Goal: Task Accomplishment & Management: Complete application form

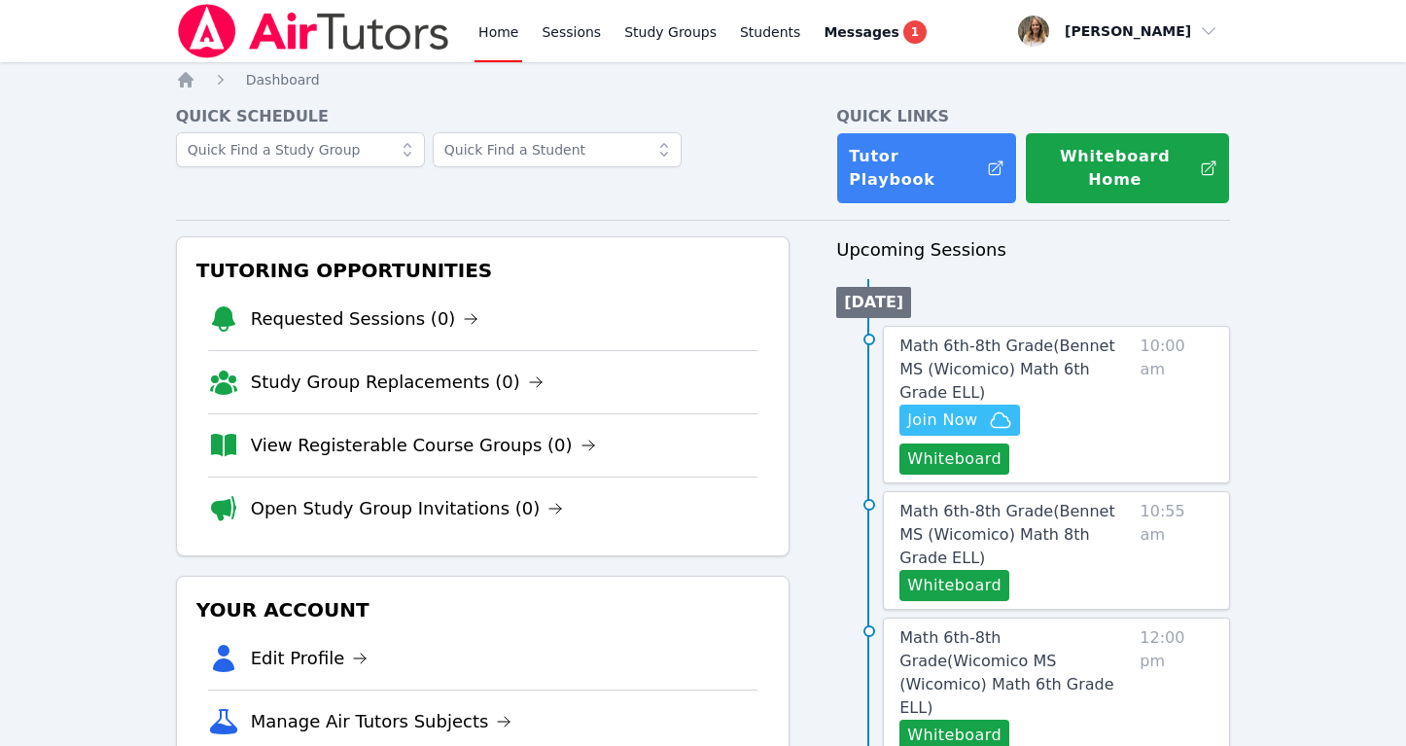
scroll to position [132, 0]
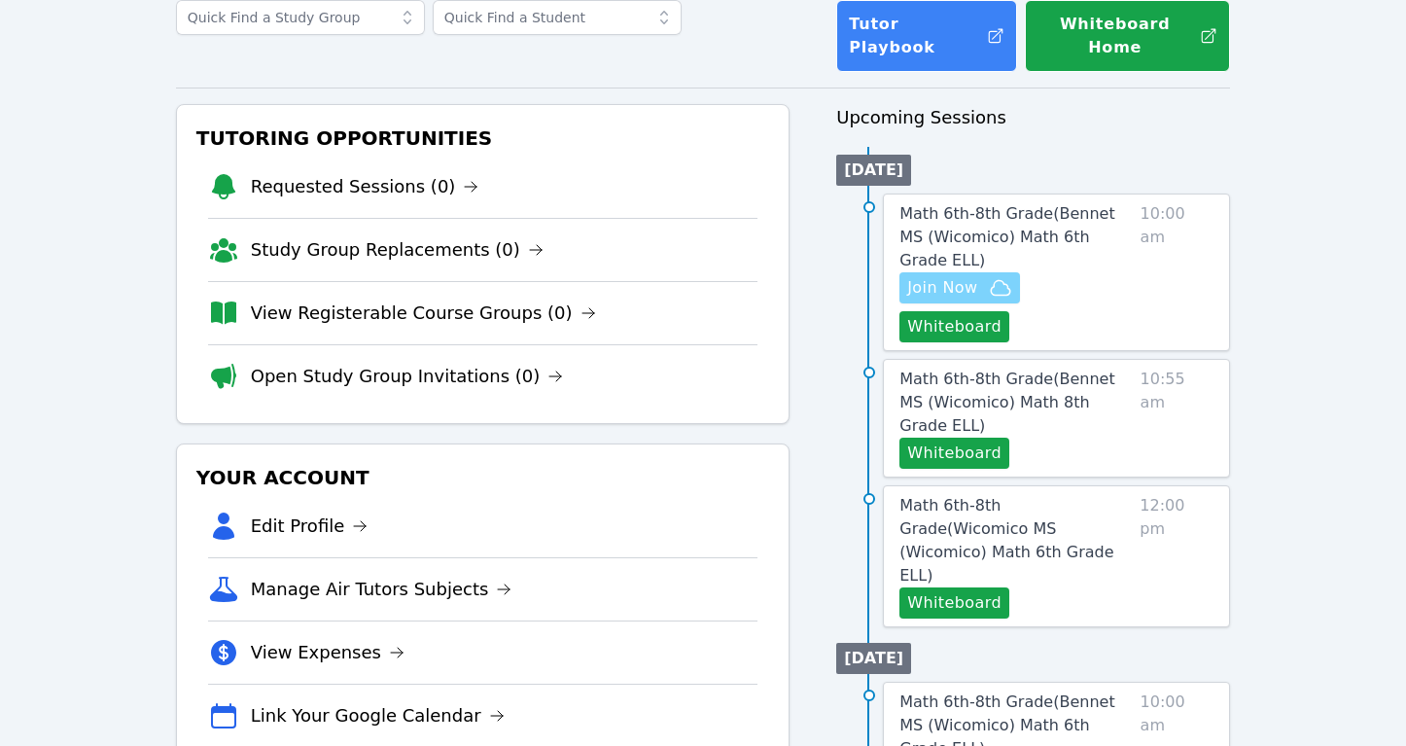
click at [976, 276] on span "Join Now" at bounding box center [959, 287] width 105 height 23
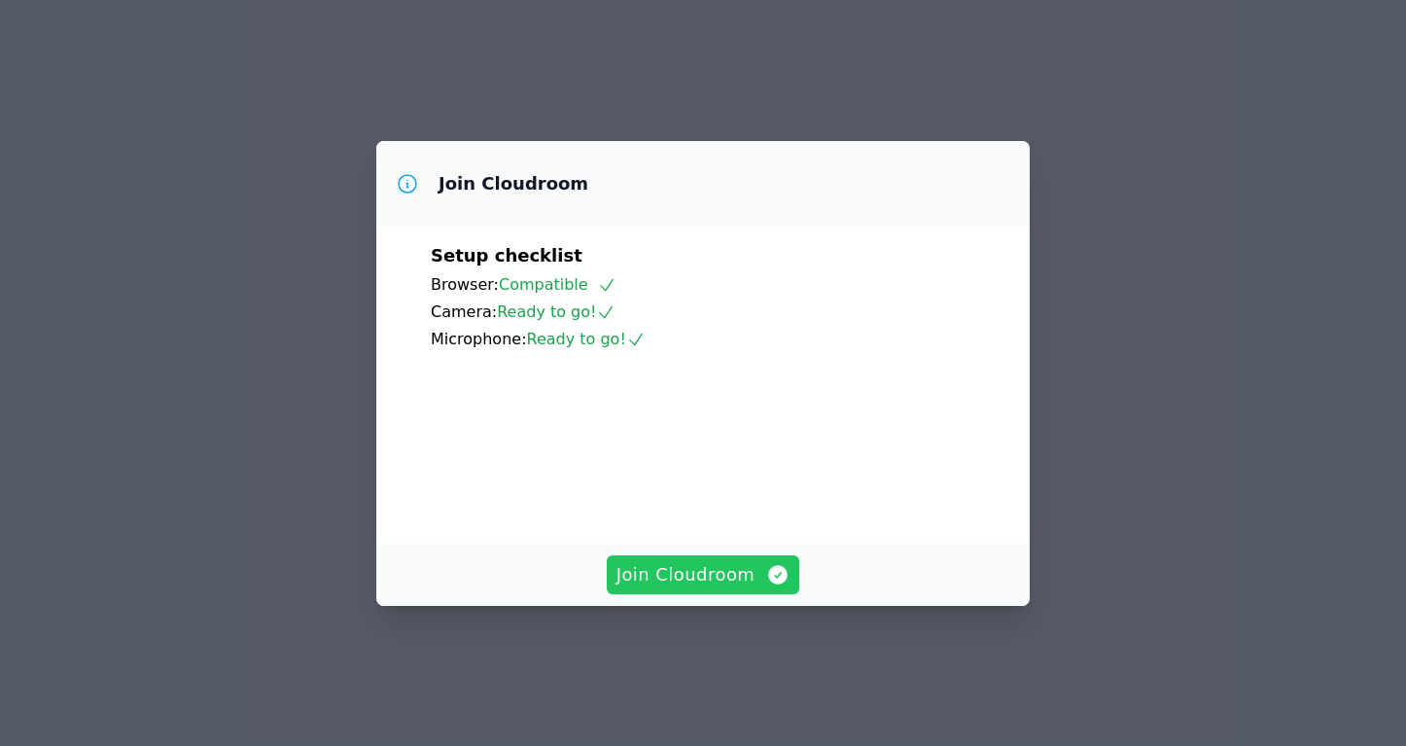
click at [715, 588] on span "Join Cloudroom" at bounding box center [703, 574] width 174 height 27
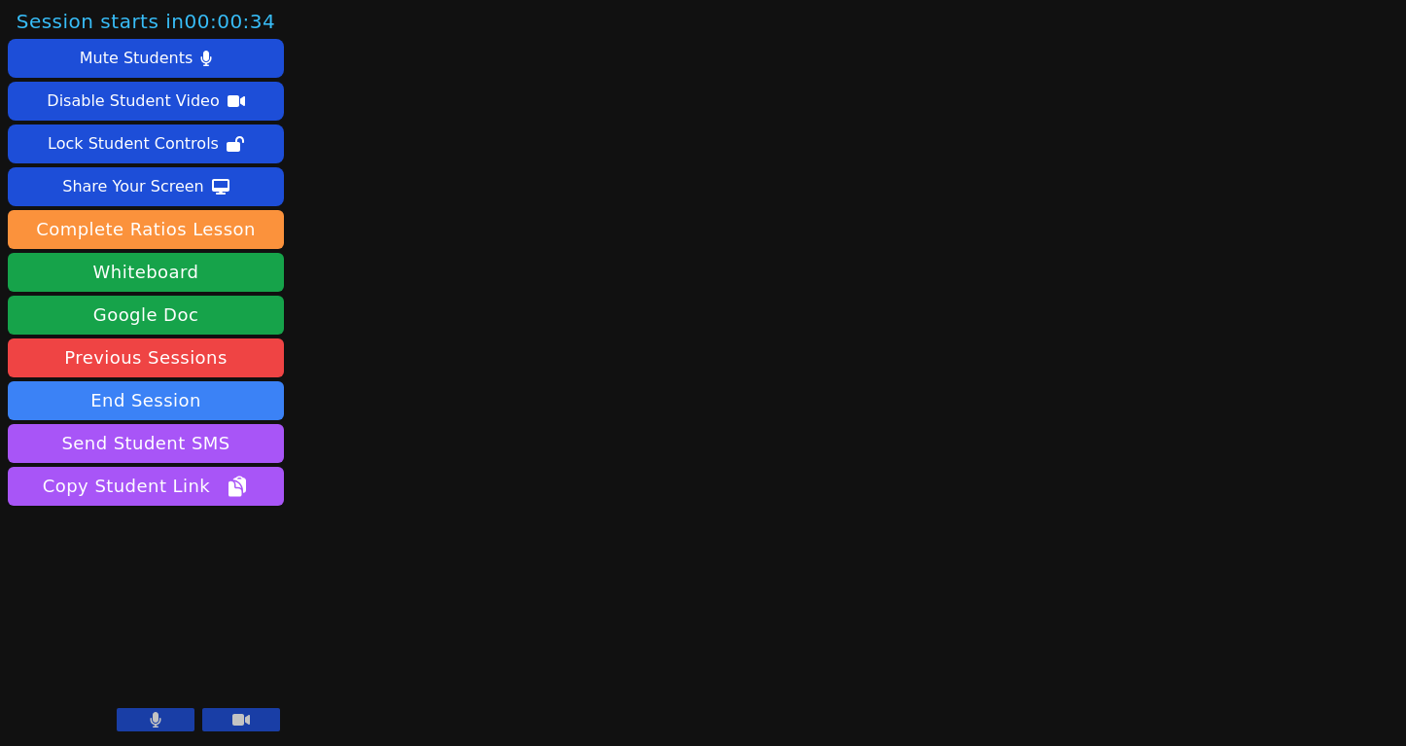
click at [232, 717] on icon at bounding box center [240, 720] width 17 height 16
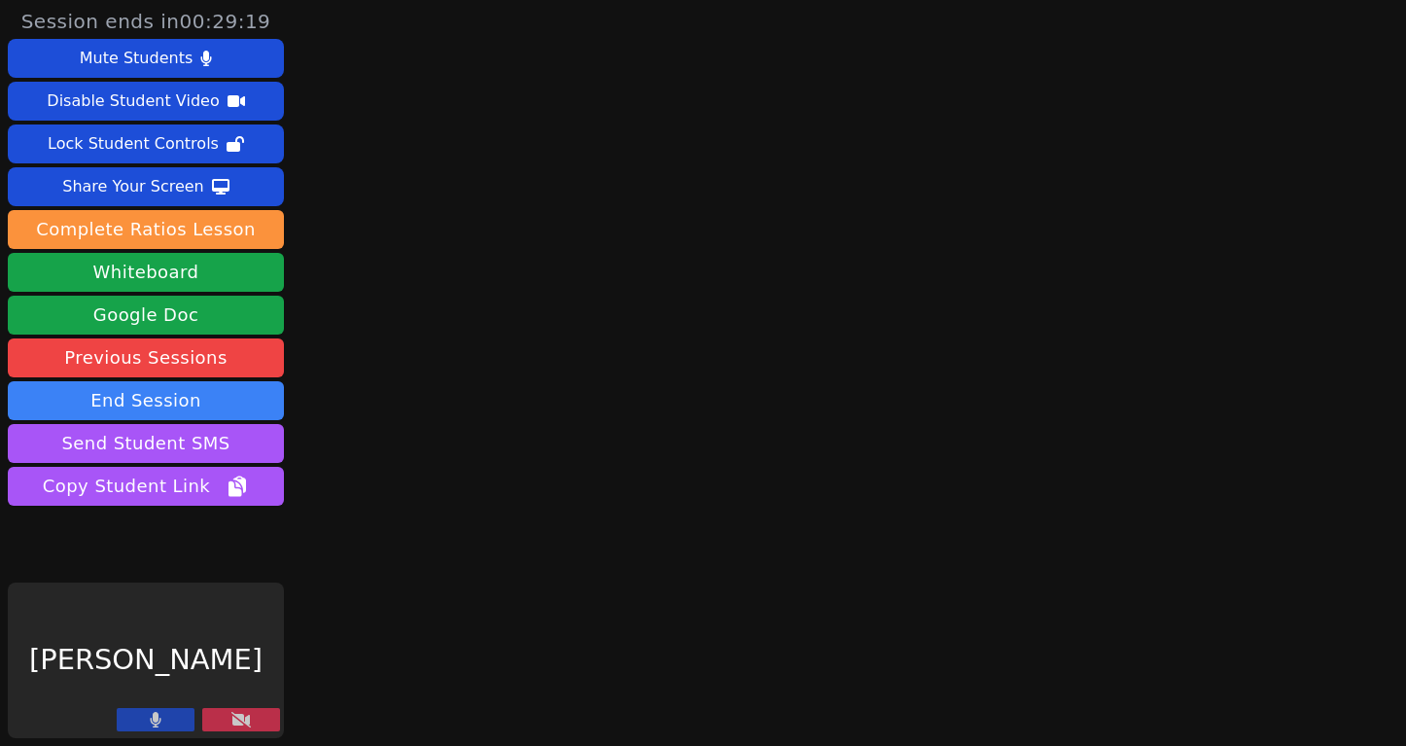
click at [267, 716] on button at bounding box center [241, 719] width 78 height 23
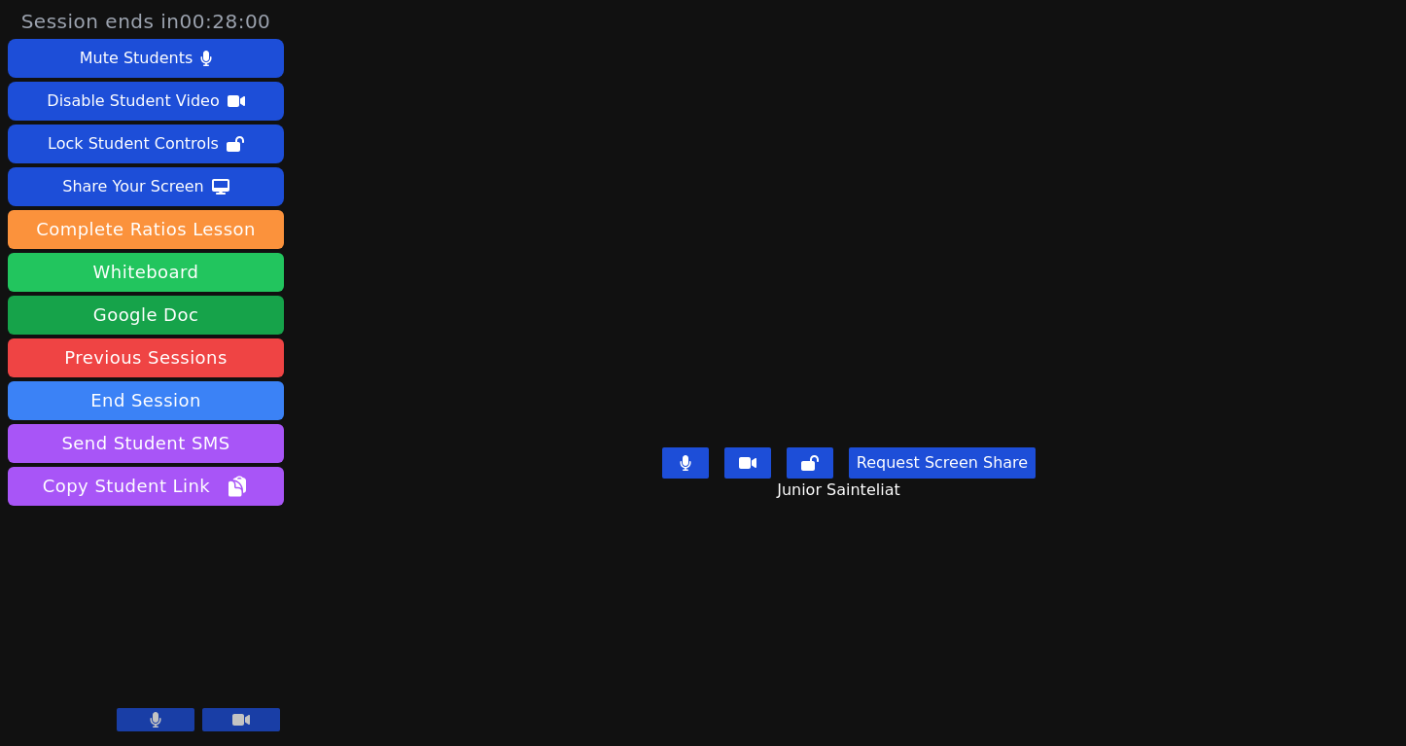
click at [220, 281] on button "Whiteboard" at bounding box center [146, 272] width 276 height 39
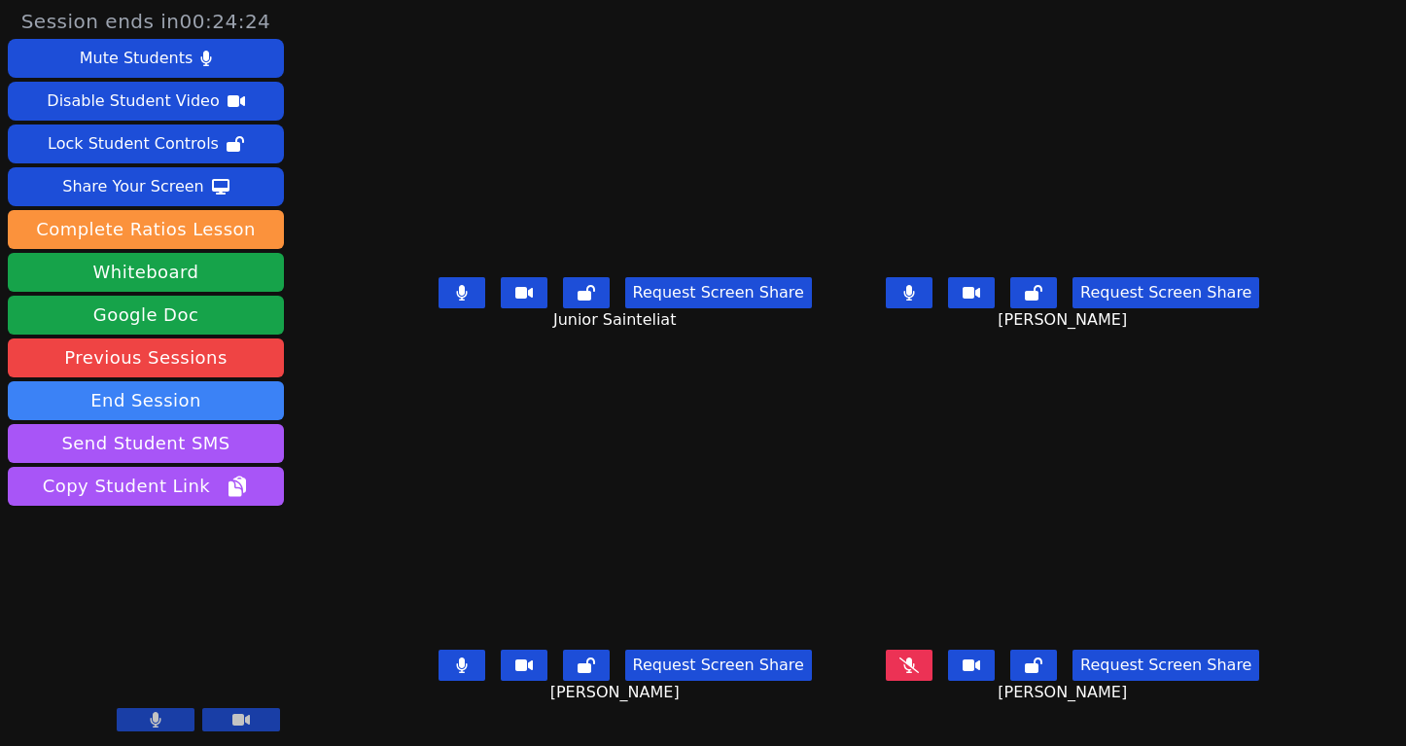
click at [919, 673] on icon at bounding box center [908, 665] width 19 height 16
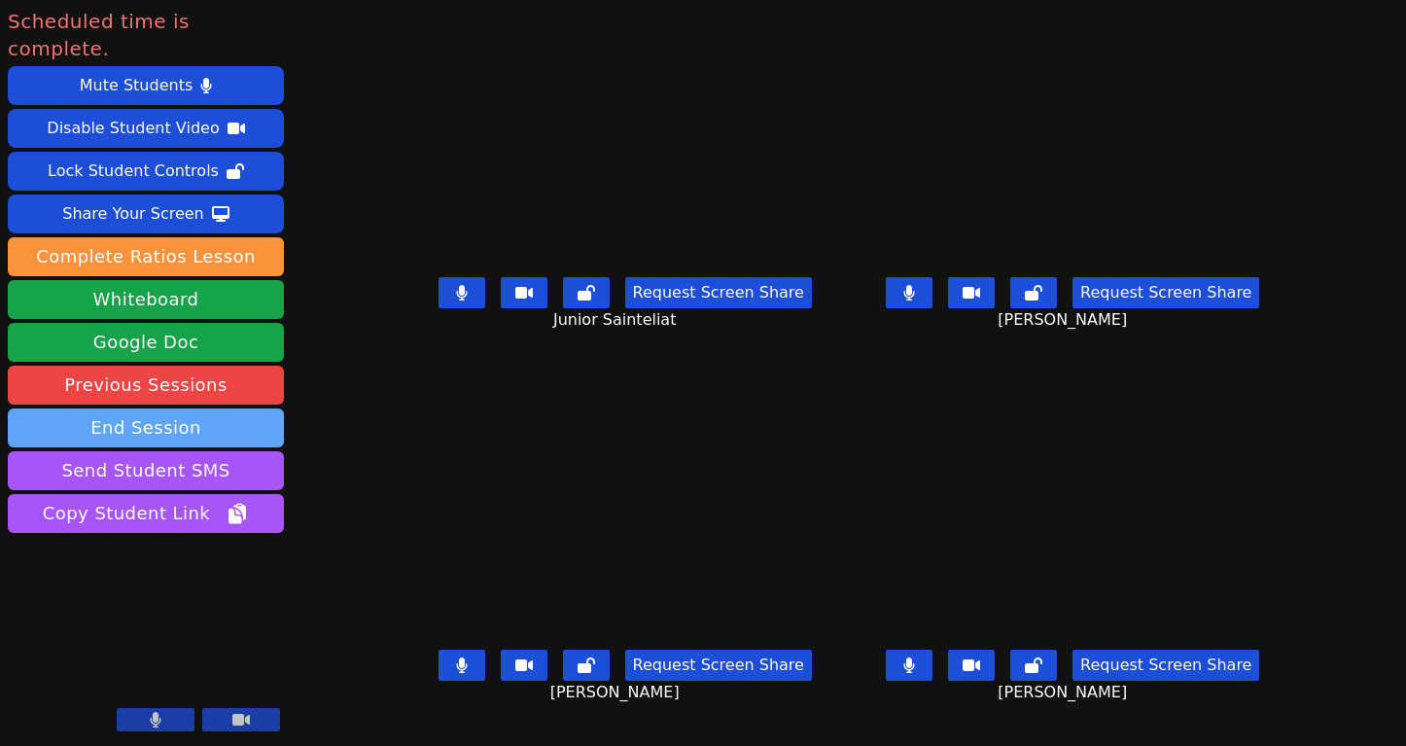
click at [210, 408] on button "End Session" at bounding box center [146, 427] width 276 height 39
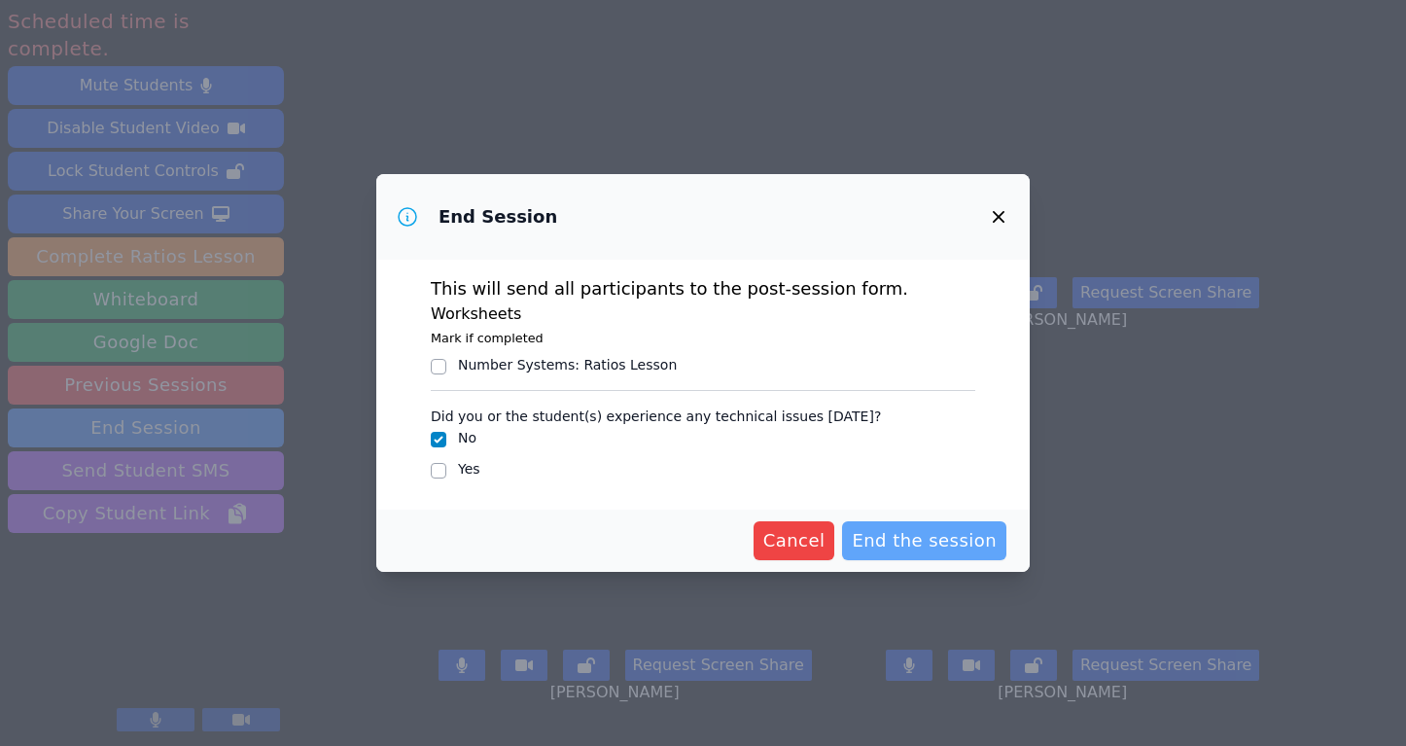
click at [917, 543] on span "End the session" at bounding box center [924, 540] width 145 height 27
click at [792, 539] on span "Cancel" at bounding box center [763, 540] width 62 height 27
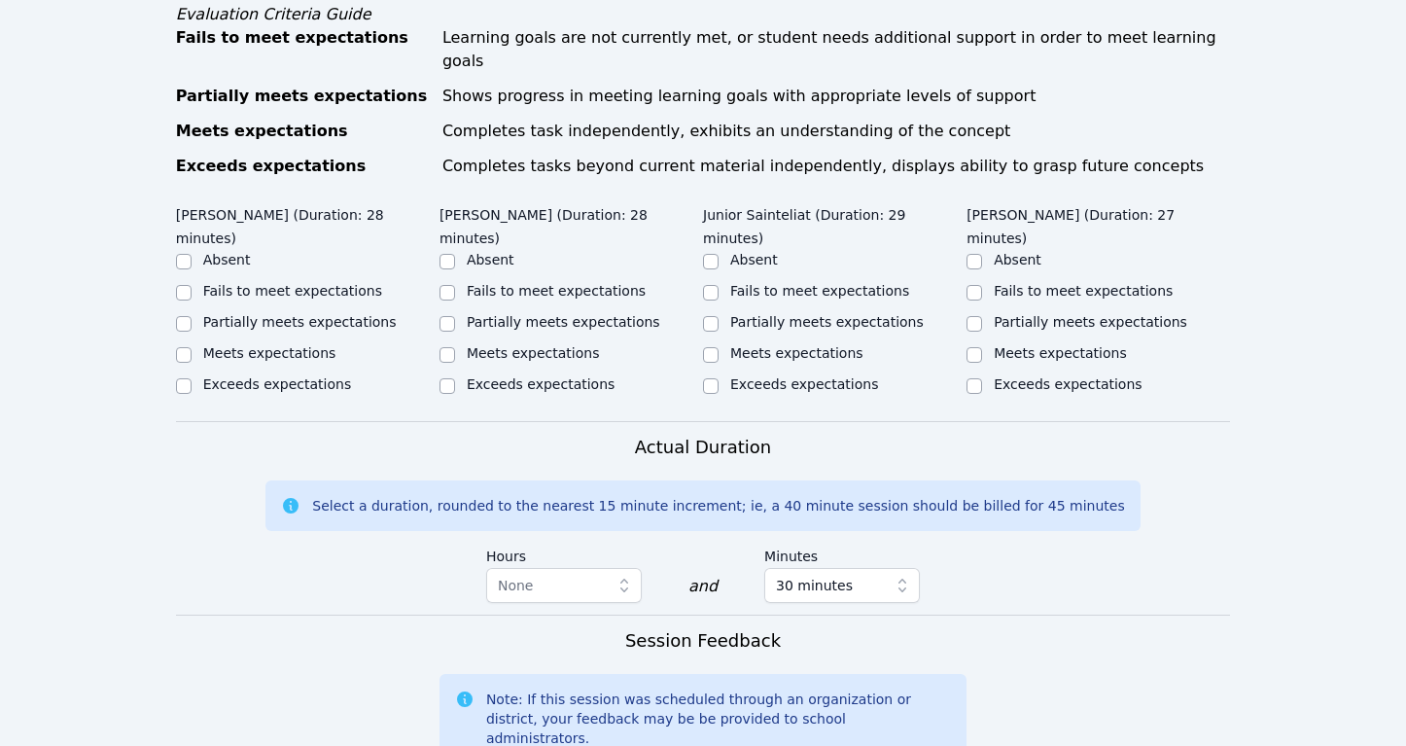
scroll to position [1113, 0]
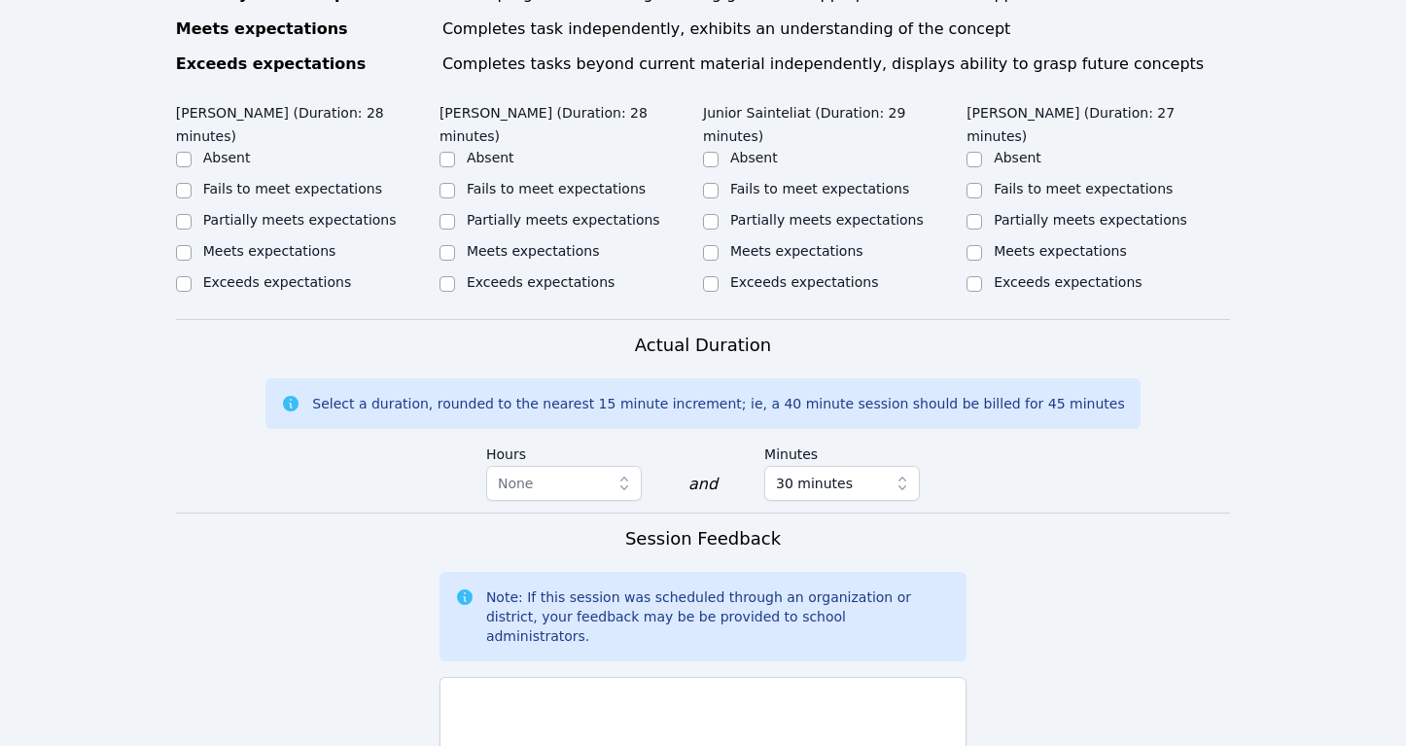
click at [267, 212] on label "Partially meets expectations" at bounding box center [299, 220] width 193 height 16
click at [192, 214] on input "Partially meets expectations" at bounding box center [184, 222] width 16 height 16
checkbox input "true"
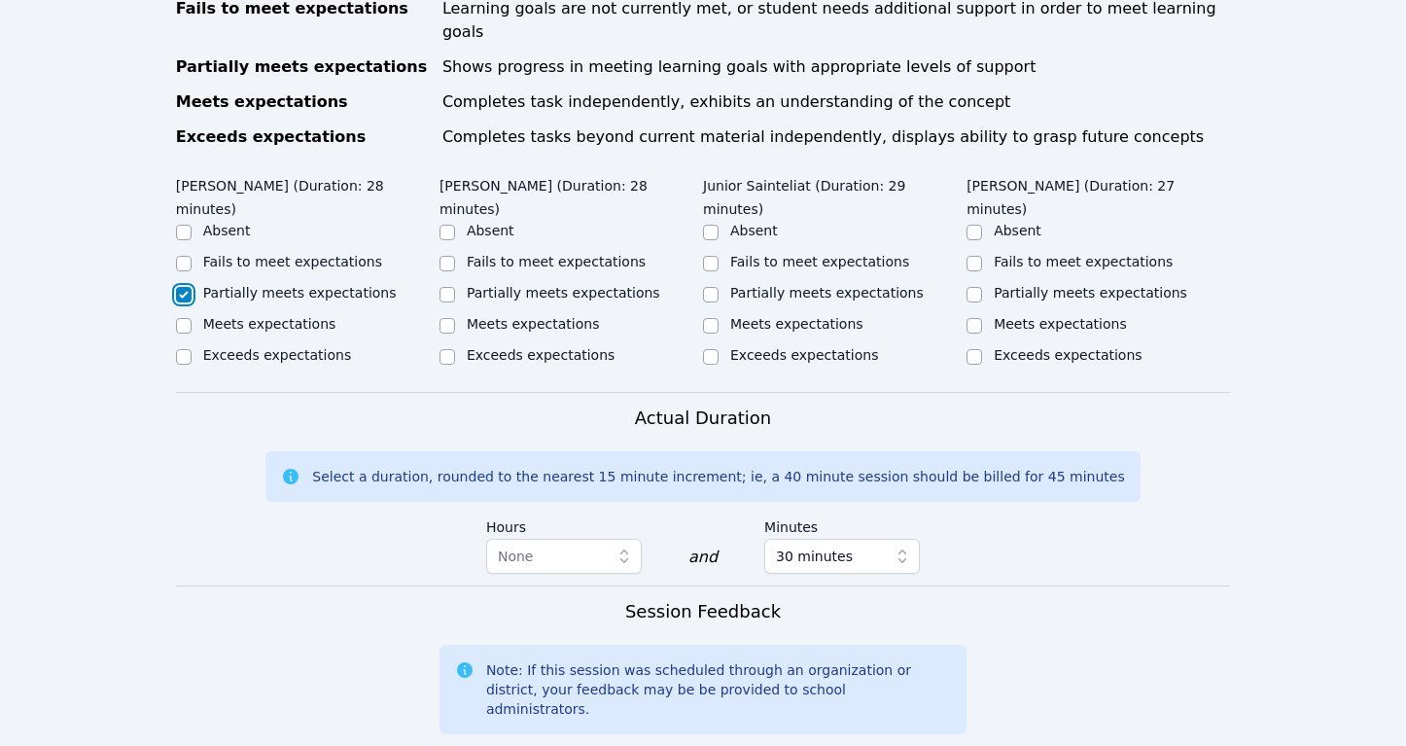
scroll to position [966, 0]
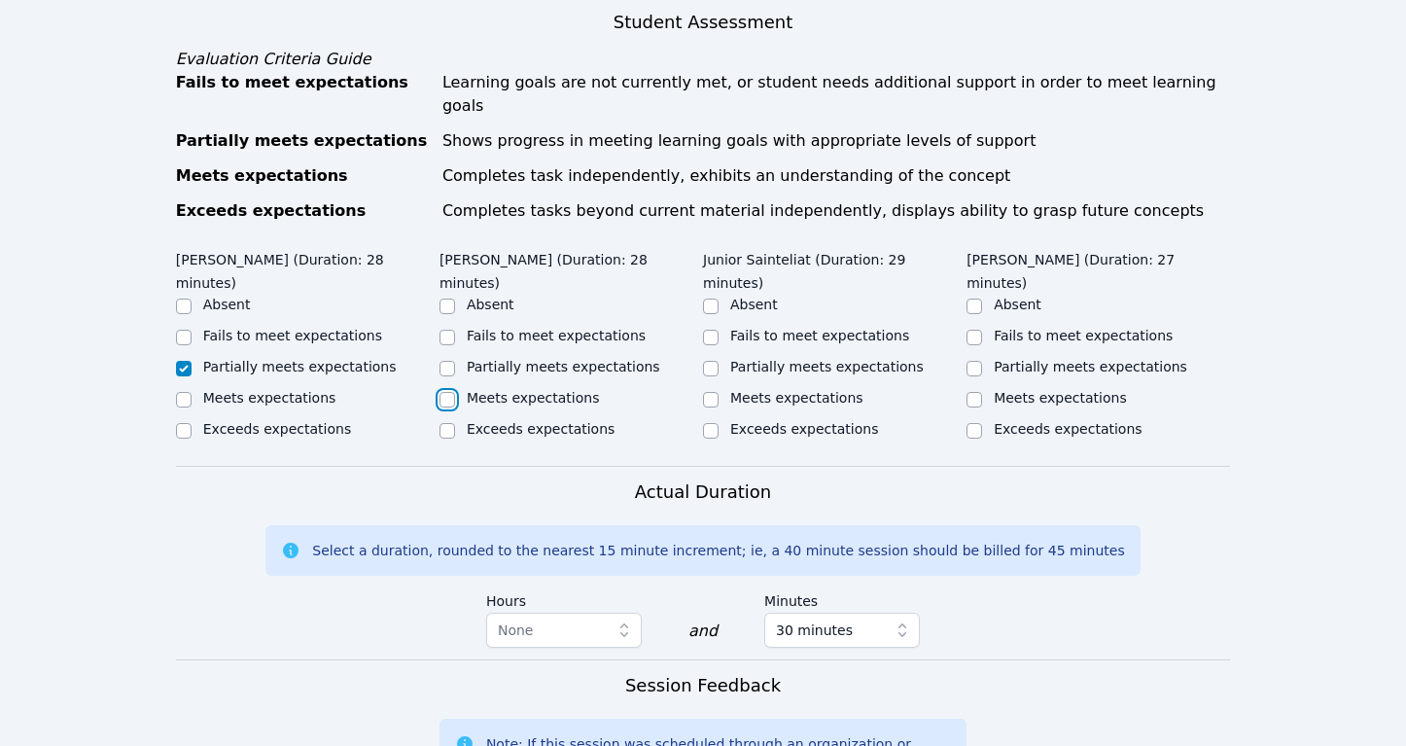
click at [443, 392] on input "Meets expectations" at bounding box center [447, 400] width 16 height 16
checkbox input "true"
click at [725, 357] on div "Partially meets expectations" at bounding box center [834, 368] width 263 height 23
click at [711, 361] on input "Partially meets expectations" at bounding box center [711, 369] width 16 height 16
checkbox input "true"
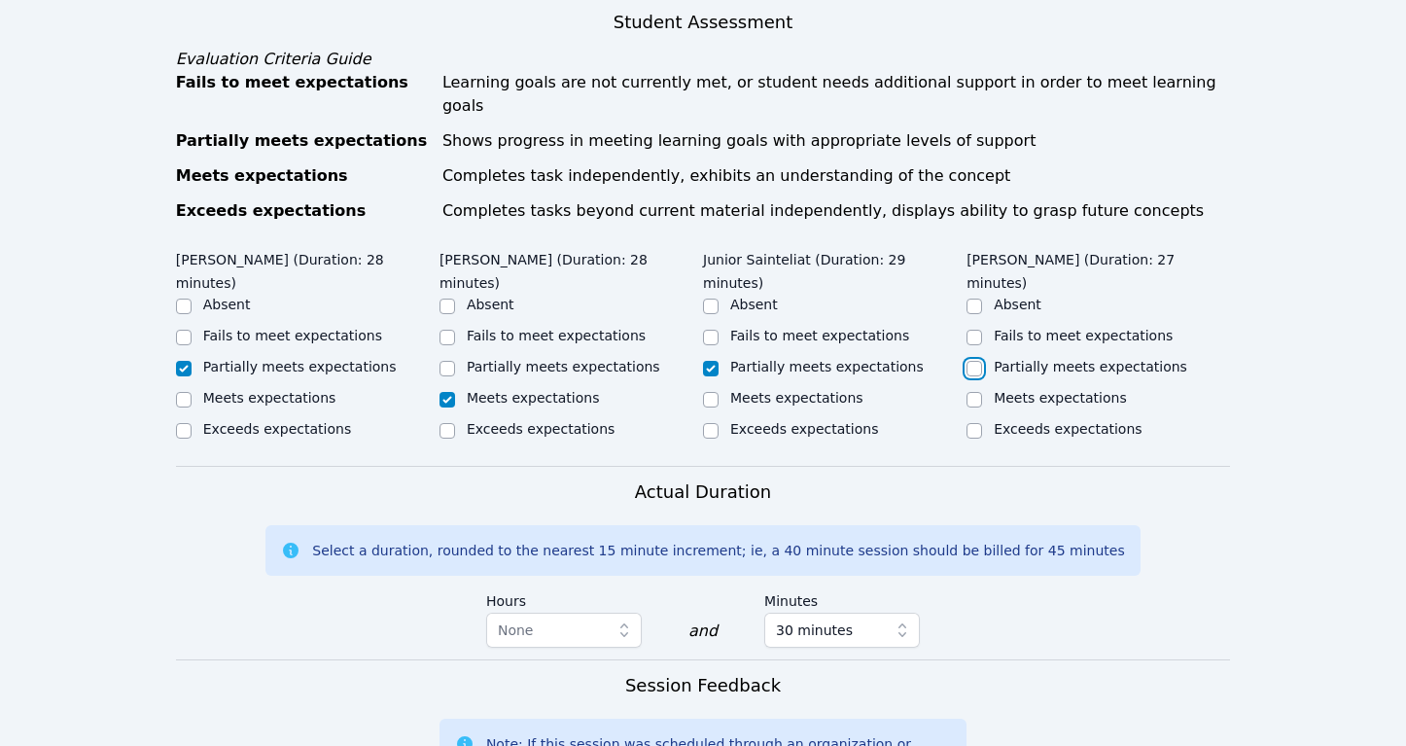
click at [976, 361] on input "Partially meets expectations" at bounding box center [974, 369] width 16 height 16
checkbox input "true"
click at [713, 392] on input "Meets expectations" at bounding box center [711, 400] width 16 height 16
checkbox input "true"
checkbox input "false"
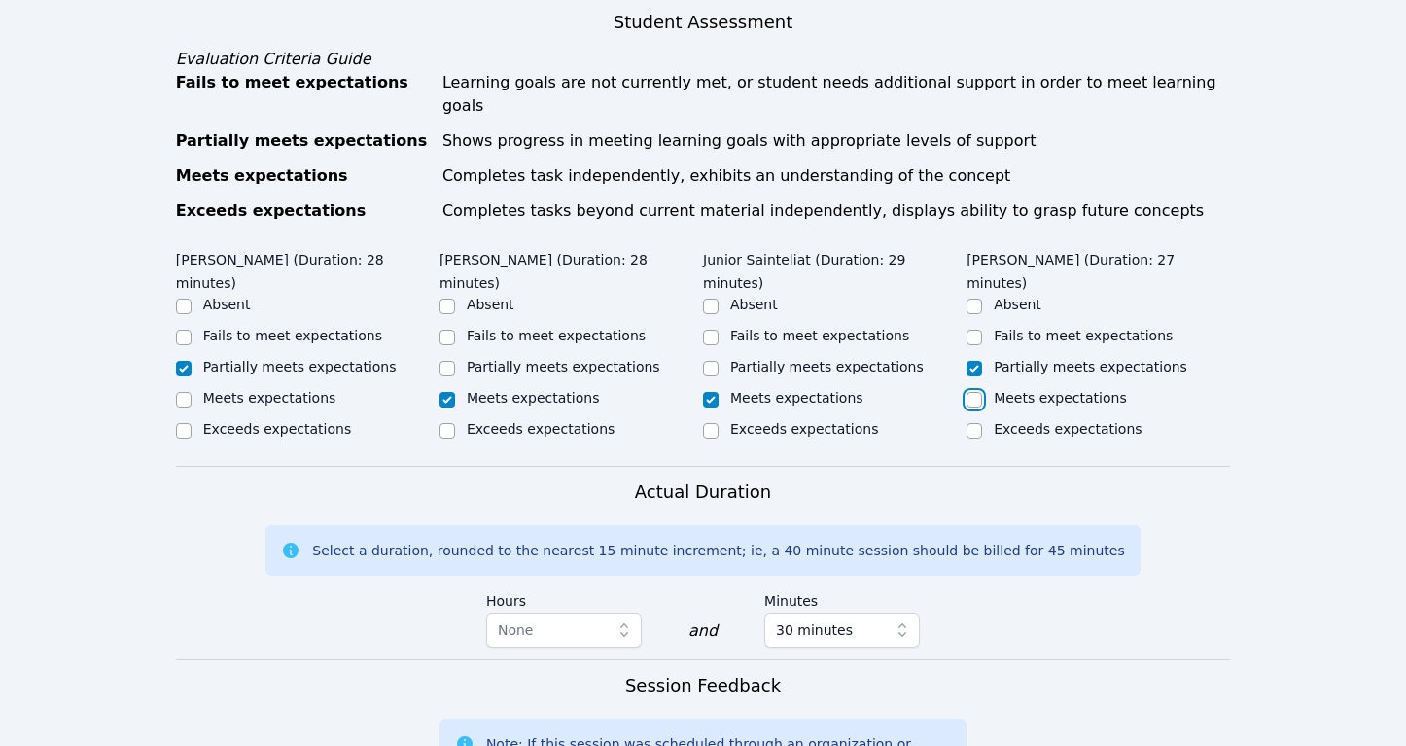
click at [978, 392] on input "Meets expectations" at bounding box center [974, 400] width 16 height 16
checkbox input "true"
checkbox input "false"
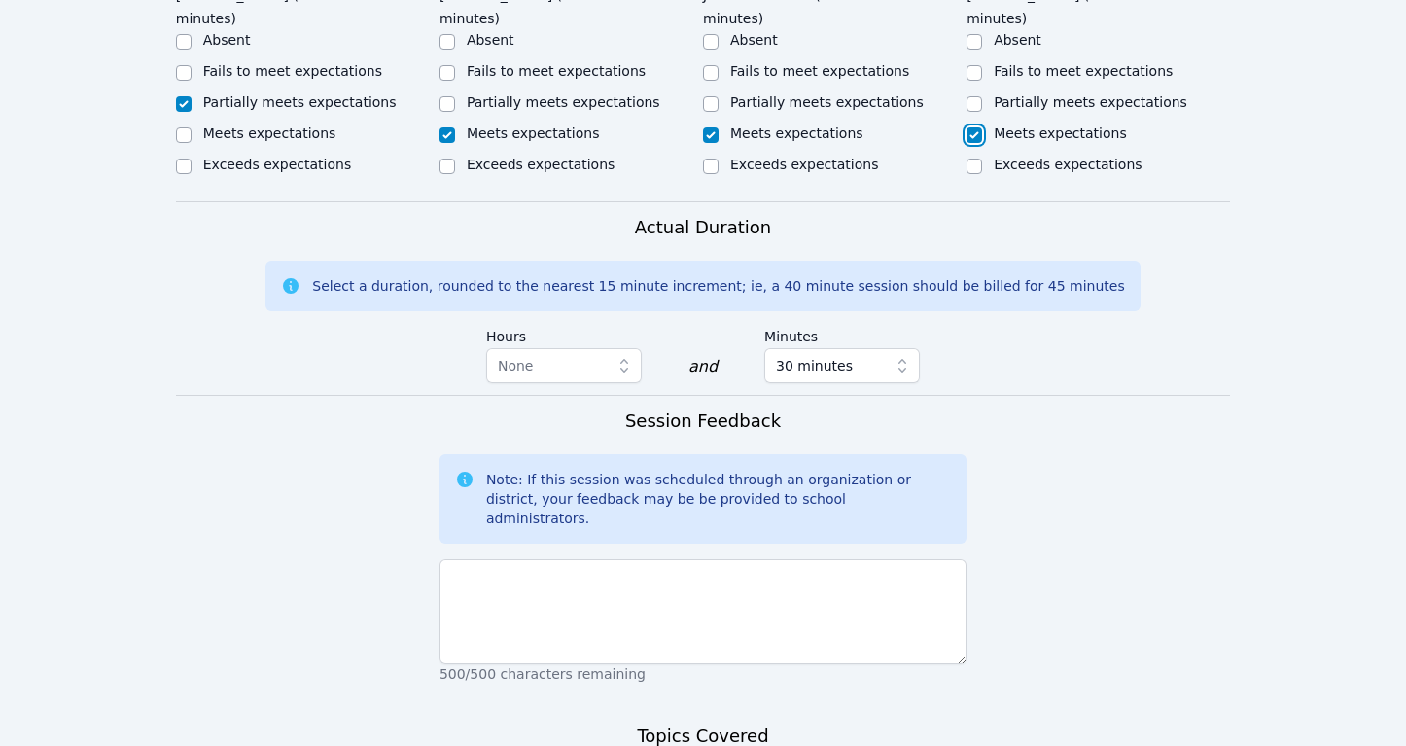
scroll to position [1403, 0]
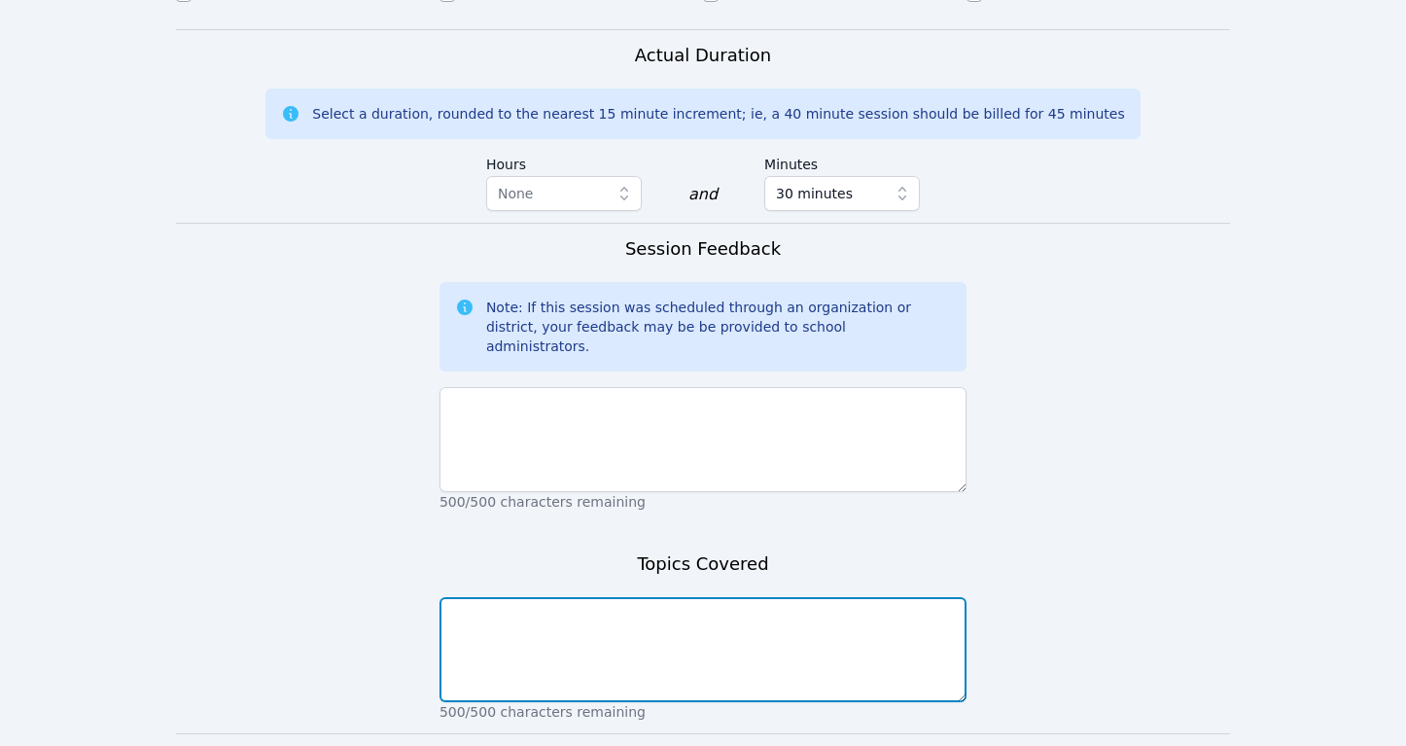
click at [838, 597] on textarea at bounding box center [702, 649] width 527 height 105
type textarea "Area of trianglesVocabulary: Triangle, rectangle"
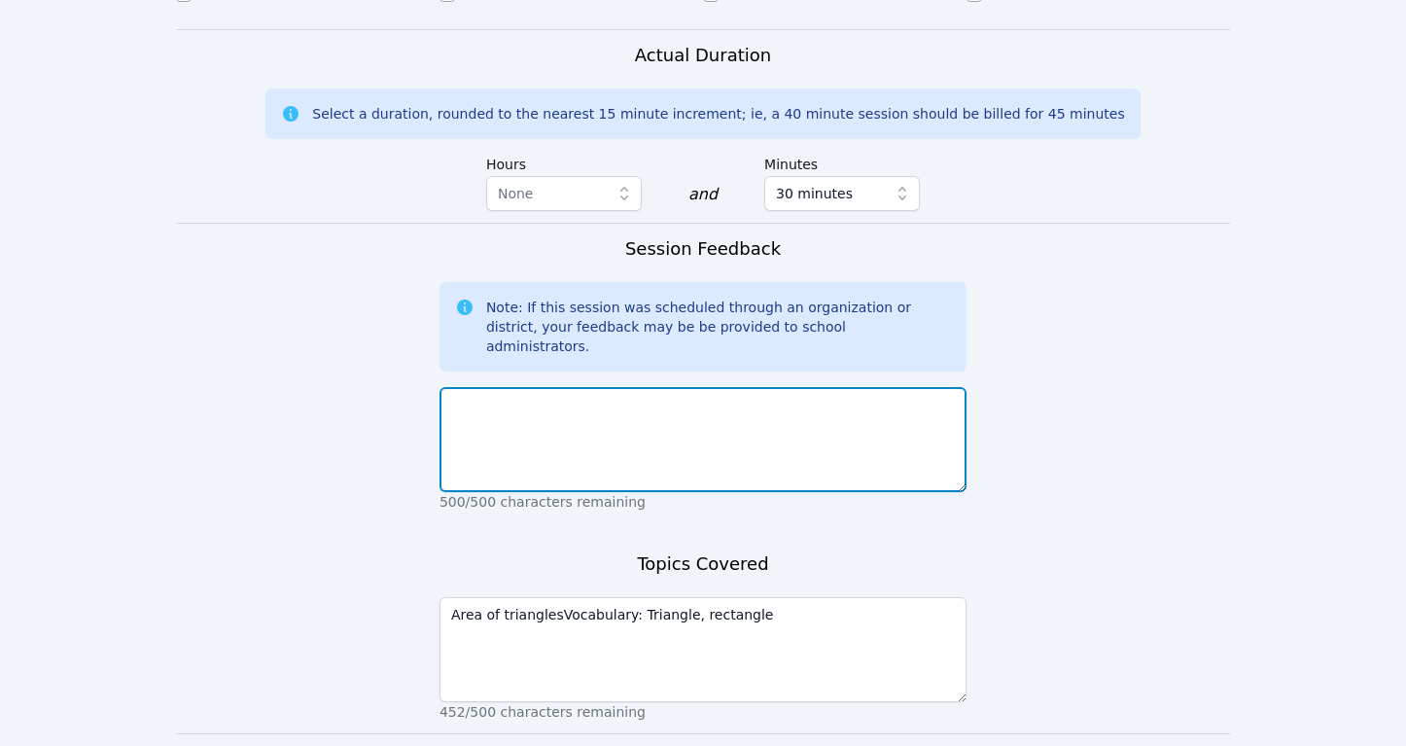
click at [734, 387] on textarea at bounding box center [702, 439] width 527 height 105
click at [541, 387] on textarea "The students are all able to recognize" at bounding box center [702, 439] width 527 height 105
click at [710, 387] on textarea "The students were all able to recognize" at bounding box center [702, 439] width 527 height 105
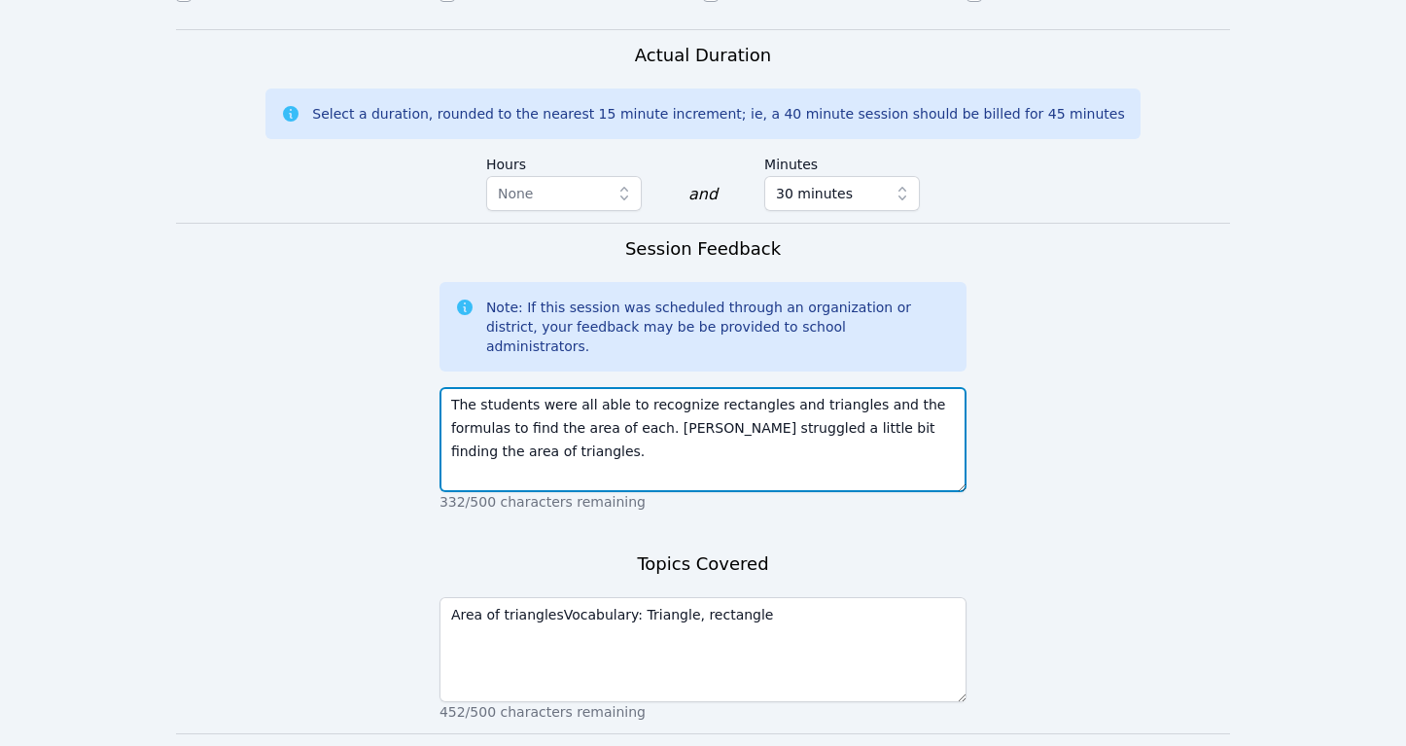
click at [879, 387] on textarea "The students were all able to recognize rectangles and triangles and the formul…" at bounding box center [702, 439] width 527 height 105
click at [670, 387] on textarea "The students were all able to recognize rectangles and triangles and know the f…" at bounding box center [702, 439] width 527 height 105
type textarea "The students were all able to recognize rectangles and triangles and know the f…"
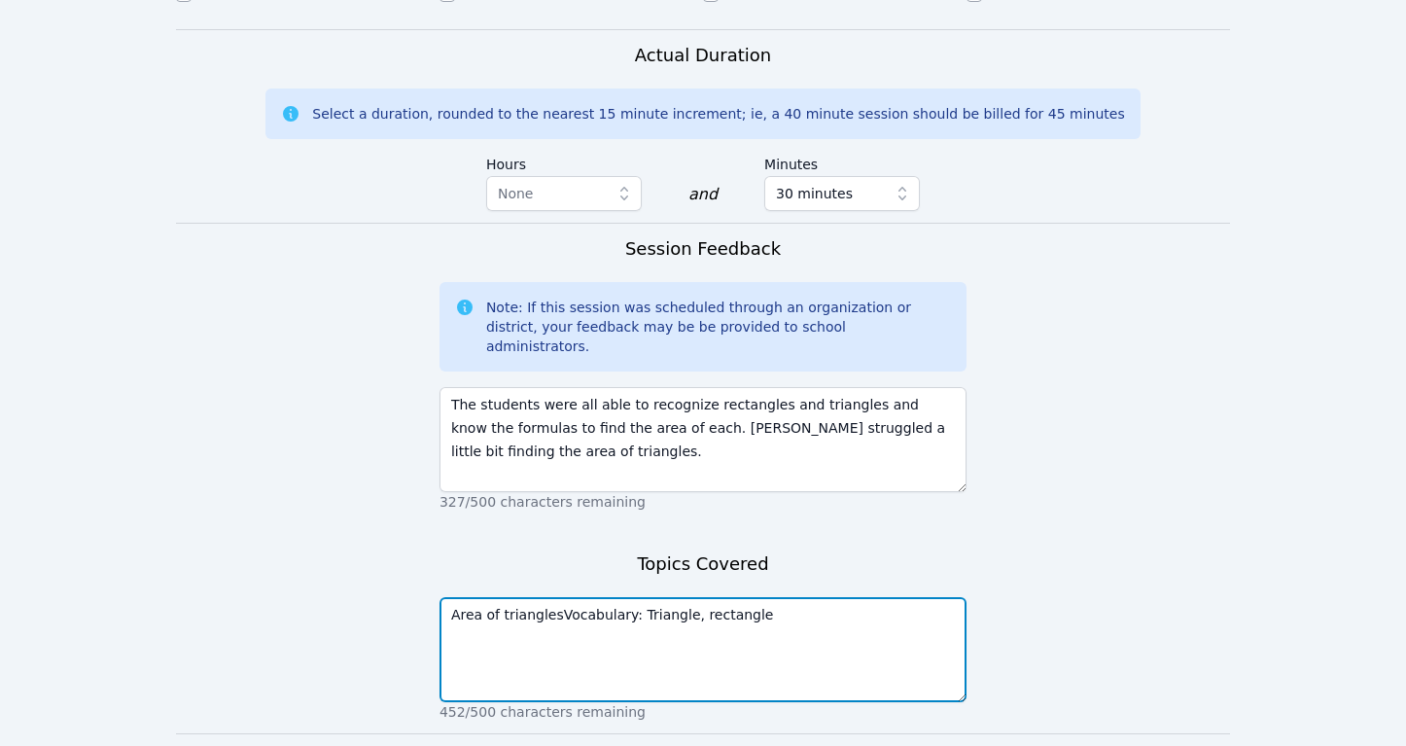
click at [556, 597] on textarea "Area of trianglesVocabulary: Triangle, rectangle" at bounding box center [702, 649] width 527 height 105
click at [655, 597] on textarea "Area of triangles Vocabulary: Triangle, rectangle" at bounding box center [702, 649] width 527 height 105
click at [609, 597] on textarea "Area of triangles Vocabulary: Triangle, rectangle" at bounding box center [702, 649] width 527 height 105
type textarea "Area of triangles -practice Vocabulary: Triangle, rectangle"
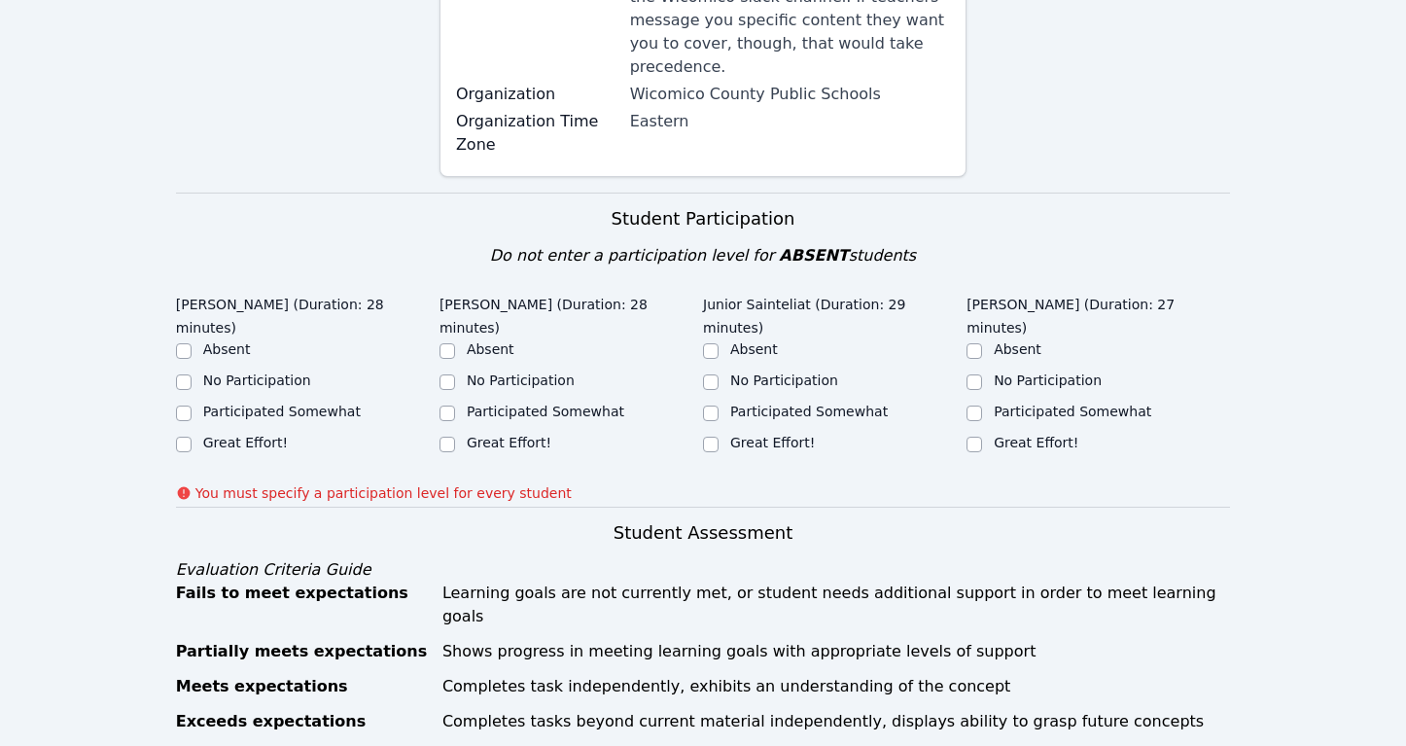
scroll to position [534, 0]
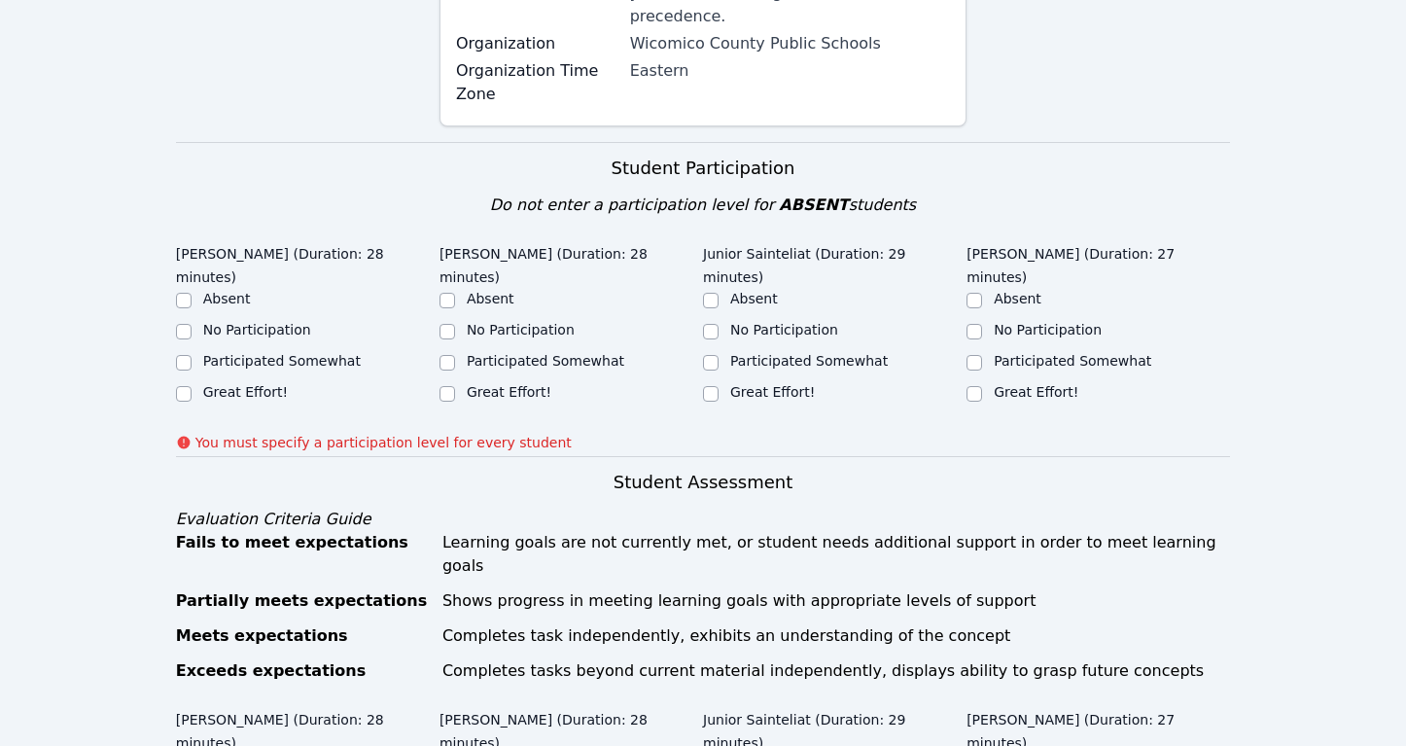
click at [251, 384] on label "Great Effort!" at bounding box center [245, 392] width 85 height 16
click at [192, 386] on input "Great Effort!" at bounding box center [184, 394] width 16 height 16
checkbox input "true"
click at [492, 384] on label "Great Effort!" at bounding box center [509, 392] width 85 height 16
click at [455, 386] on input "Great Effort!" at bounding box center [447, 394] width 16 height 16
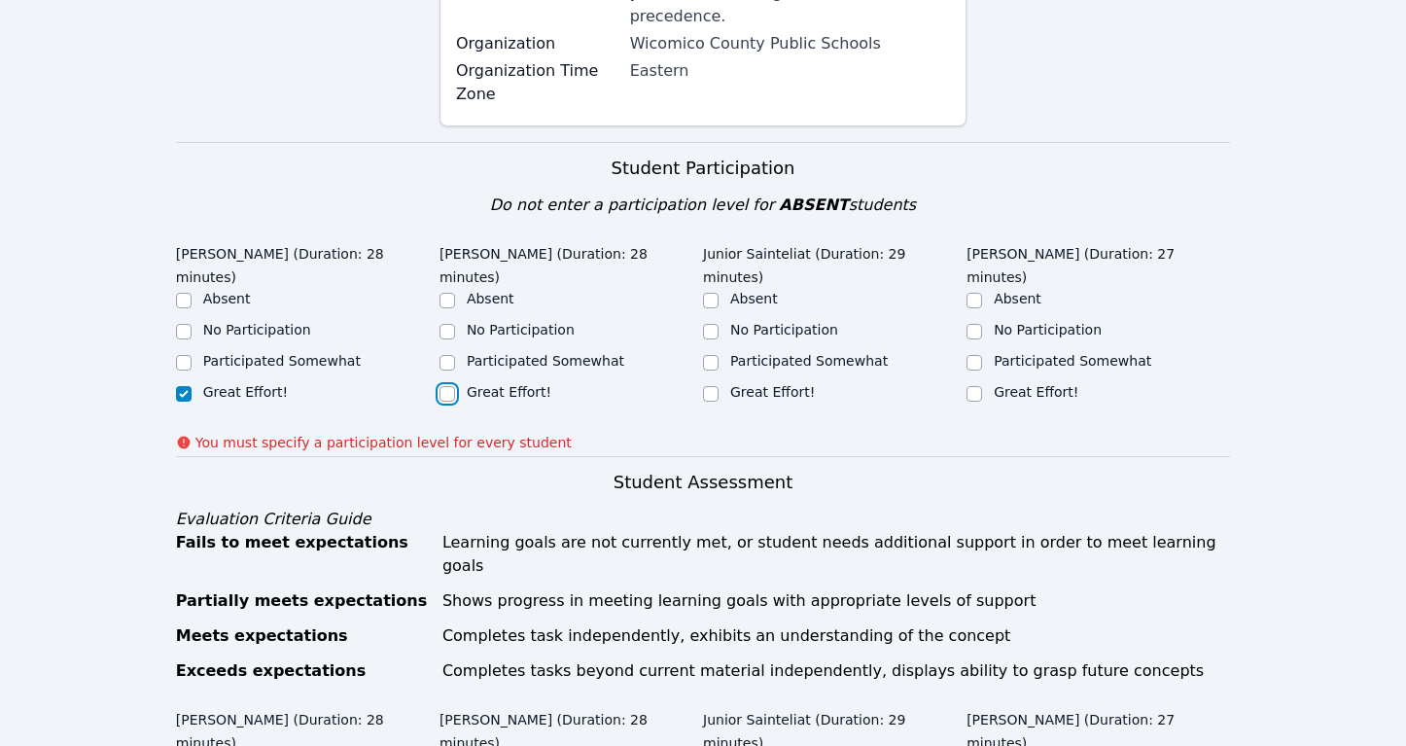
checkbox input "true"
click at [760, 384] on label "Great Effort!" at bounding box center [772, 392] width 85 height 16
click at [718, 386] on input "Great Effort!" at bounding box center [711, 394] width 16 height 16
checkbox input "true"
click at [1021, 384] on label "Great Effort!" at bounding box center [1036, 392] width 85 height 16
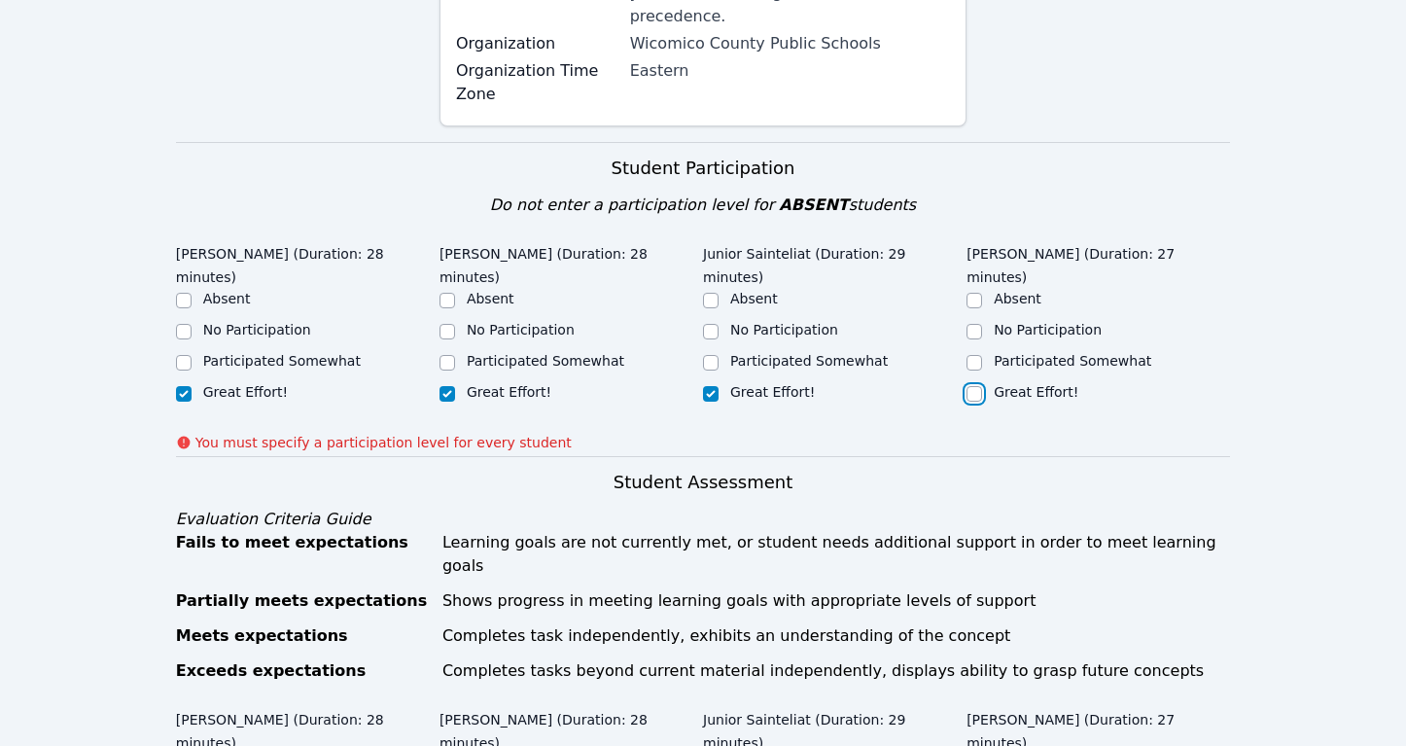
click at [982, 386] on input "Great Effort!" at bounding box center [974, 394] width 16 height 16
checkbox input "true"
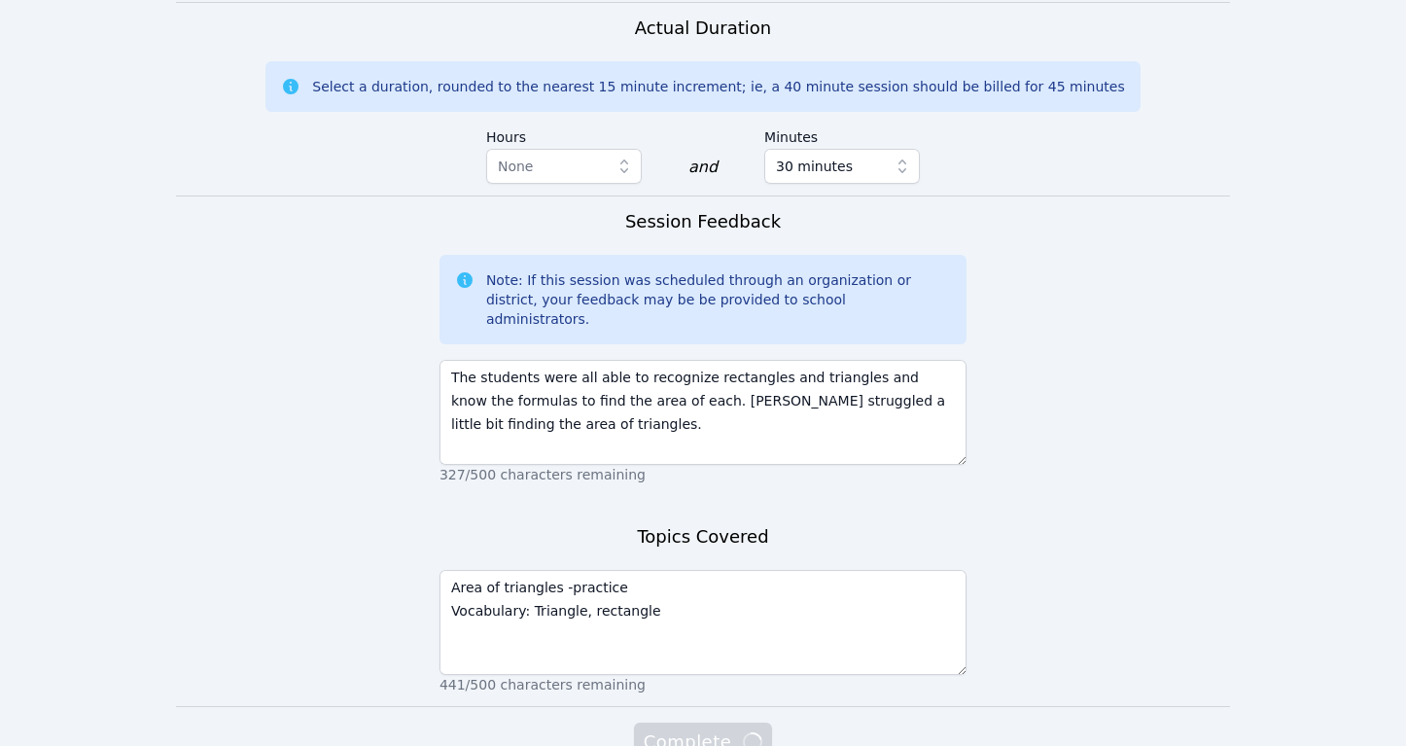
scroll to position [1403, 0]
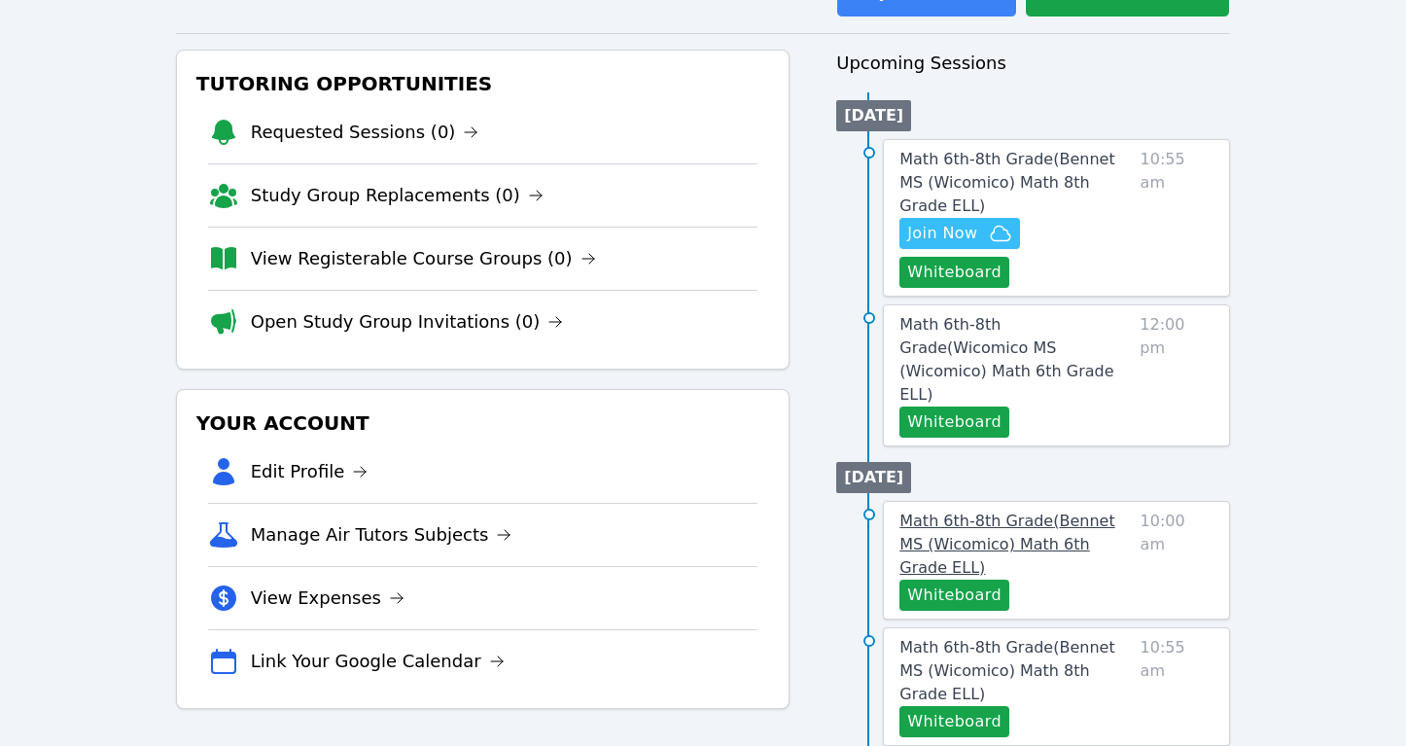
scroll to position [188, 0]
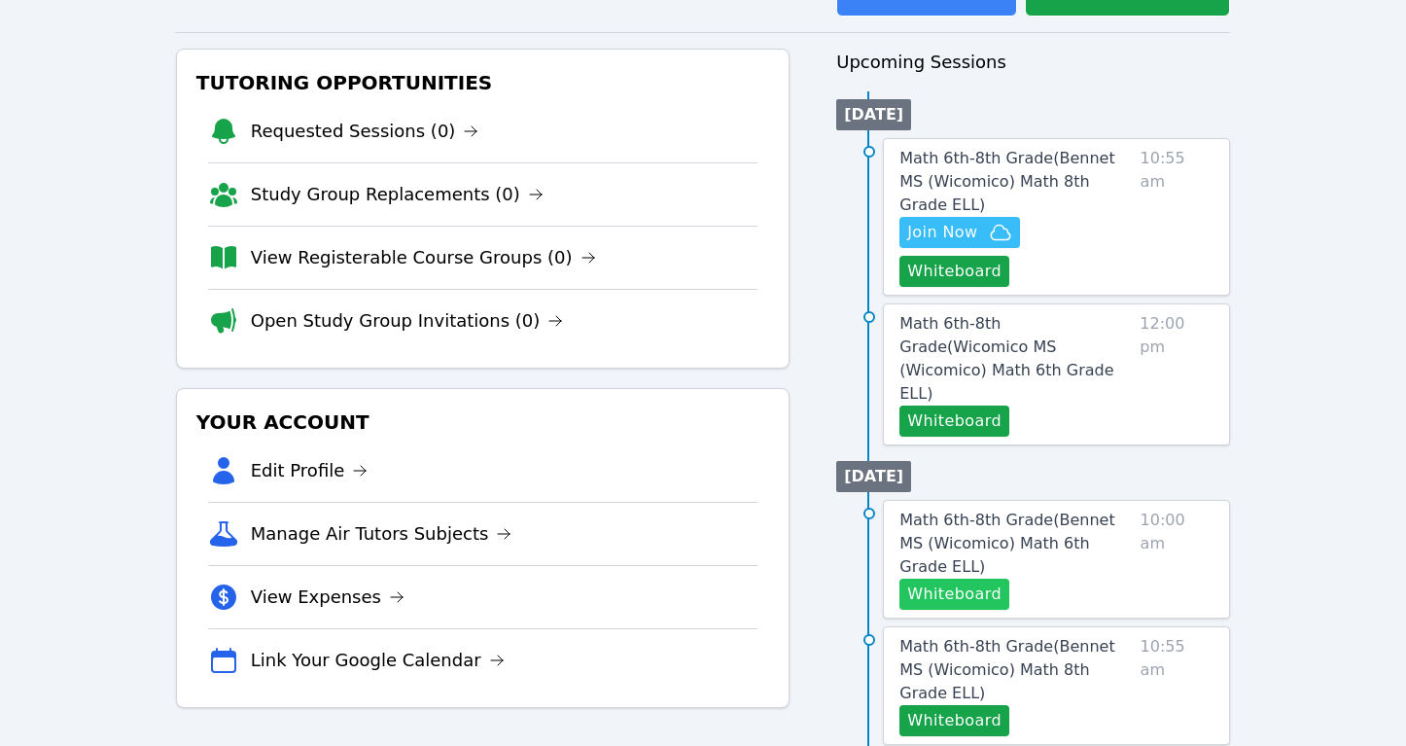
click at [958, 578] on button "Whiteboard" at bounding box center [954, 593] width 110 height 31
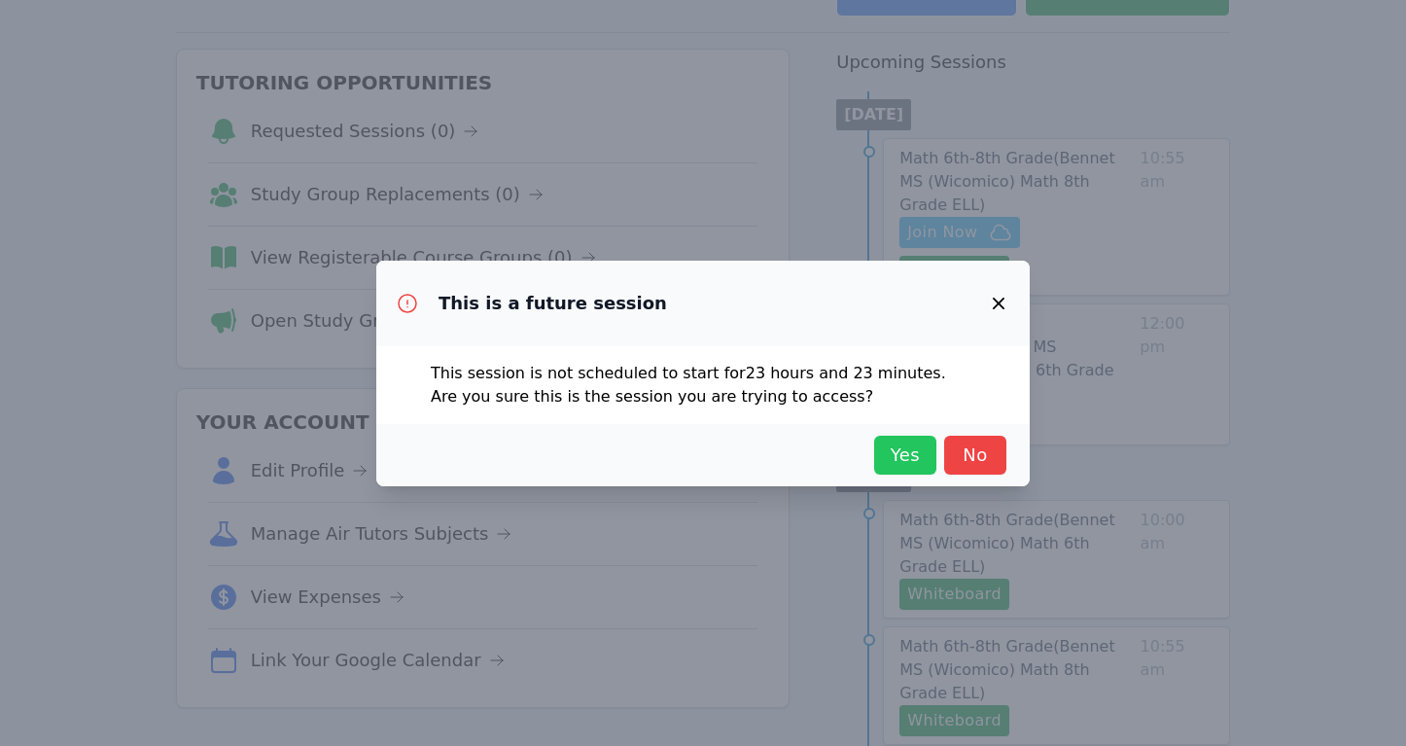
click at [898, 460] on span "Yes" at bounding box center [905, 454] width 43 height 27
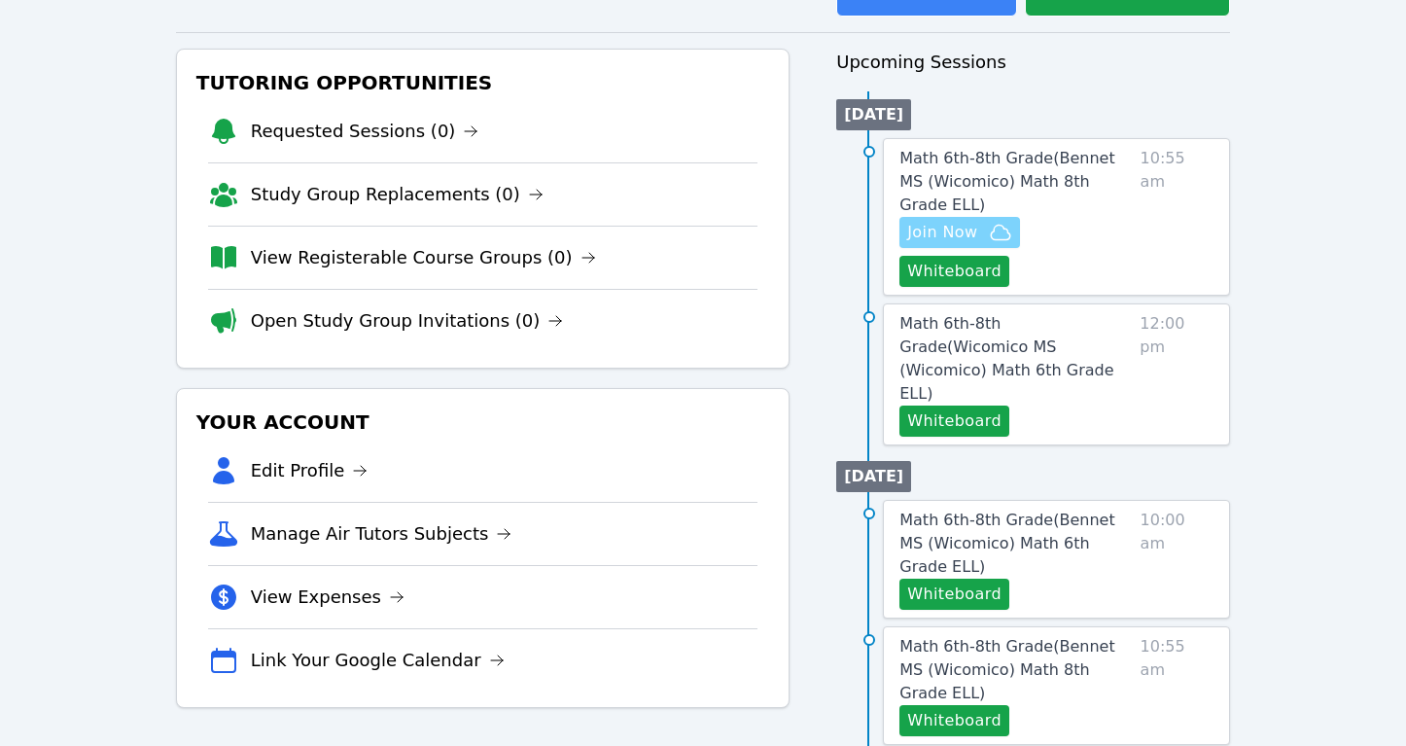
click at [970, 221] on span "Join Now" at bounding box center [942, 232] width 70 height 23
click at [1009, 256] on button "Whiteboard" at bounding box center [954, 271] width 110 height 31
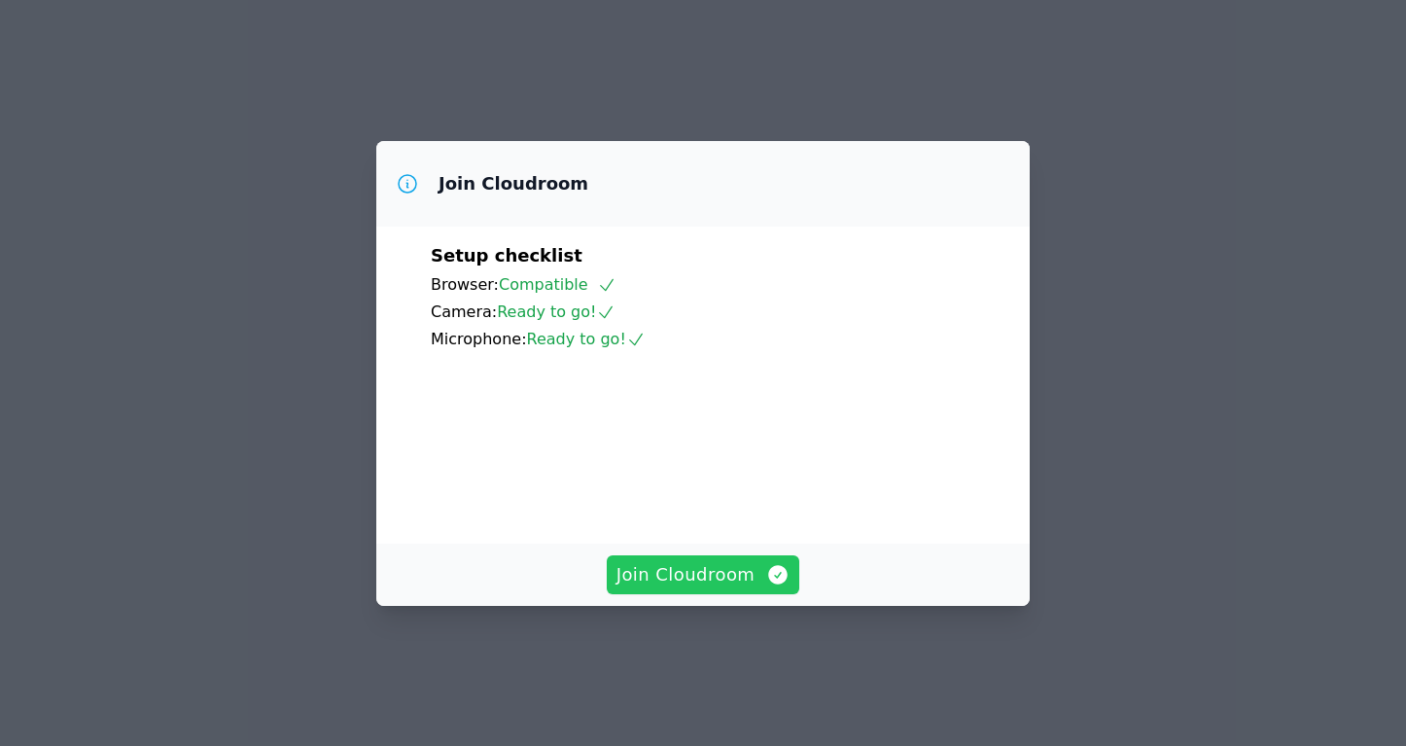
click at [683, 588] on span "Join Cloudroom" at bounding box center [703, 574] width 174 height 27
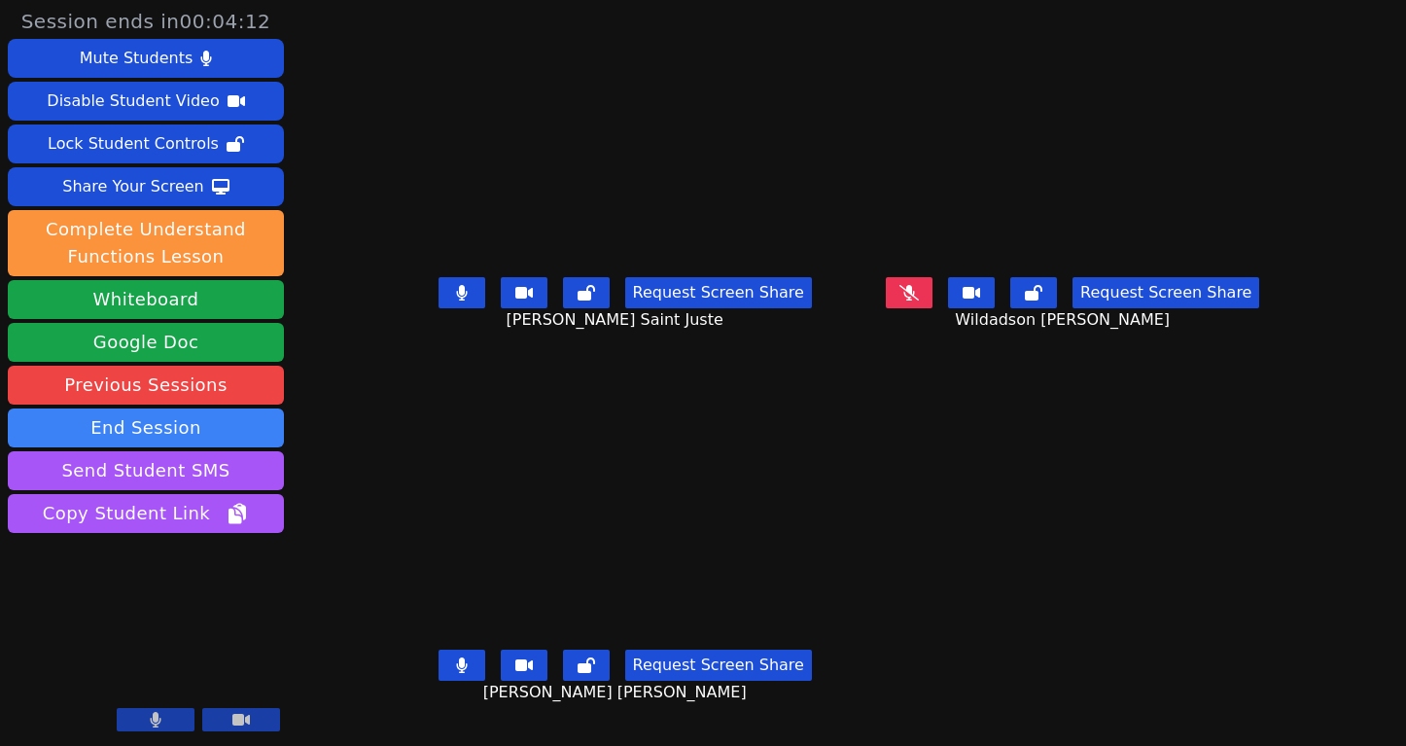
click at [919, 300] on icon at bounding box center [908, 293] width 19 height 16
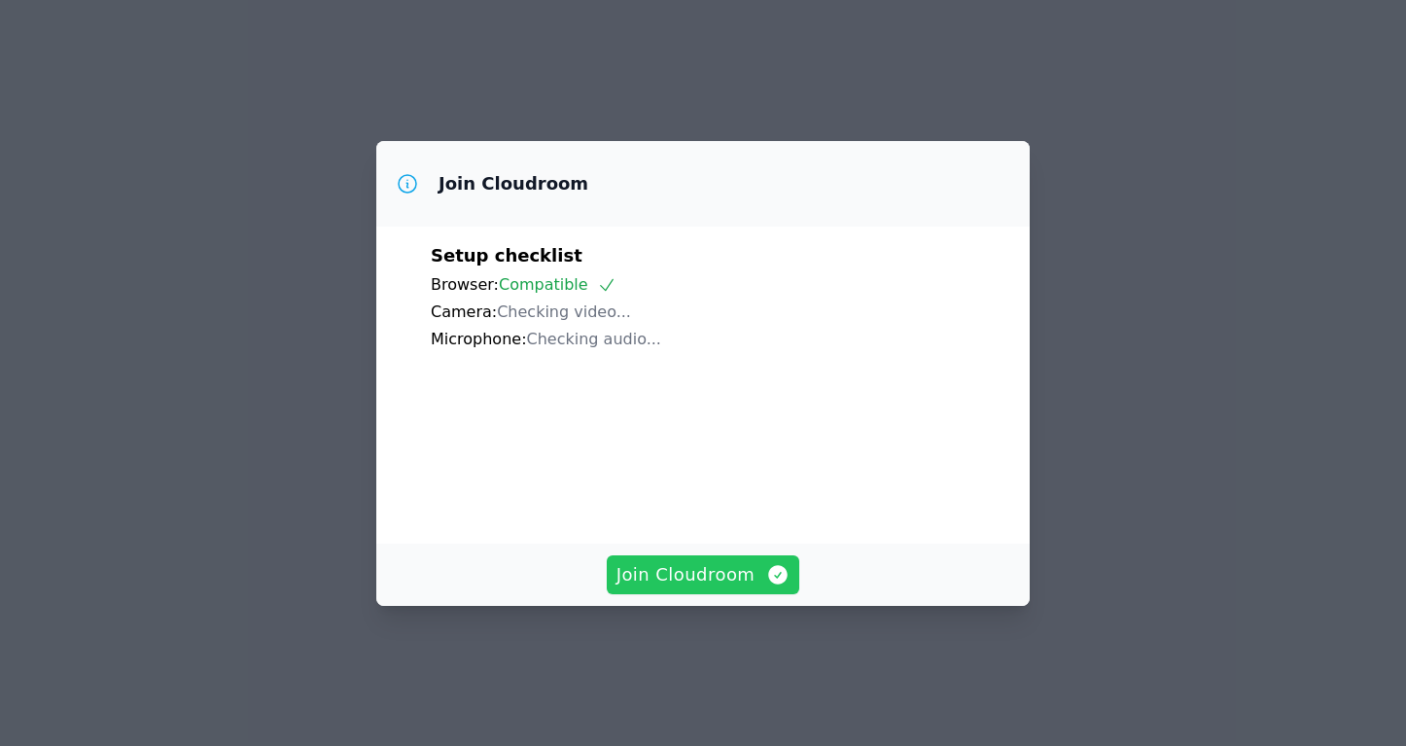
click at [702, 588] on span "Join Cloudroom" at bounding box center [703, 574] width 174 height 27
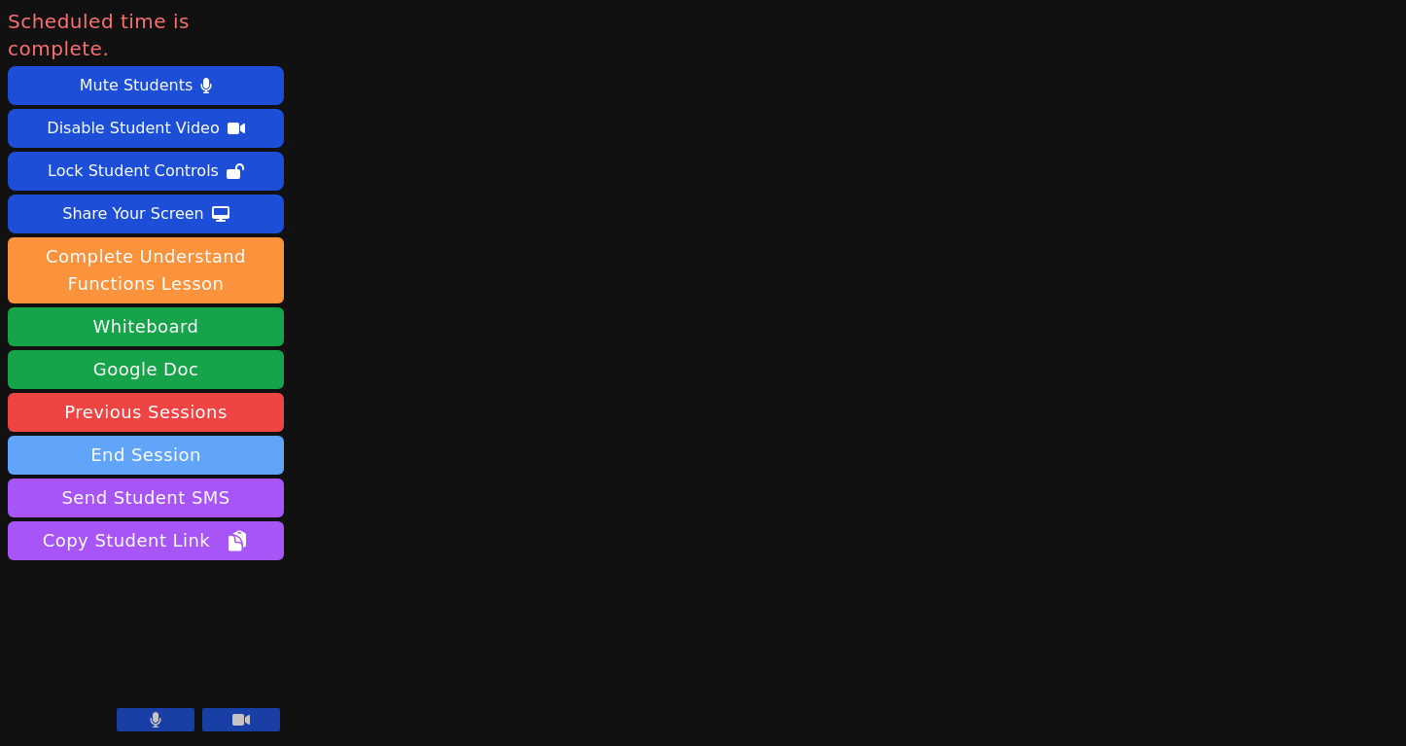
click at [190, 436] on button "End Session" at bounding box center [146, 455] width 276 height 39
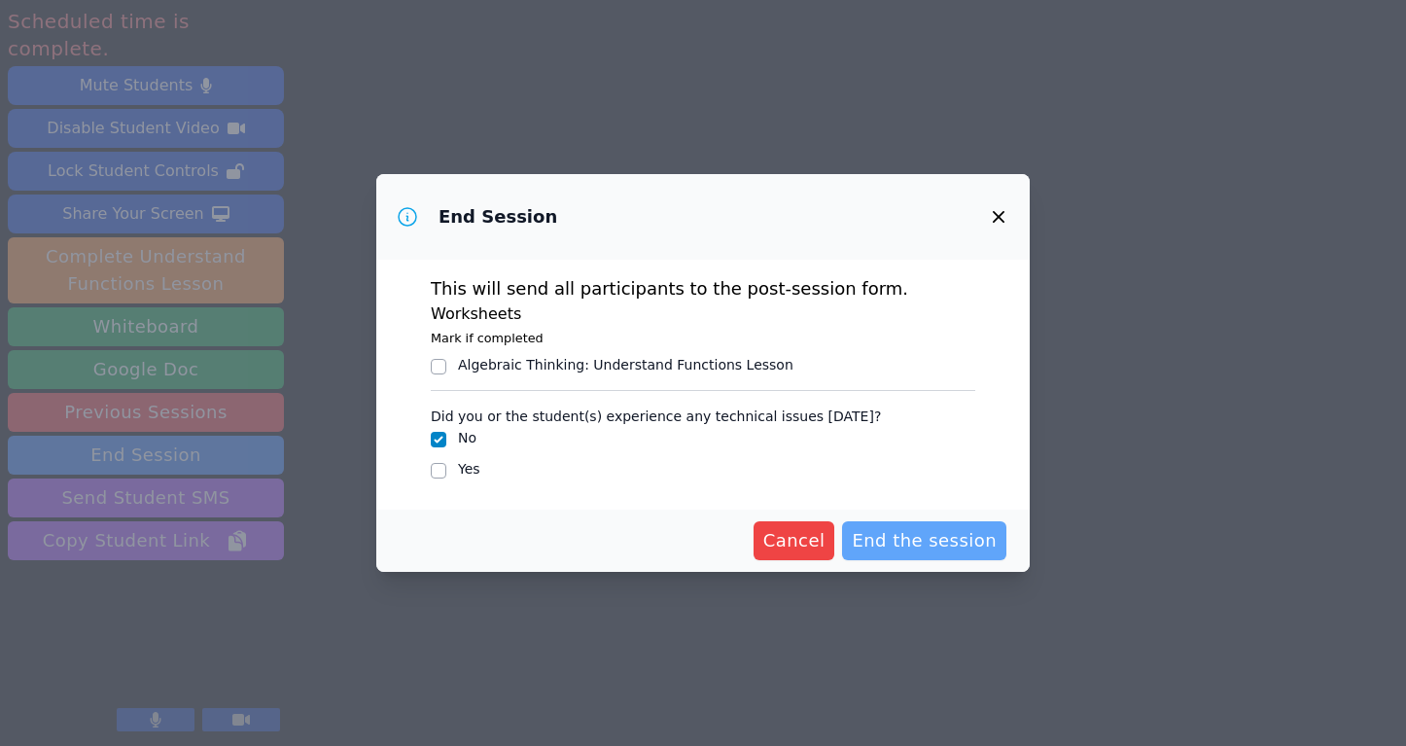
click at [916, 554] on button "End the session" at bounding box center [924, 540] width 164 height 39
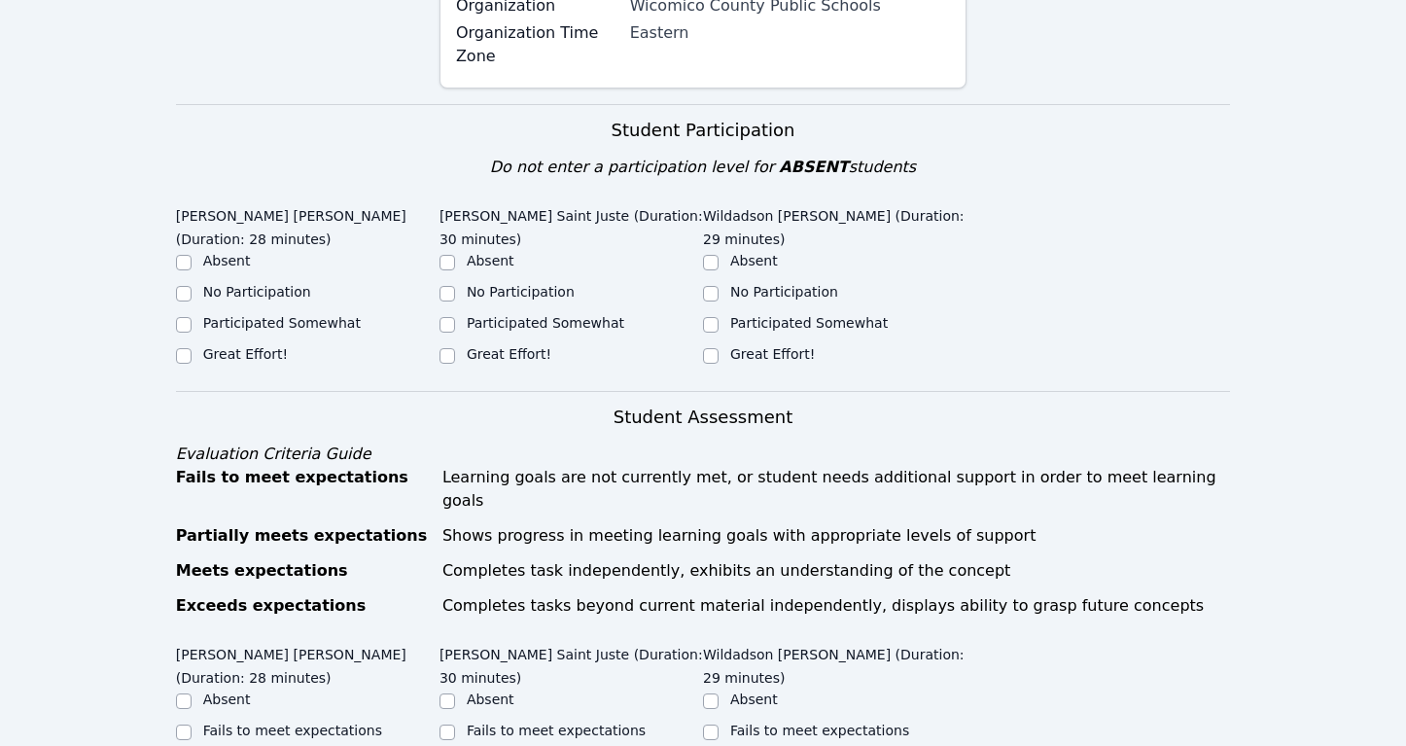
scroll to position [580, 0]
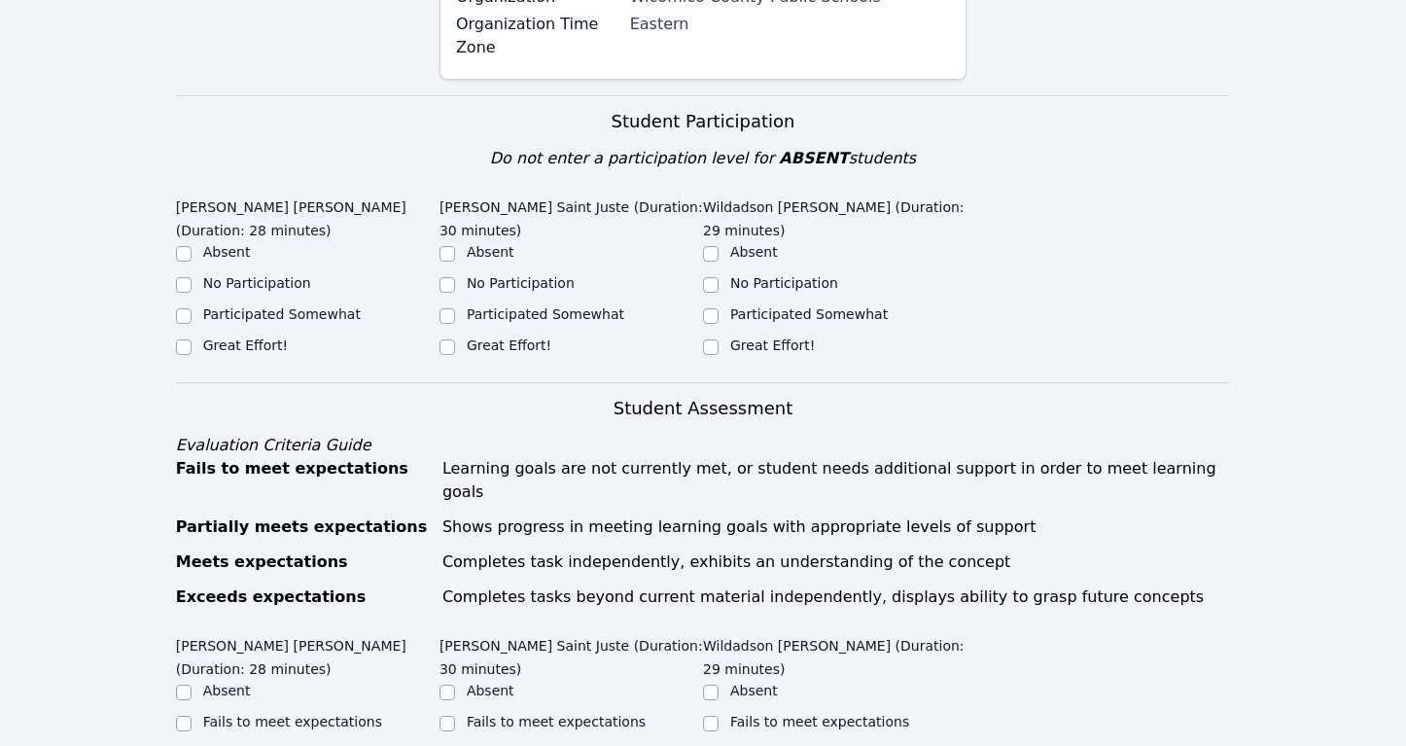
click at [222, 337] on label "Great Effort!" at bounding box center [245, 345] width 85 height 16
click at [192, 339] on input "Great Effort!" at bounding box center [184, 347] width 16 height 16
checkbox input "true"
click at [508, 337] on label "Great Effort!" at bounding box center [509, 345] width 85 height 16
click at [455, 339] on input "Great Effort!" at bounding box center [447, 347] width 16 height 16
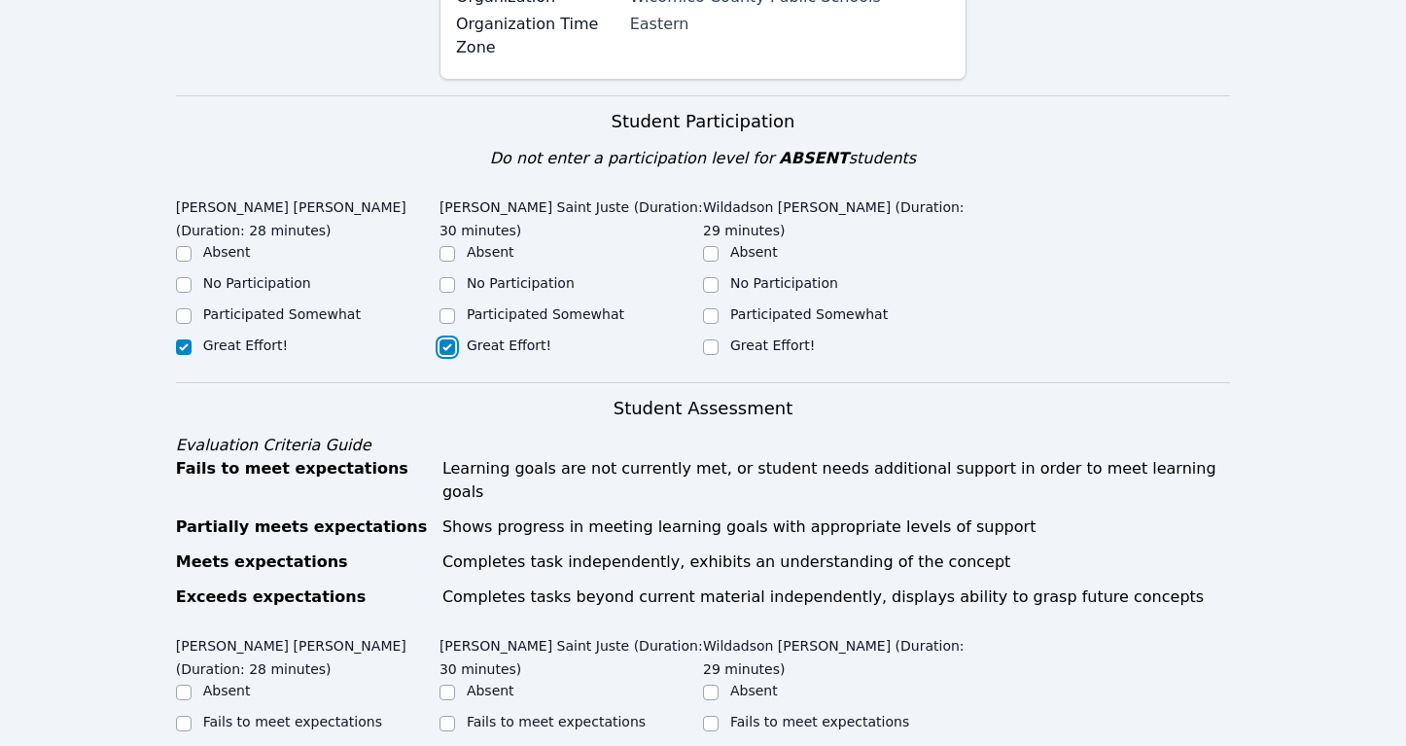
checkbox input "true"
click at [787, 337] on label "Great Effort!" at bounding box center [772, 345] width 85 height 16
click at [718, 339] on input "Great Effort!" at bounding box center [711, 347] width 16 height 16
checkbox input "true"
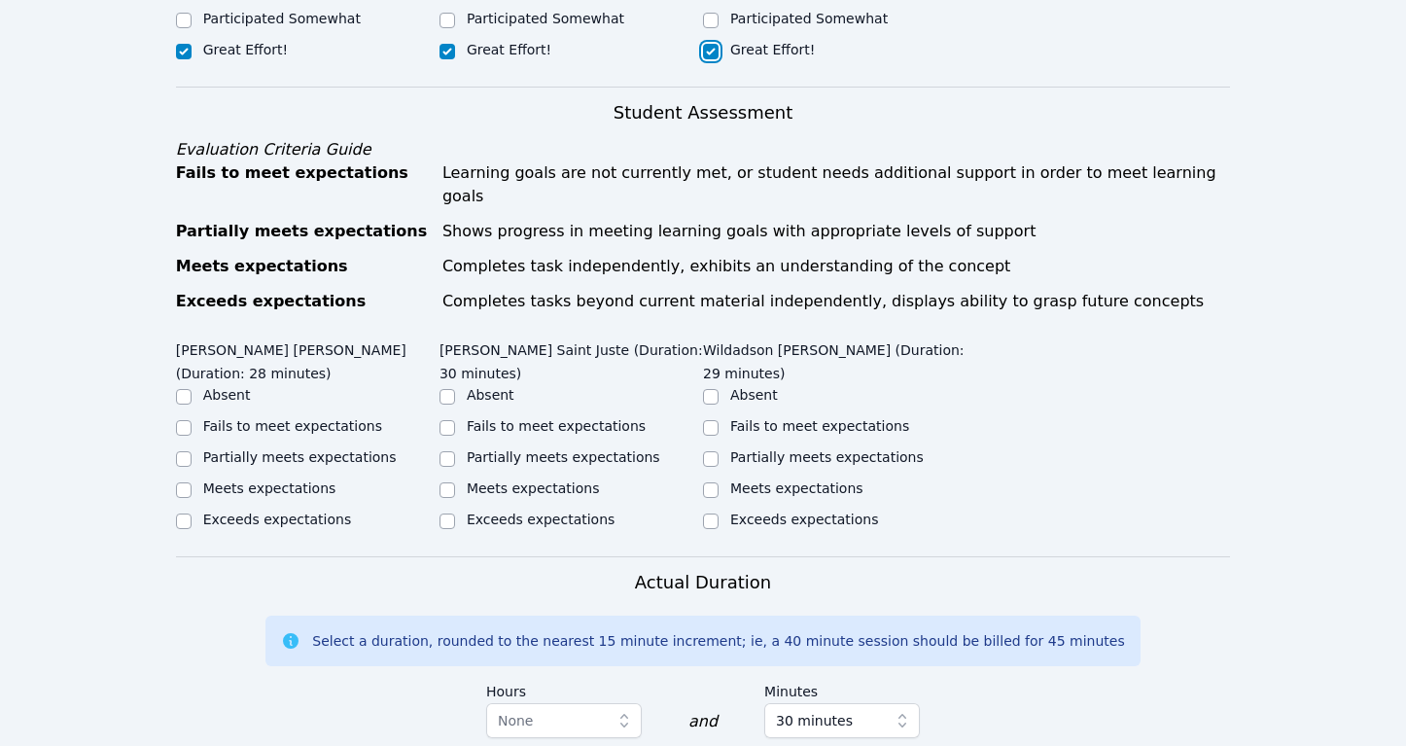
scroll to position [896, 0]
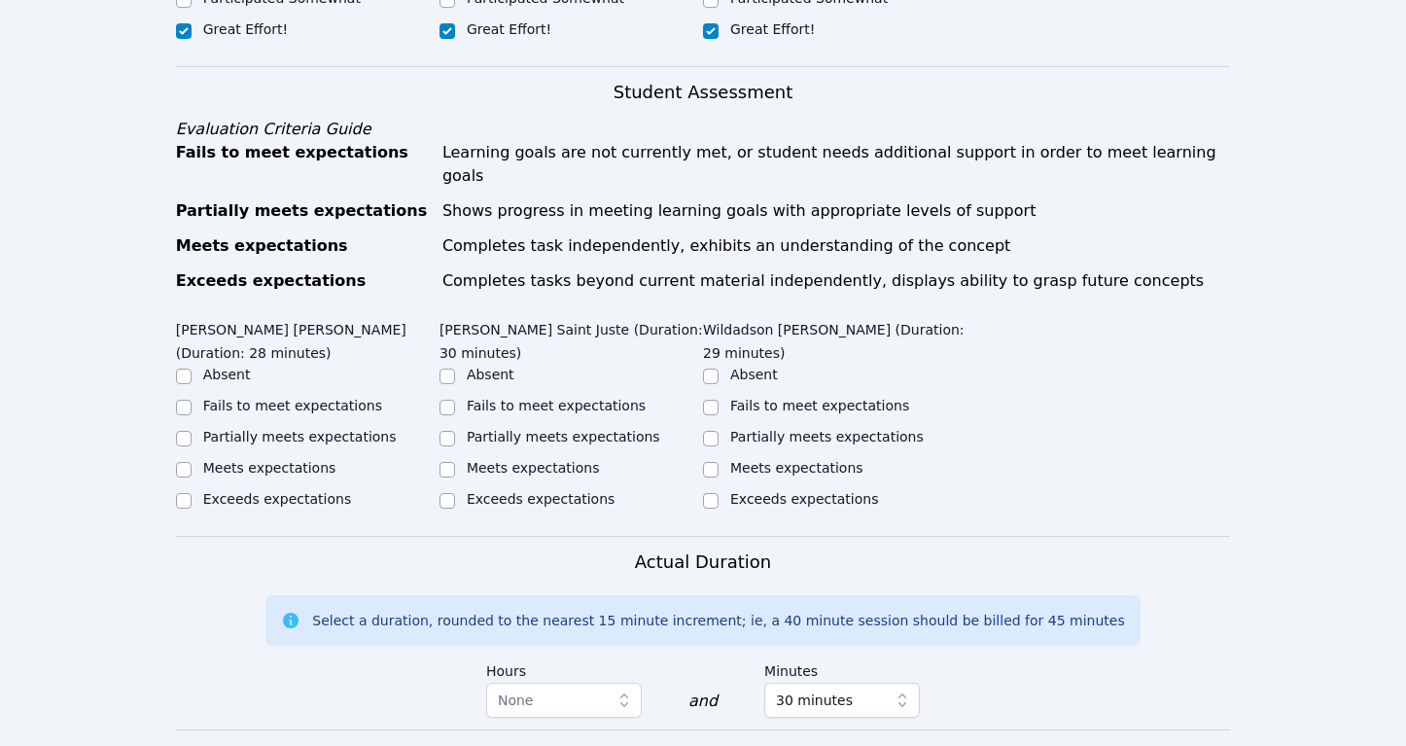
click at [221, 427] on div "Partially meets expectations" at bounding box center [307, 438] width 263 height 23
click at [303, 429] on label "Partially meets expectations" at bounding box center [299, 437] width 193 height 16
click at [192, 431] on input "Partially meets expectations" at bounding box center [184, 439] width 16 height 16
checkbox input "true"
click at [524, 429] on label "Partially meets expectations" at bounding box center [563, 437] width 193 height 16
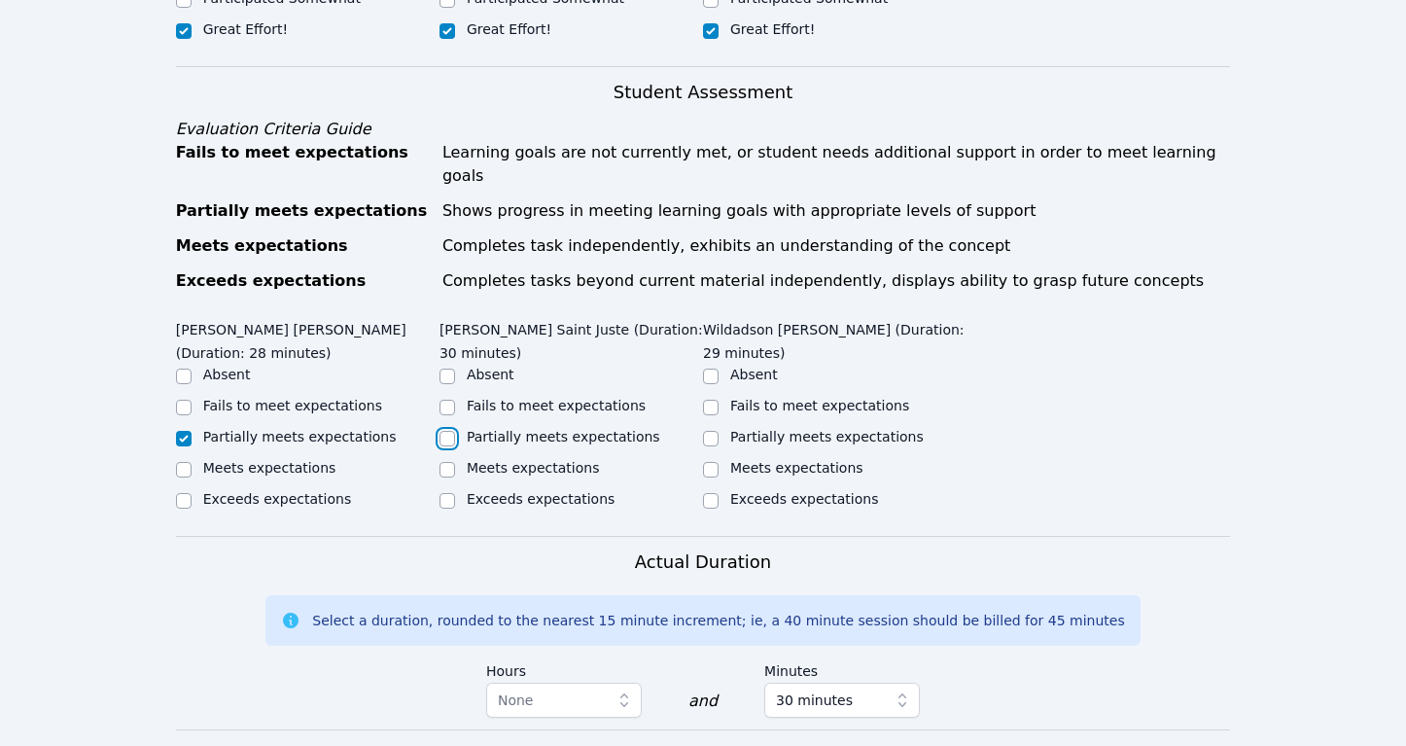
click at [455, 431] on input "Partially meets expectations" at bounding box center [447, 439] width 16 height 16
checkbox input "true"
click at [741, 429] on label "Partially meets expectations" at bounding box center [826, 437] width 193 height 16
click at [718, 431] on input "Partially meets expectations" at bounding box center [711, 439] width 16 height 16
checkbox input "true"
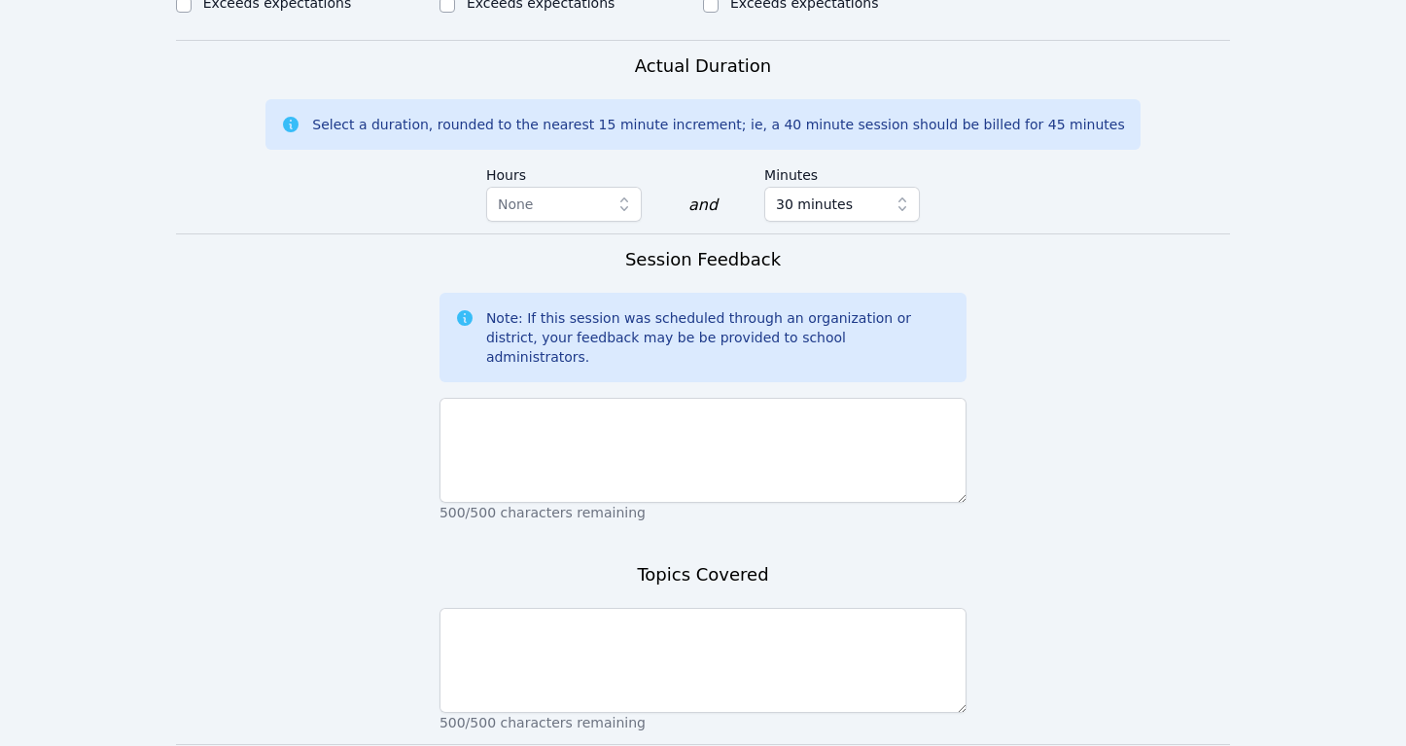
scroll to position [1449, 0]
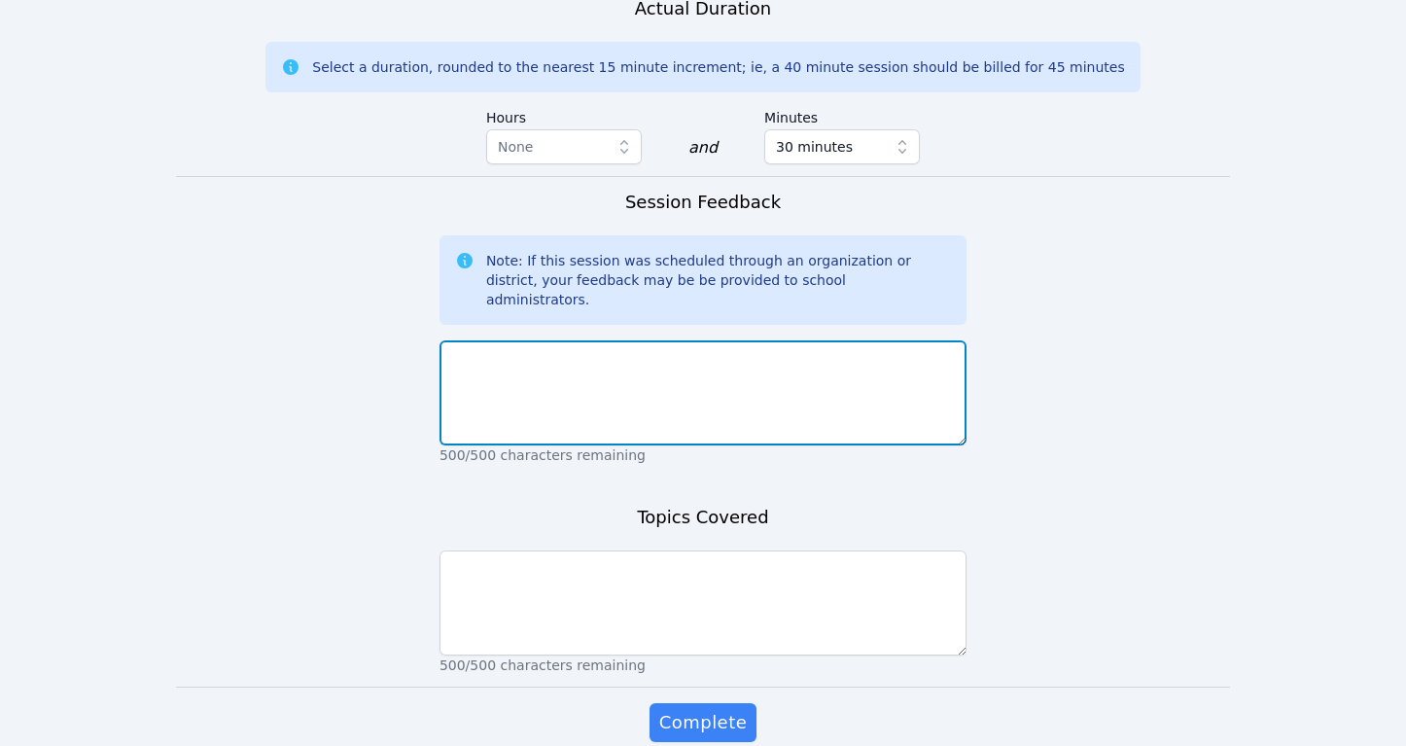
click at [559, 340] on textarea at bounding box center [702, 392] width 527 height 105
click at [472, 340] on textarea "Aissha and Cassie were still" at bounding box center [702, 392] width 527 height 105
click at [456, 340] on textarea "Aisha and Cassie were still" at bounding box center [702, 392] width 527 height 105
click at [840, 340] on textarea "At the beginning of the session Aisha and Cassie were still" at bounding box center [702, 392] width 527 height 105
click at [865, 340] on textarea "At the beginning of the session Aisha and Cassie were still getting confused wi…" at bounding box center [702, 392] width 527 height 105
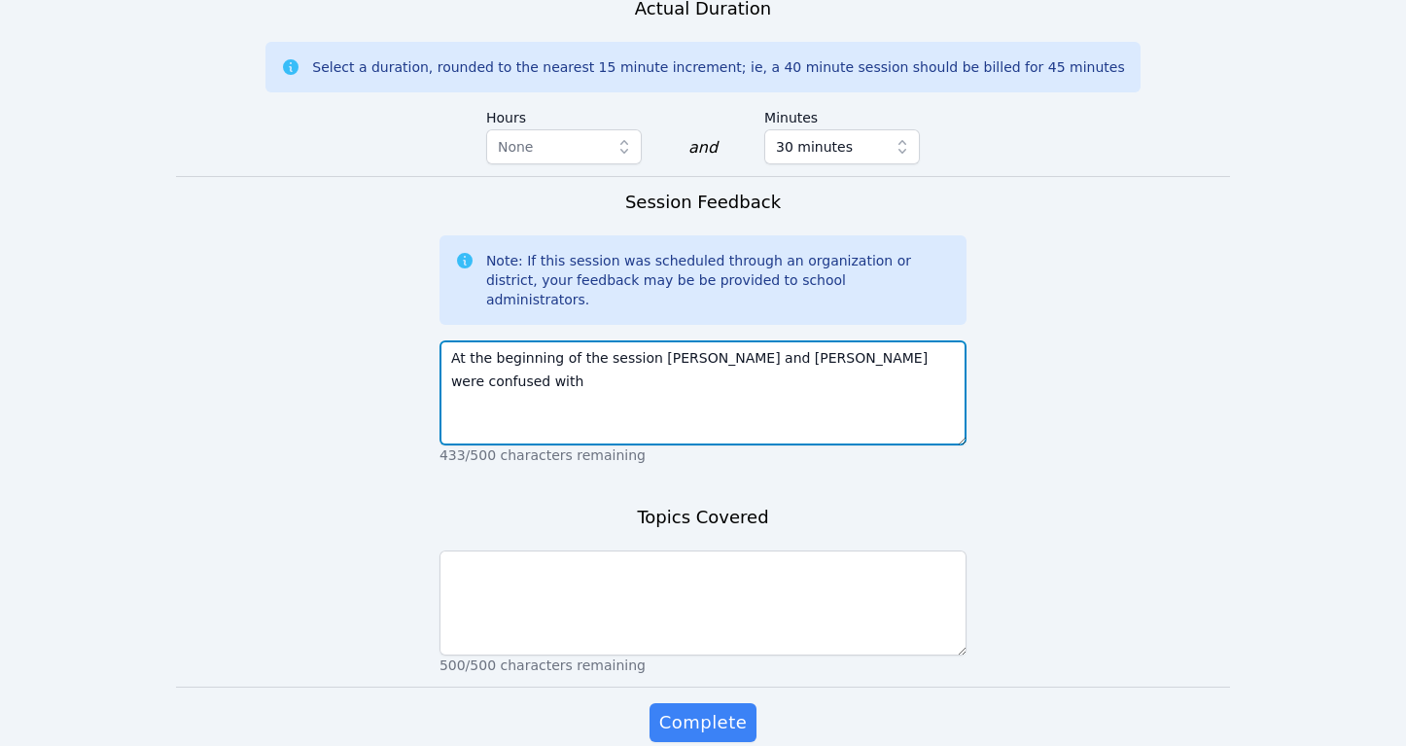
click at [896, 340] on textarea "At the beginning of the session Aisha and Cassie were confused with" at bounding box center [702, 392] width 527 height 105
click at [477, 340] on textarea "At the beginning of the session Aisha and Cassie were confused with how to plot…" at bounding box center [702, 392] width 527 height 105
click at [568, 340] on textarea "At the beginning of the session Aisha and Cassie were confused with how to plot…" at bounding box center [702, 392] width 527 height 105
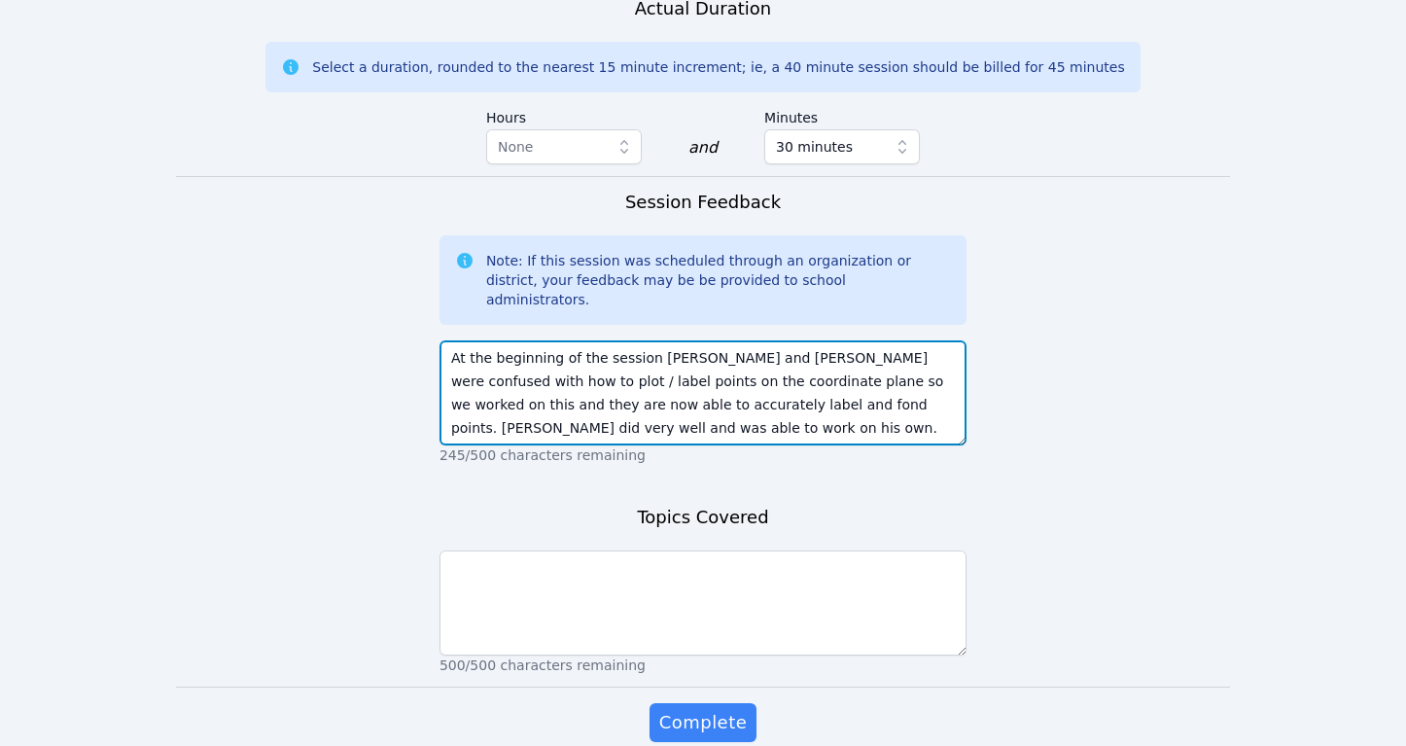
type textarea "At the beginning of the session Aisha and Cassie were confused with how to plot…"
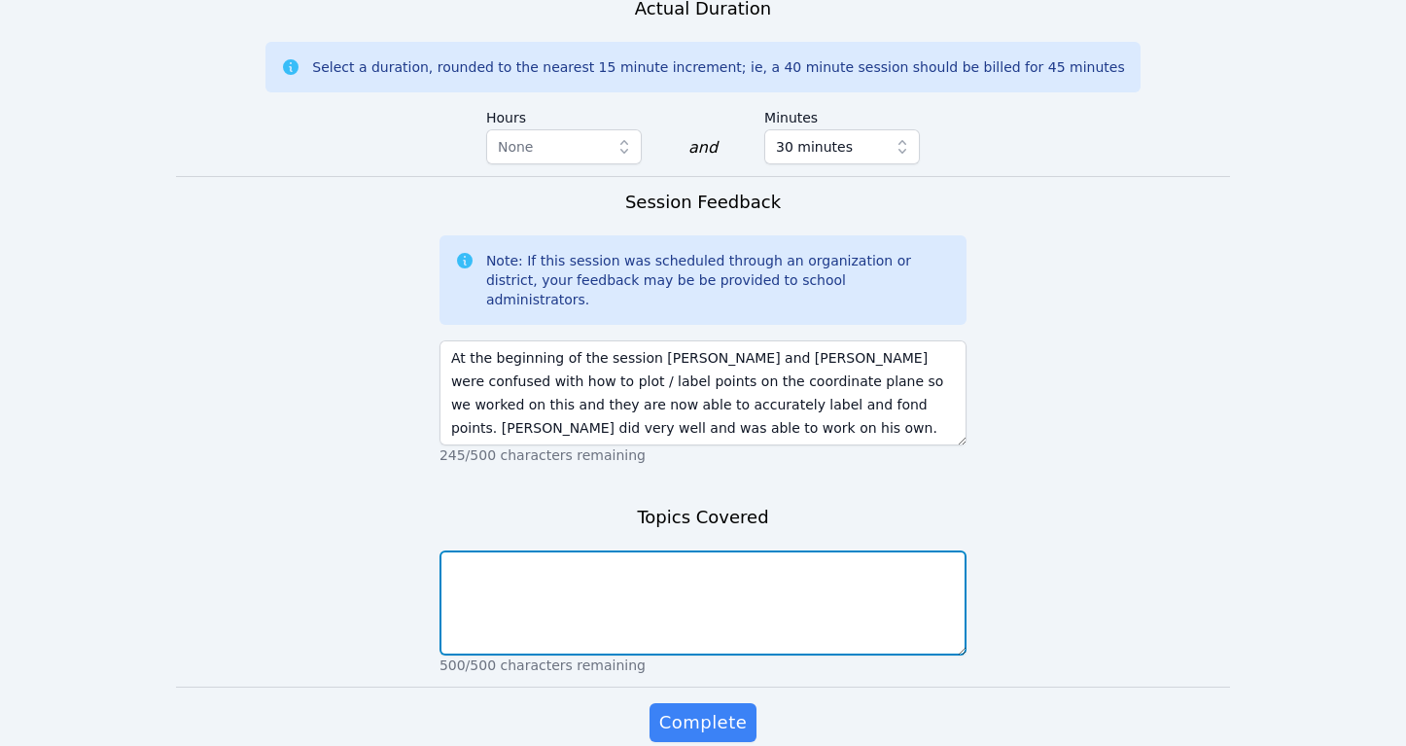
click at [542, 550] on textarea at bounding box center [702, 602] width 527 height 105
click at [688, 550] on textarea "Labeling points on a coordinate planeComplementary and supplementary angles" at bounding box center [702, 602] width 527 height 105
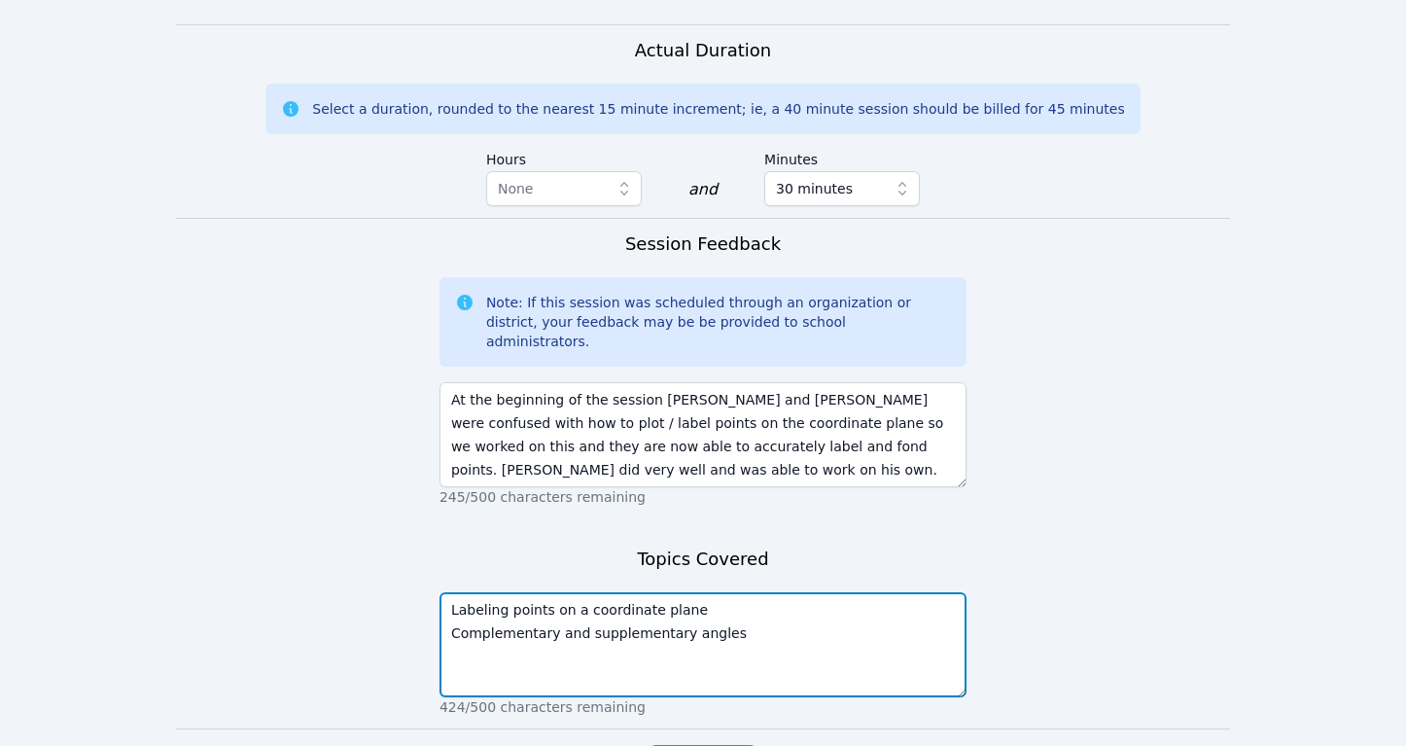
scroll to position [1393, 0]
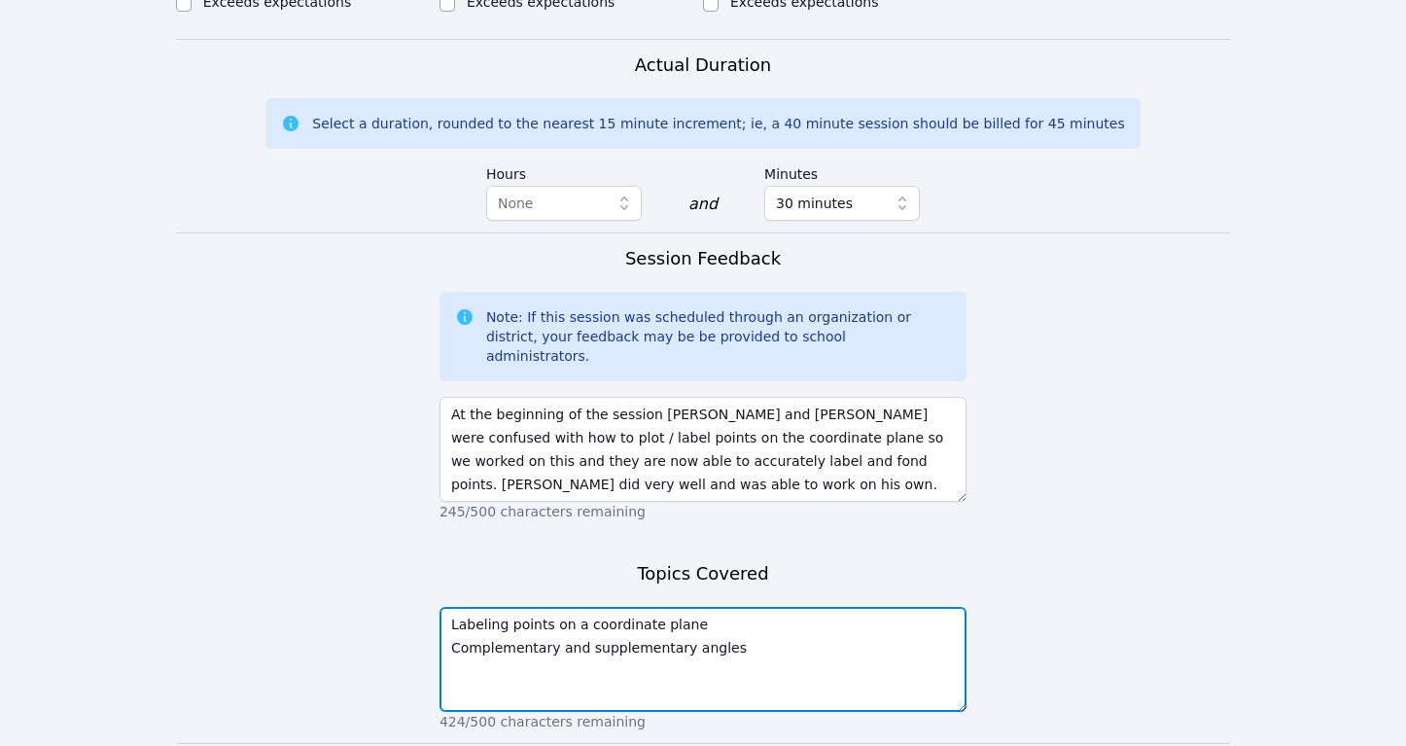
type textarea "Labeling points on a coordinate plane Complementary and supplementary angles"
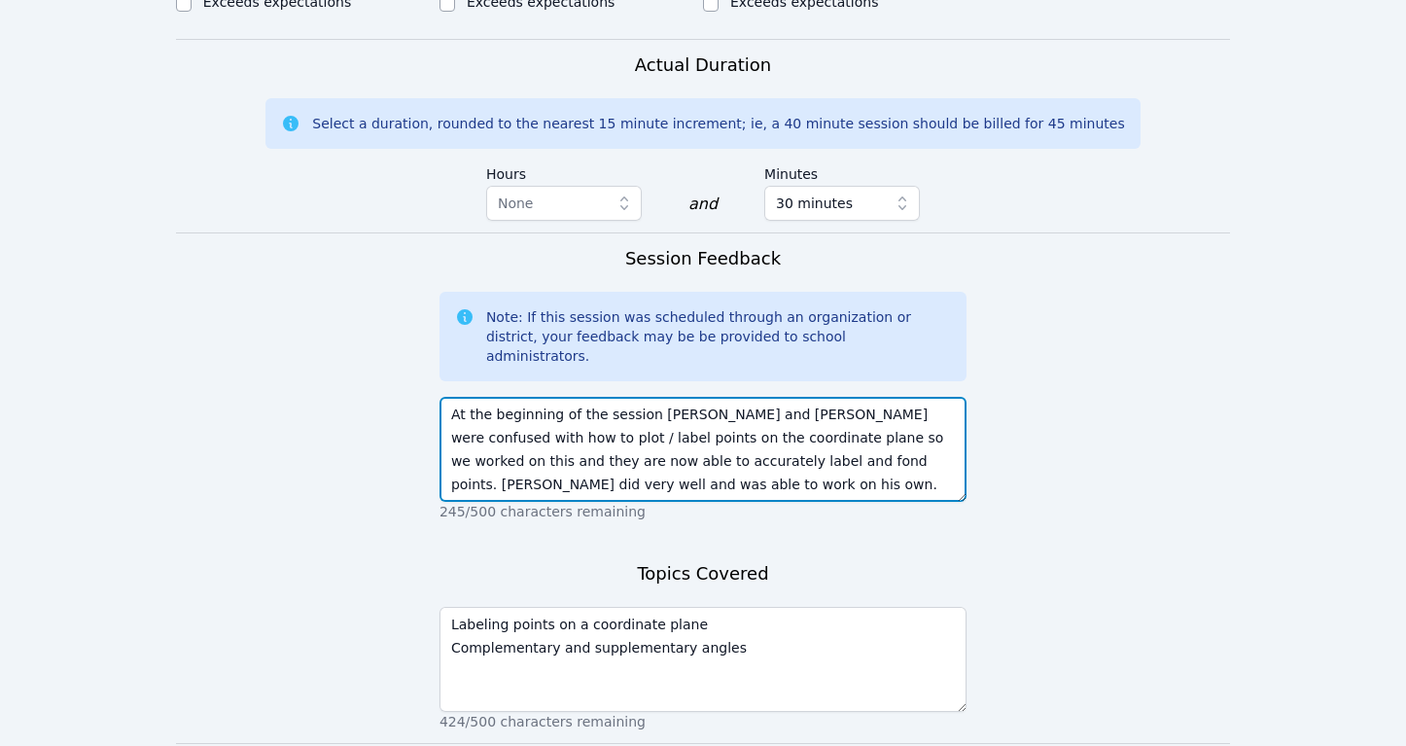
click at [670, 397] on textarea "At the beginning of the session Aisha and Cassie were confused with how to plot…" at bounding box center [702, 449] width 527 height 105
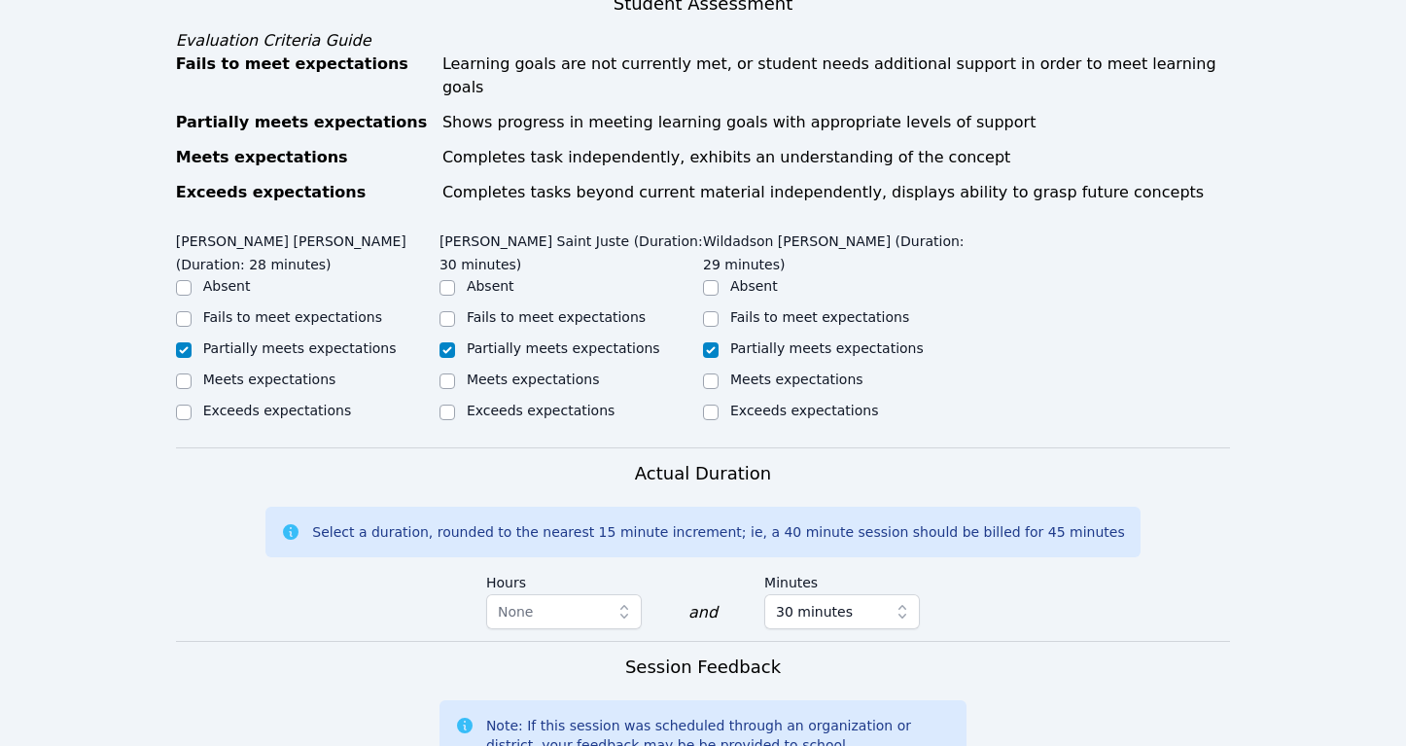
scroll to position [947, 0]
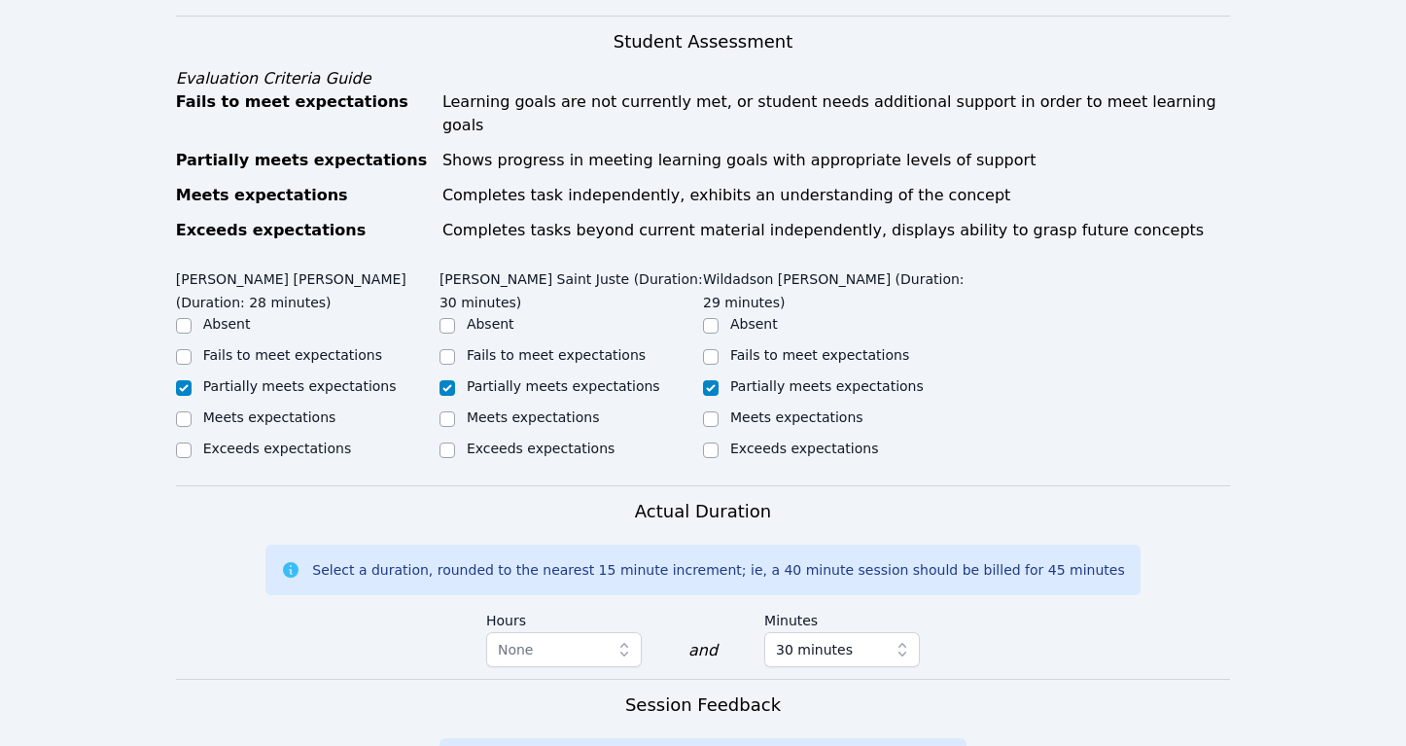
type textarea "At the beginning of the session Aisha and Cassie were confused with how to plot…"
click at [713, 411] on input "Meets expectations" at bounding box center [711, 419] width 16 height 16
checkbox input "true"
checkbox input "false"
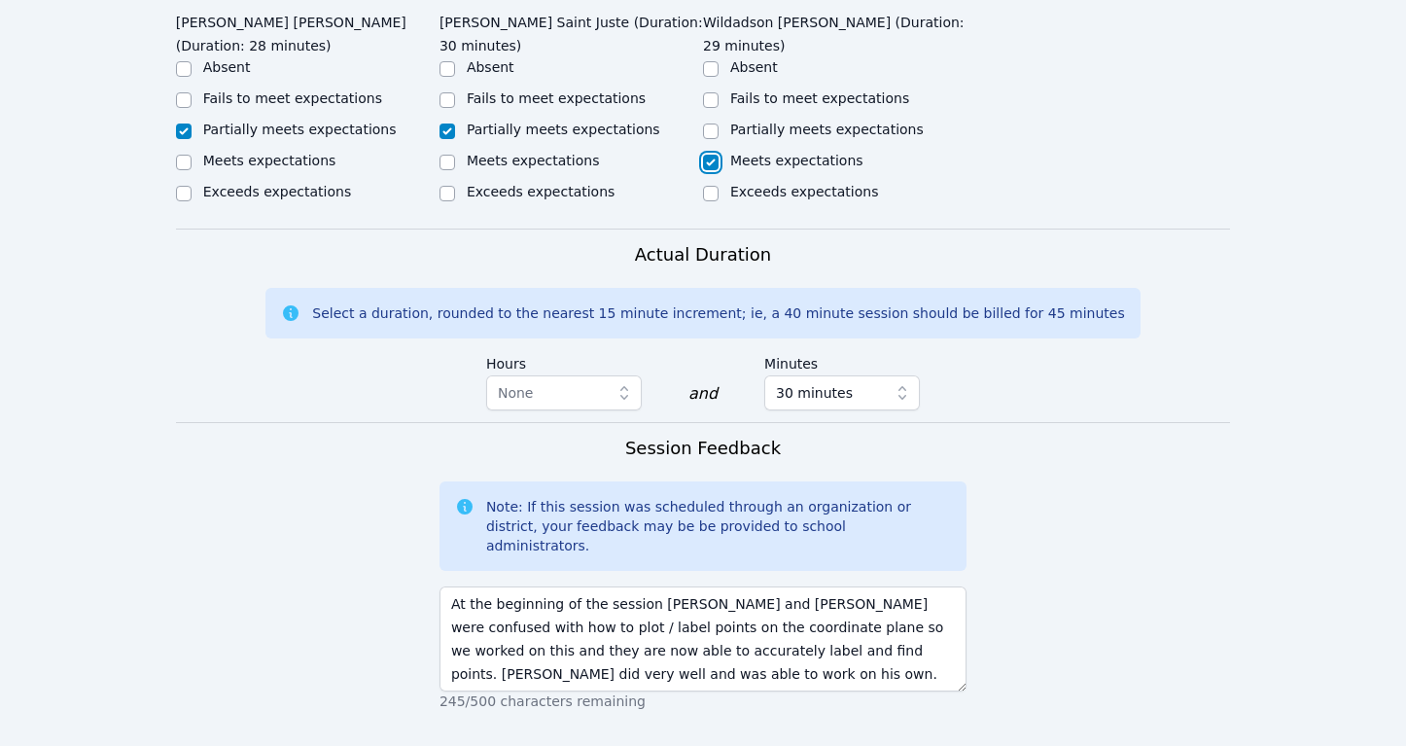
scroll to position [1449, 0]
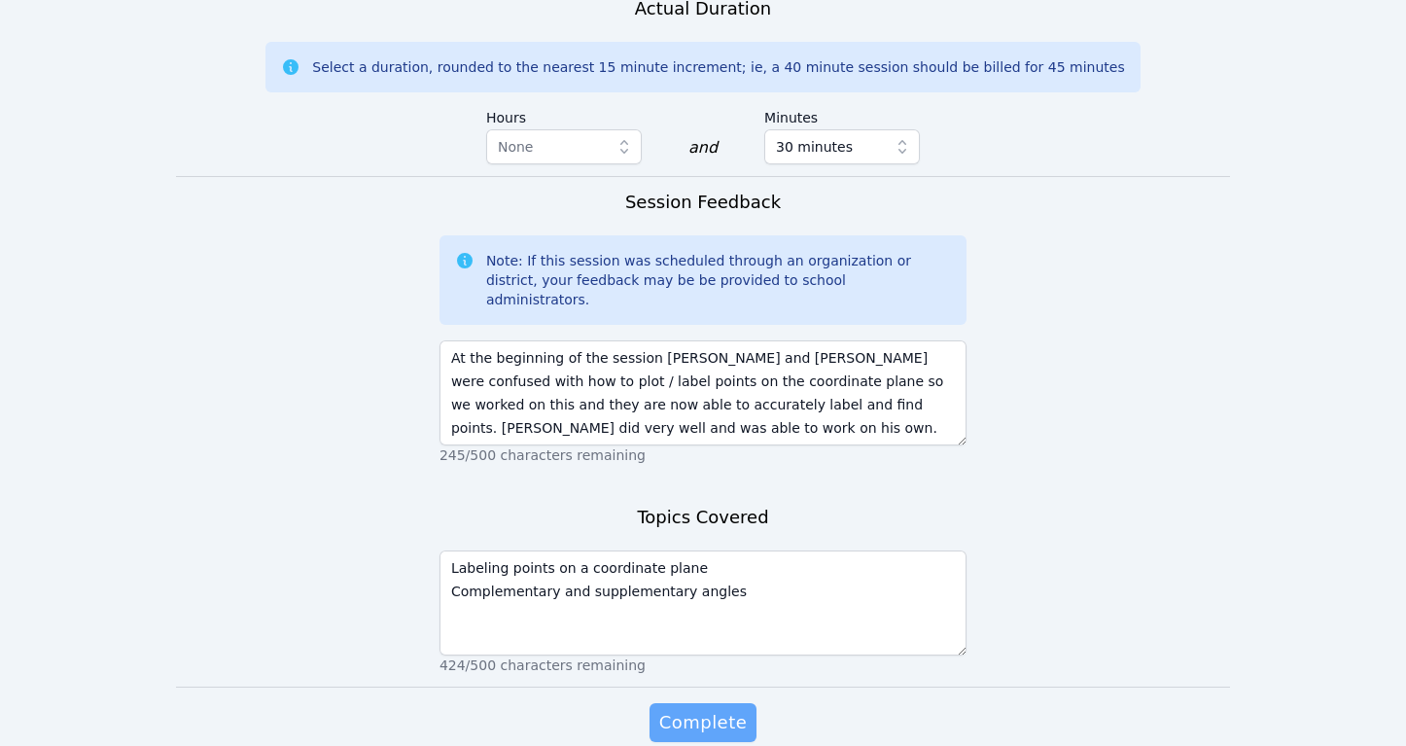
click at [716, 709] on span "Complete" at bounding box center [702, 722] width 87 height 27
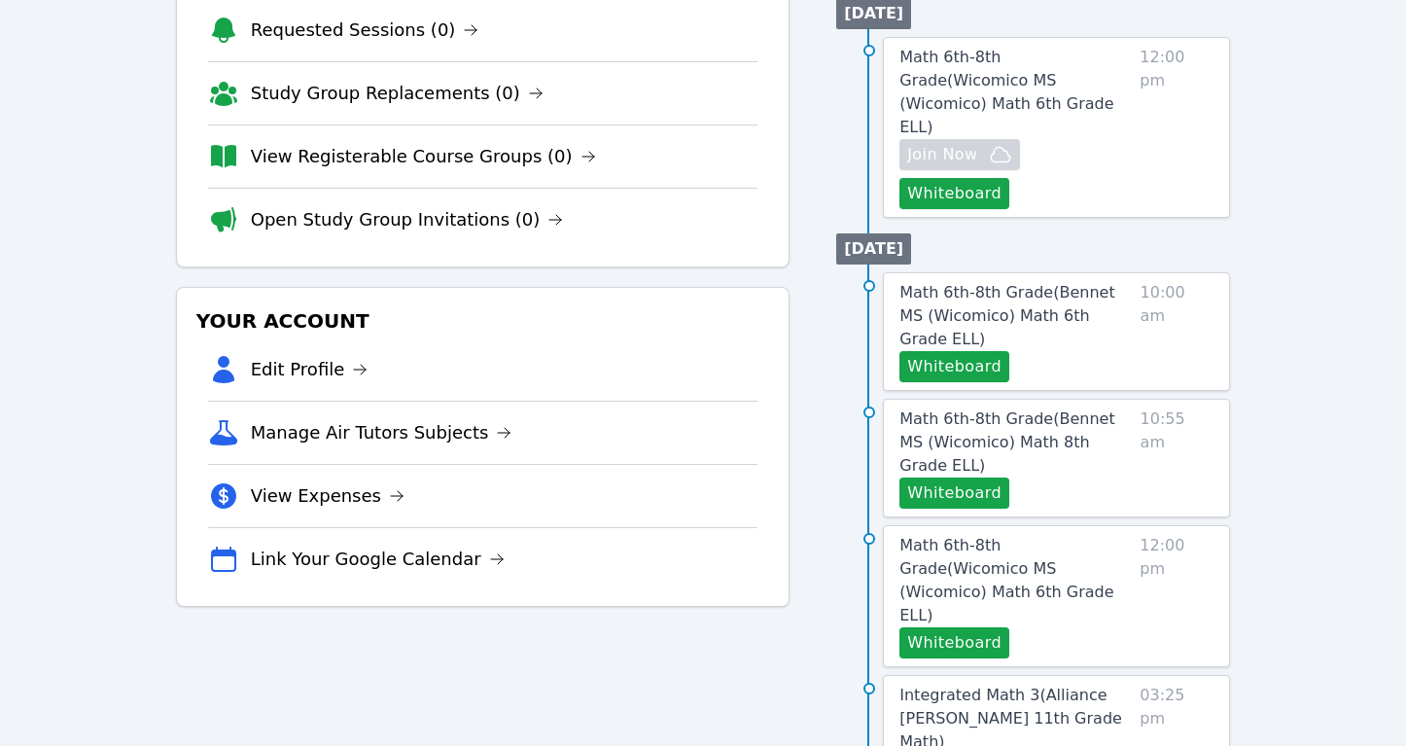
scroll to position [291, 0]
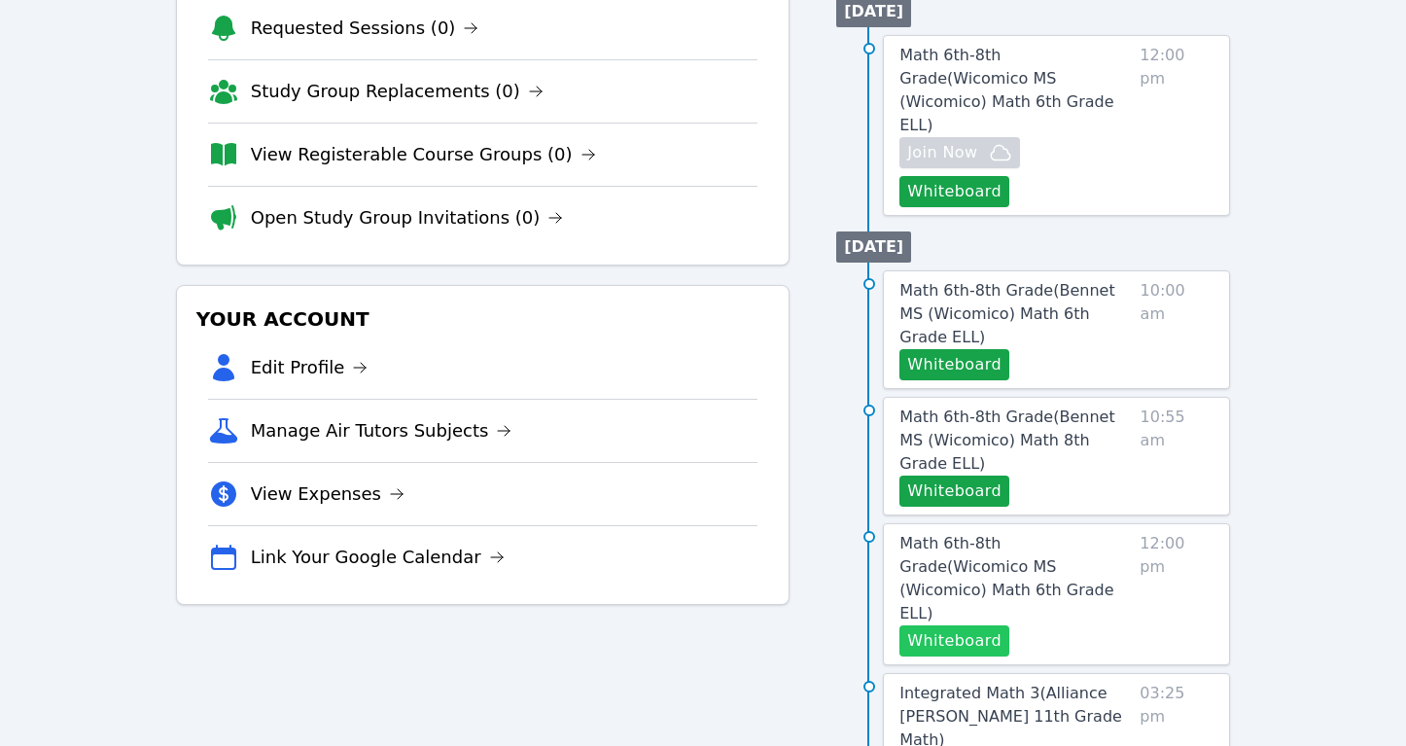
click at [949, 625] on button "Whiteboard" at bounding box center [954, 640] width 110 height 31
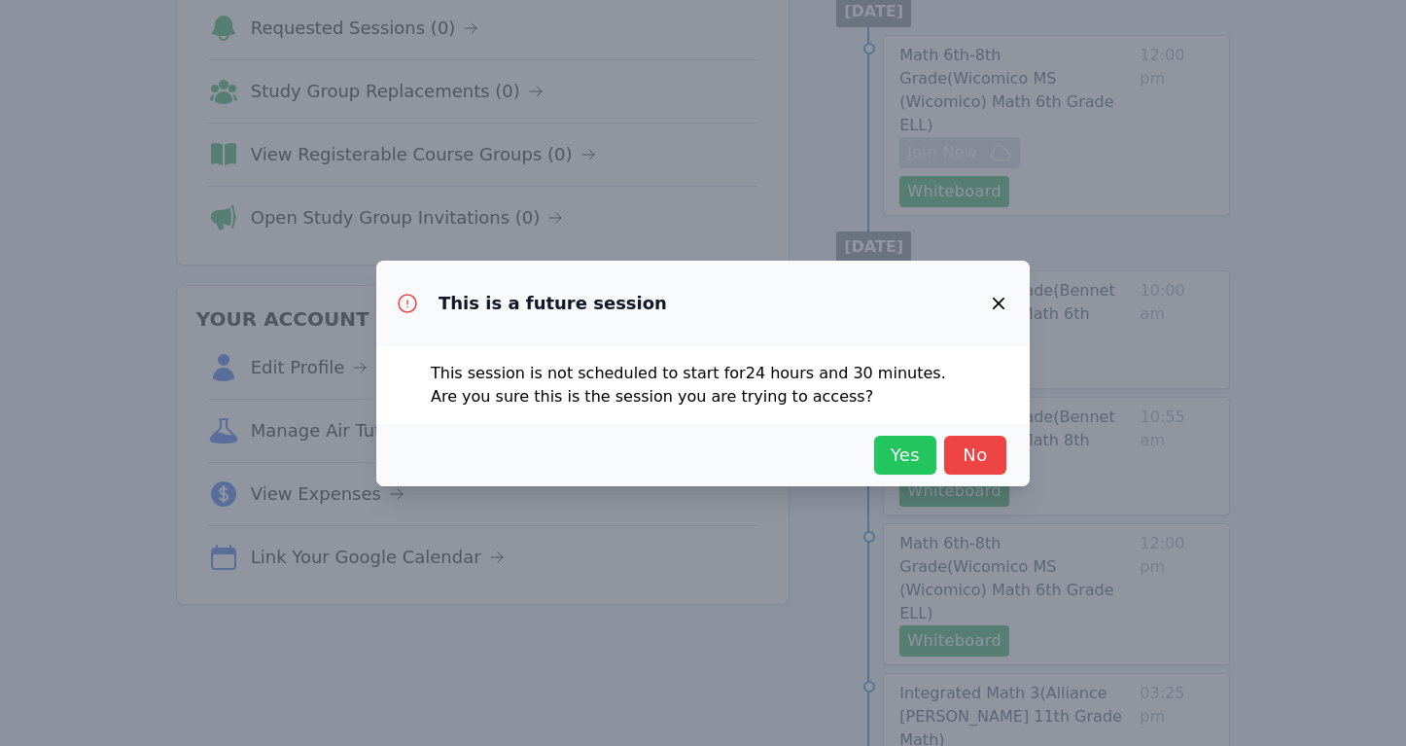
click at [903, 472] on button "Yes" at bounding box center [905, 455] width 62 height 39
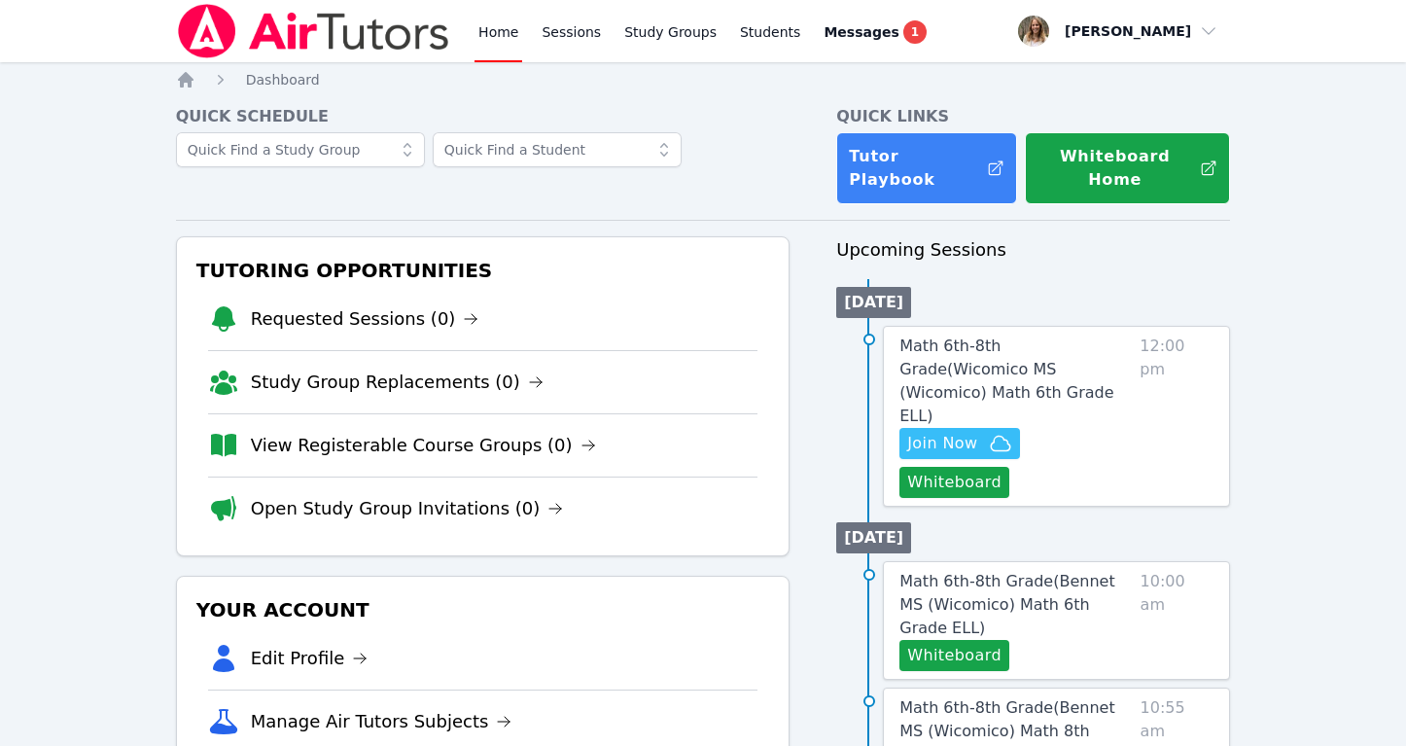
scroll to position [188, 0]
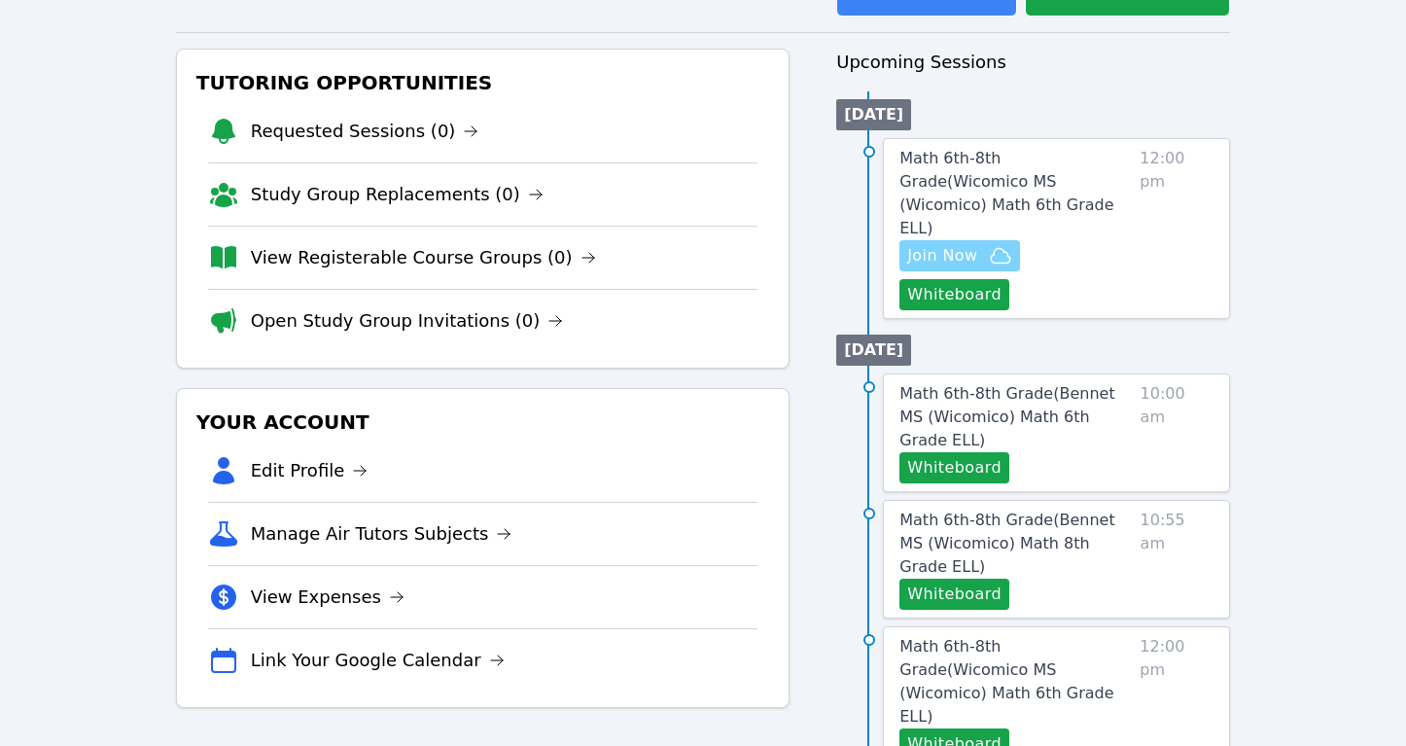
click at [962, 244] on span "Join Now" at bounding box center [942, 255] width 70 height 23
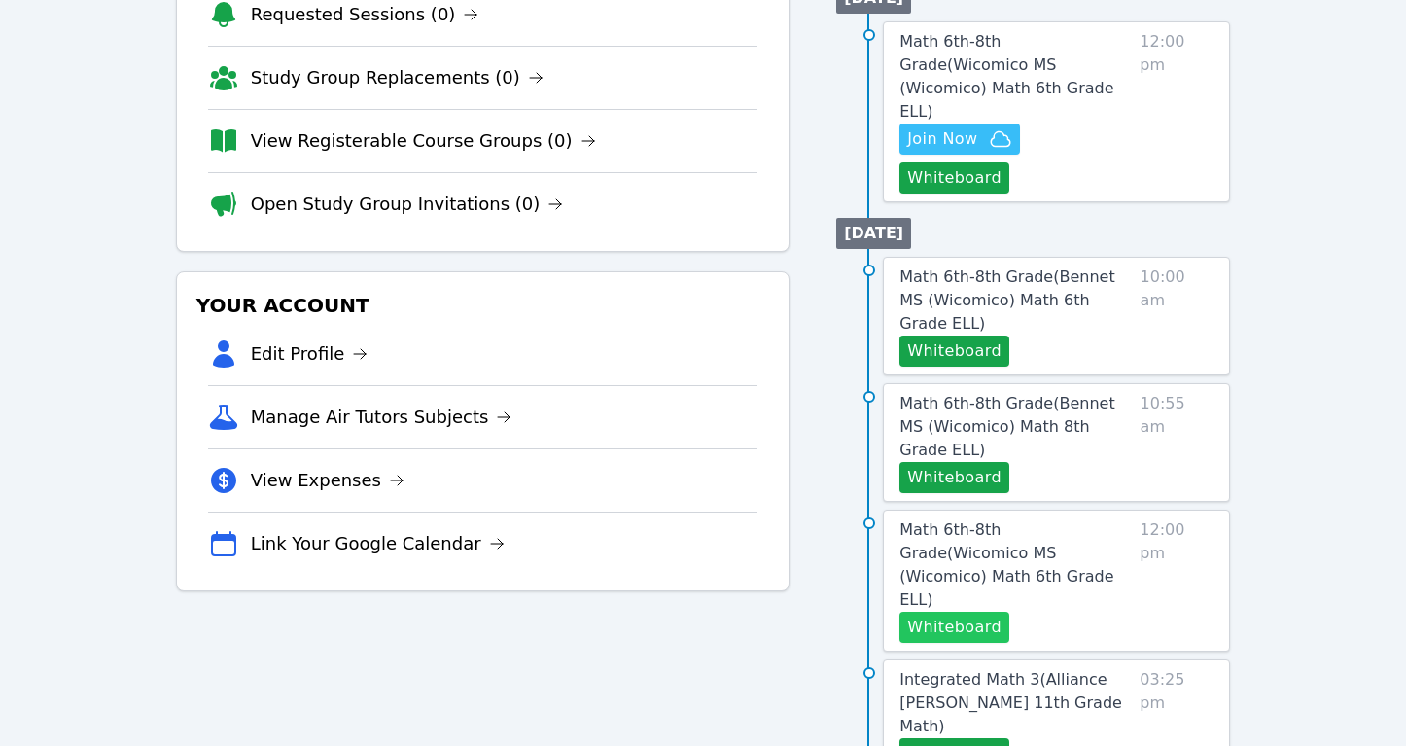
scroll to position [306, 0]
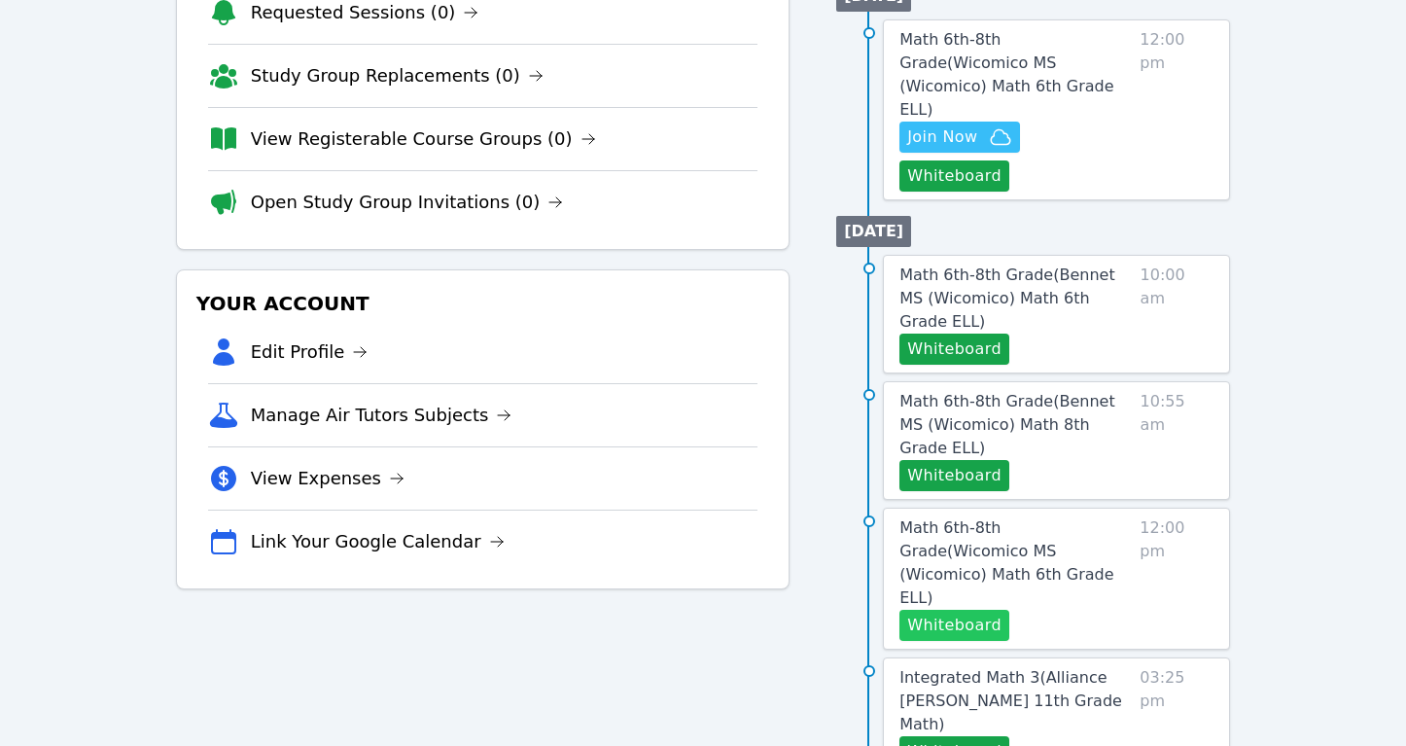
click at [941, 610] on button "Whiteboard" at bounding box center [954, 625] width 110 height 31
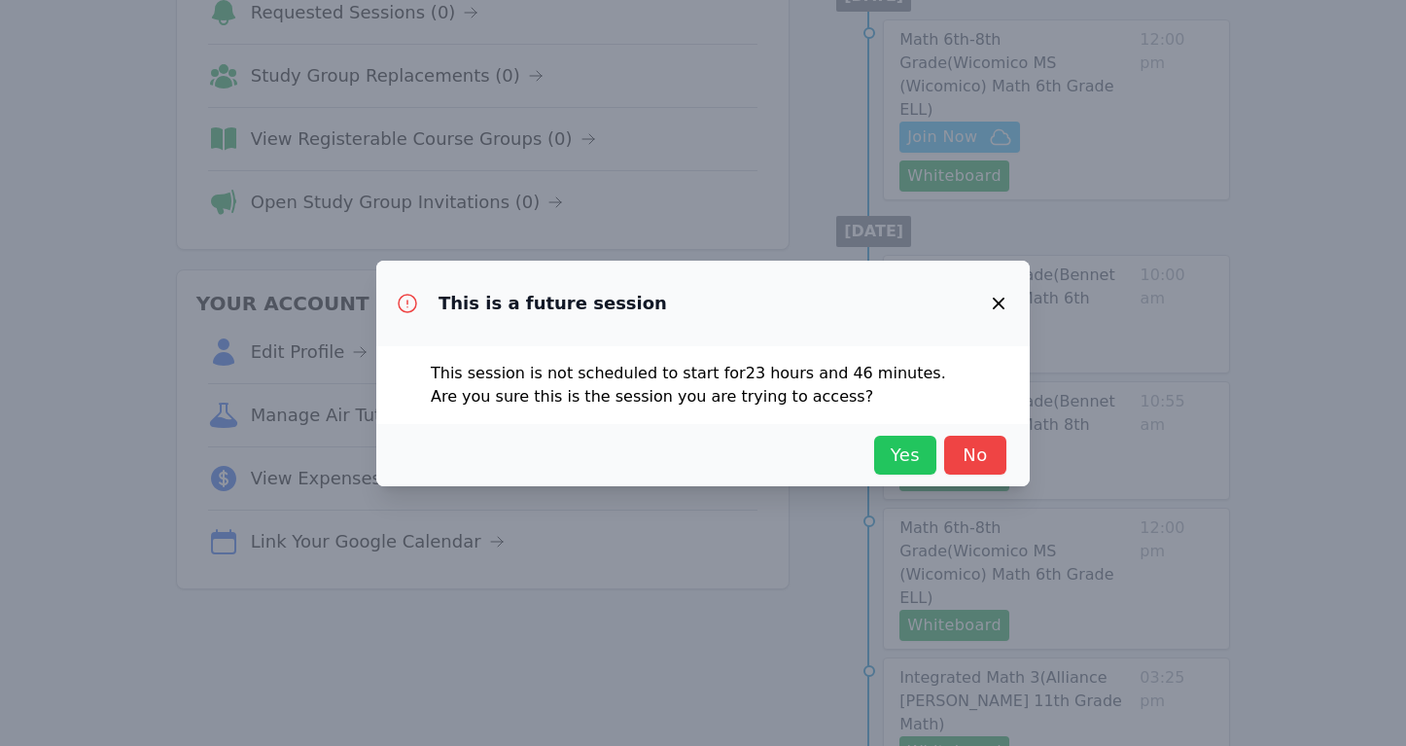
click at [897, 461] on span "Yes" at bounding box center [905, 454] width 43 height 27
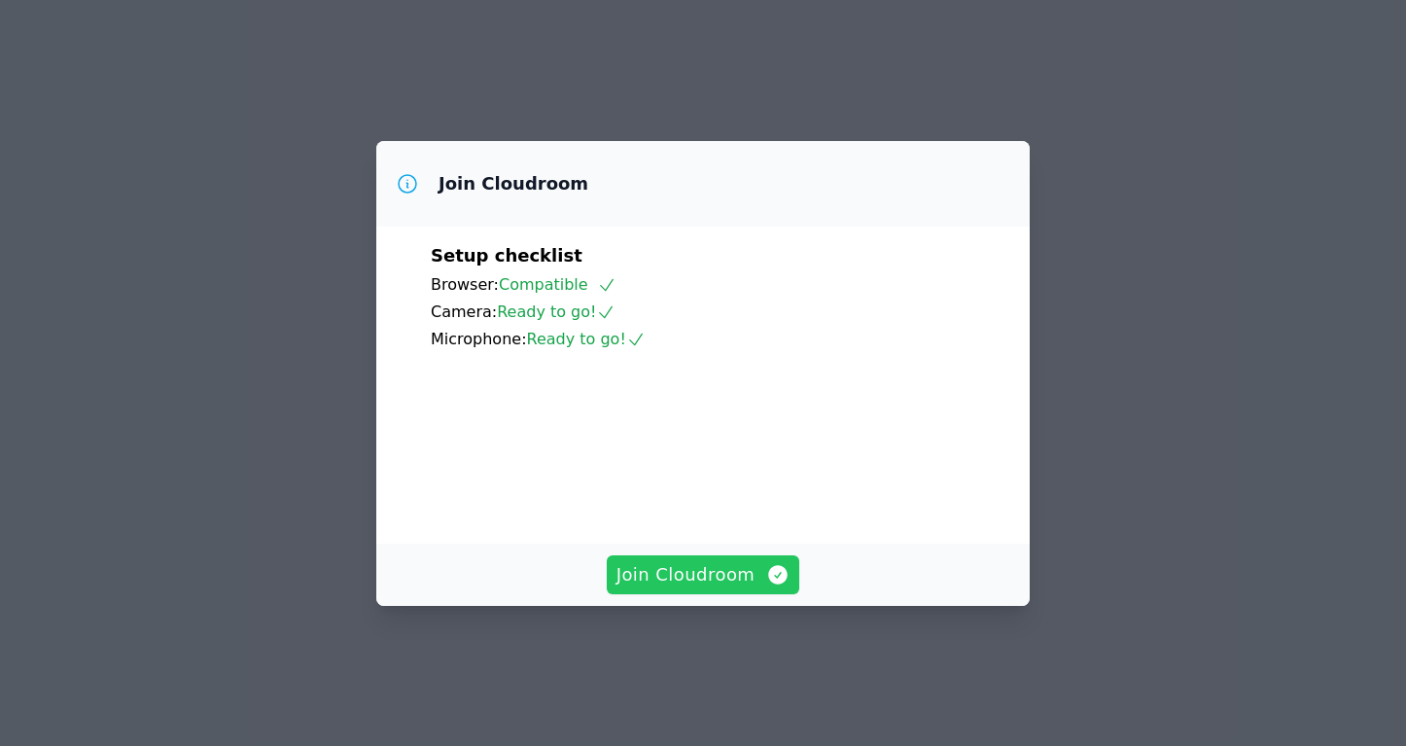
click at [688, 588] on span "Join Cloudroom" at bounding box center [703, 574] width 174 height 27
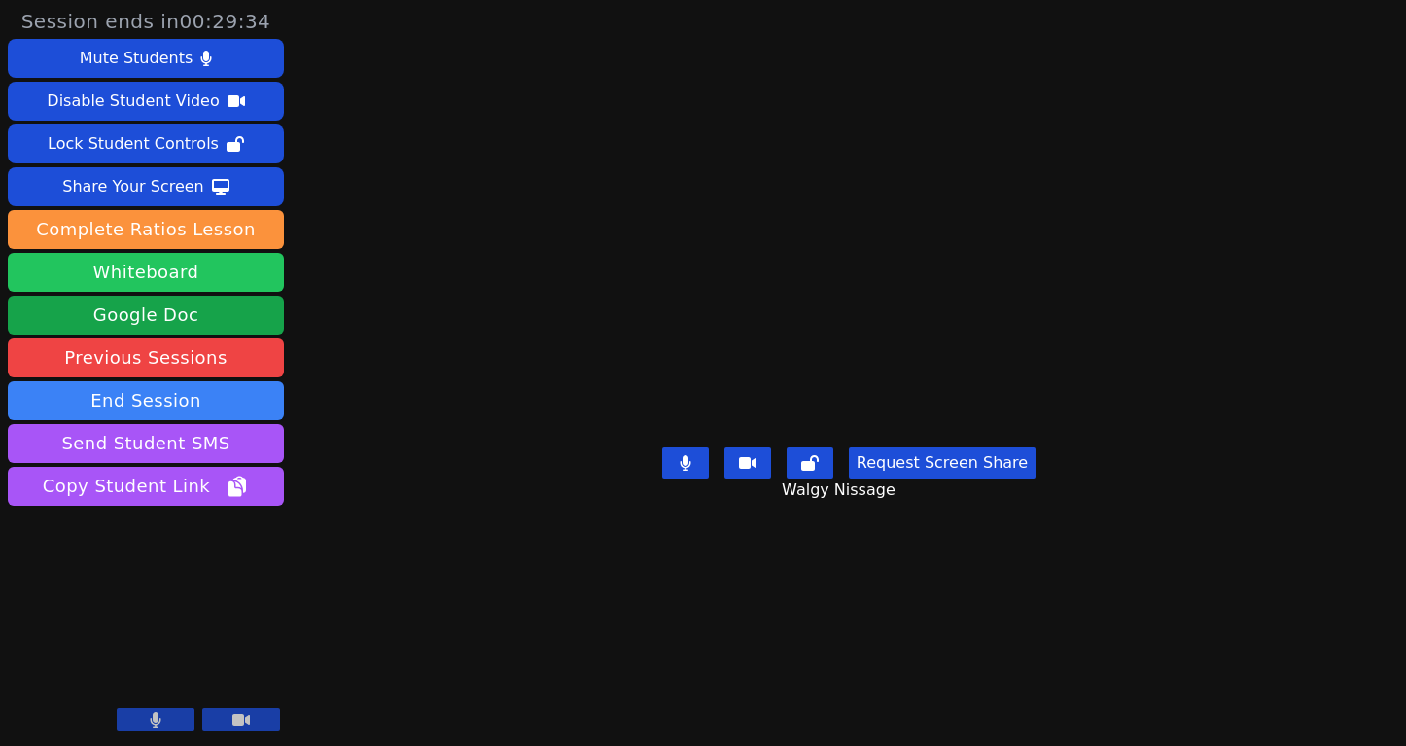
click at [229, 284] on button "Whiteboard" at bounding box center [146, 272] width 276 height 39
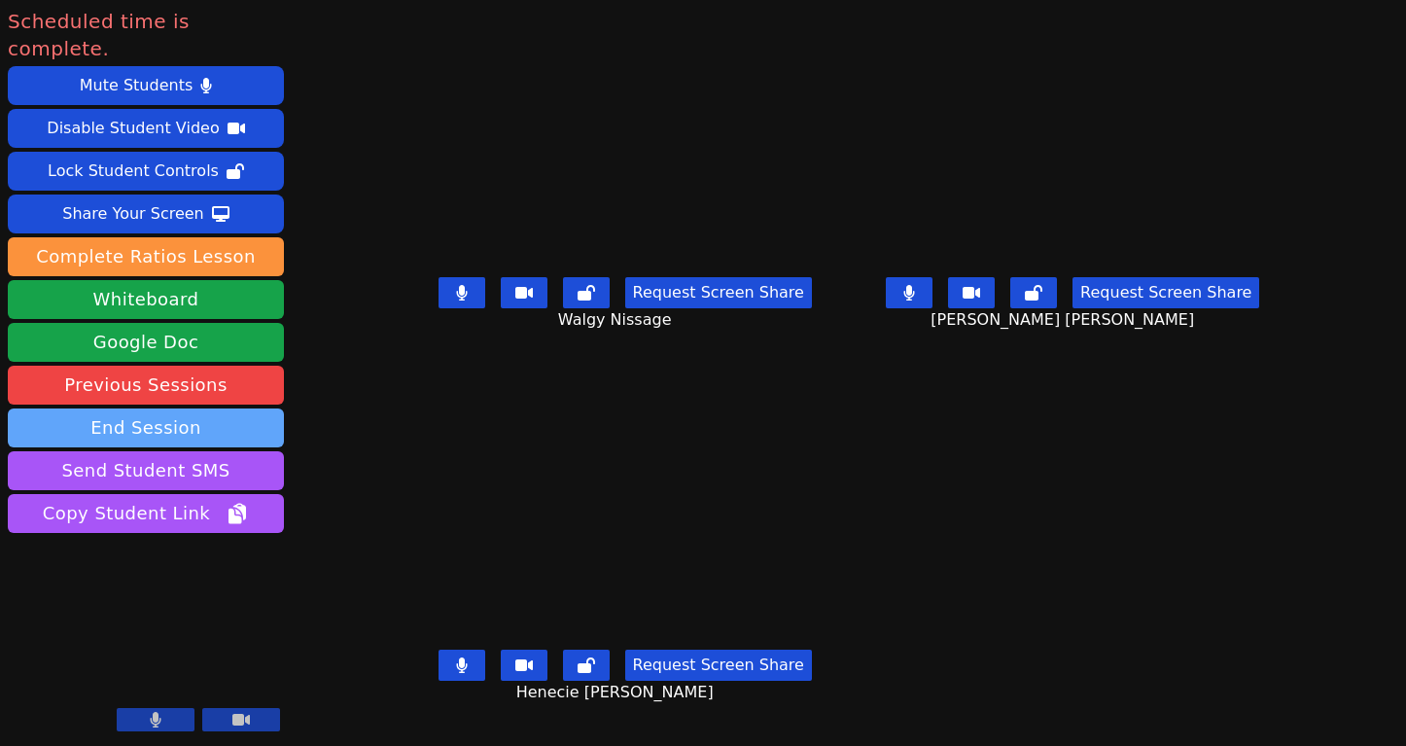
click at [262, 408] on button "End Session" at bounding box center [146, 427] width 276 height 39
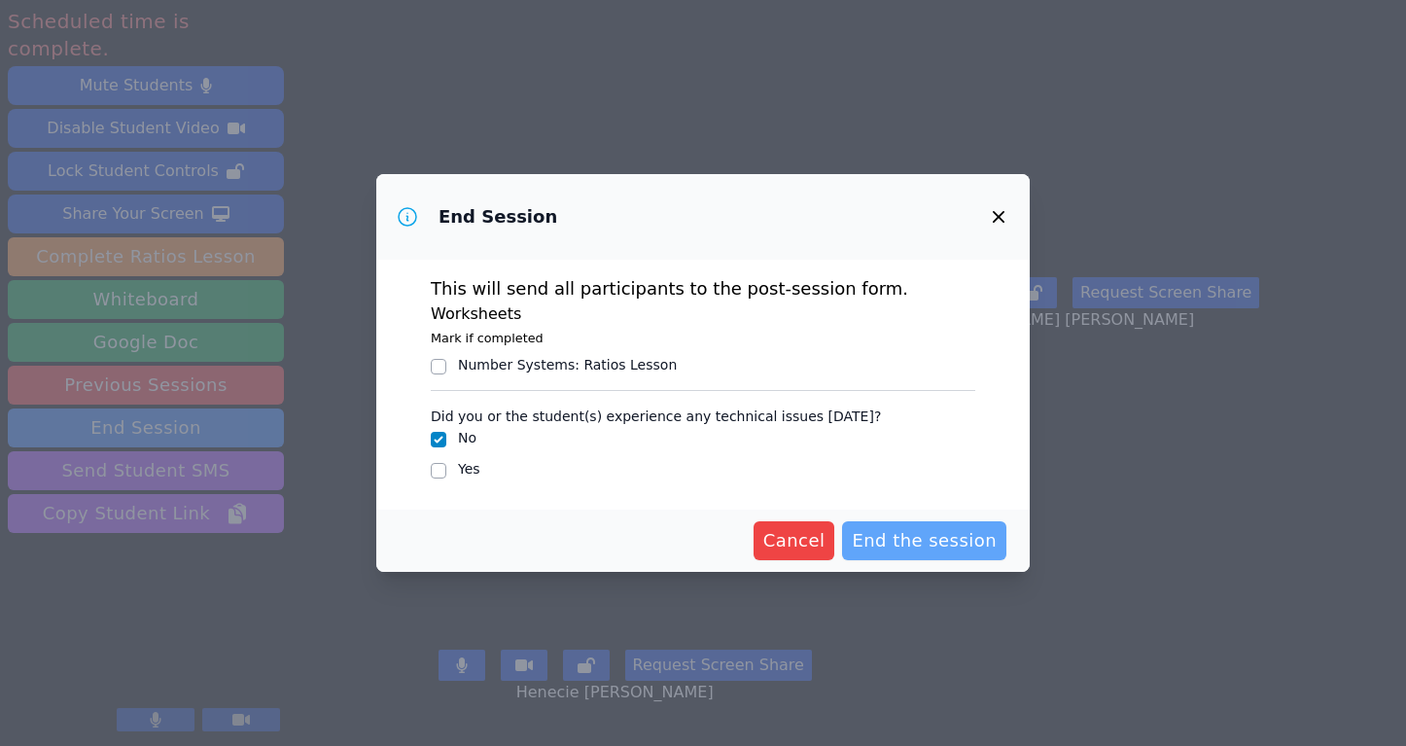
click at [950, 557] on button "End the session" at bounding box center [924, 540] width 164 height 39
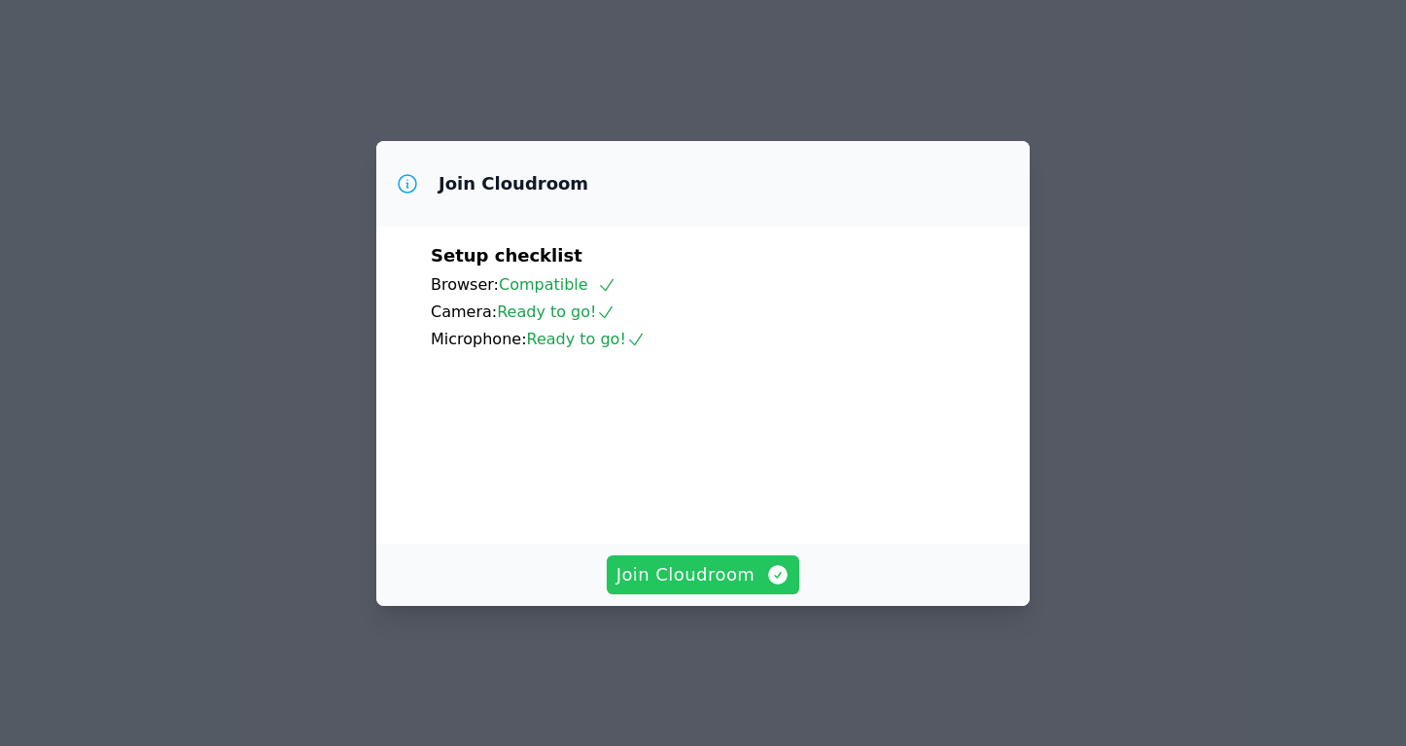
click at [694, 588] on span "Join Cloudroom" at bounding box center [703, 574] width 174 height 27
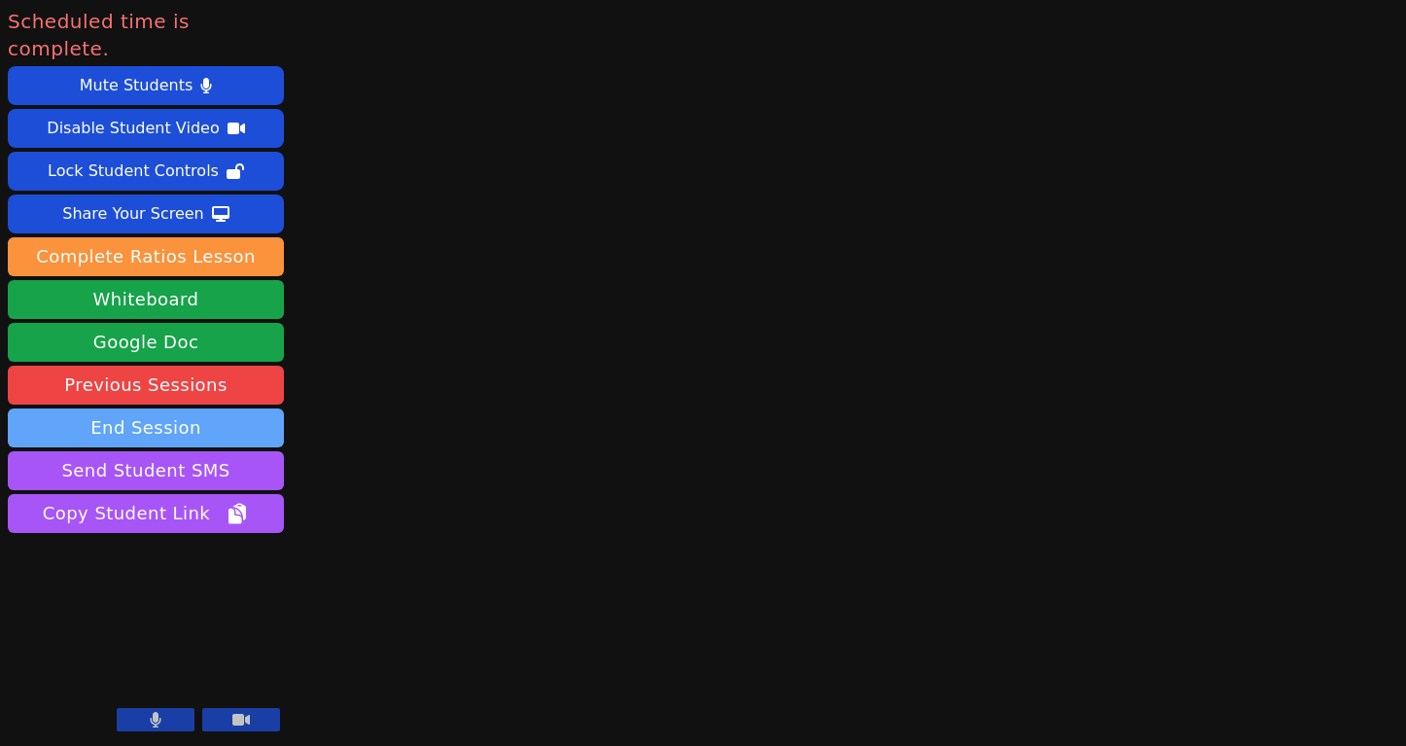
click at [245, 408] on button "End Session" at bounding box center [146, 427] width 276 height 39
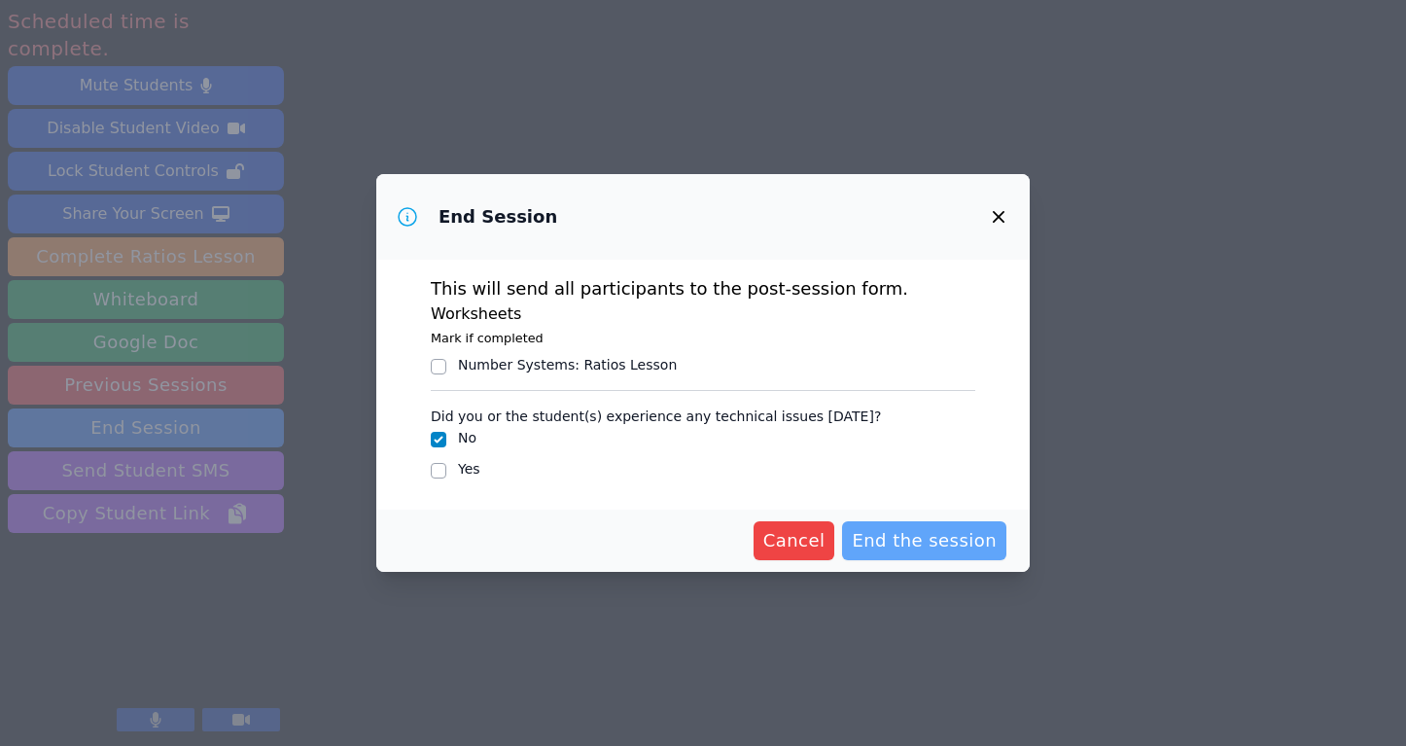
click at [936, 550] on span "End the session" at bounding box center [924, 540] width 145 height 27
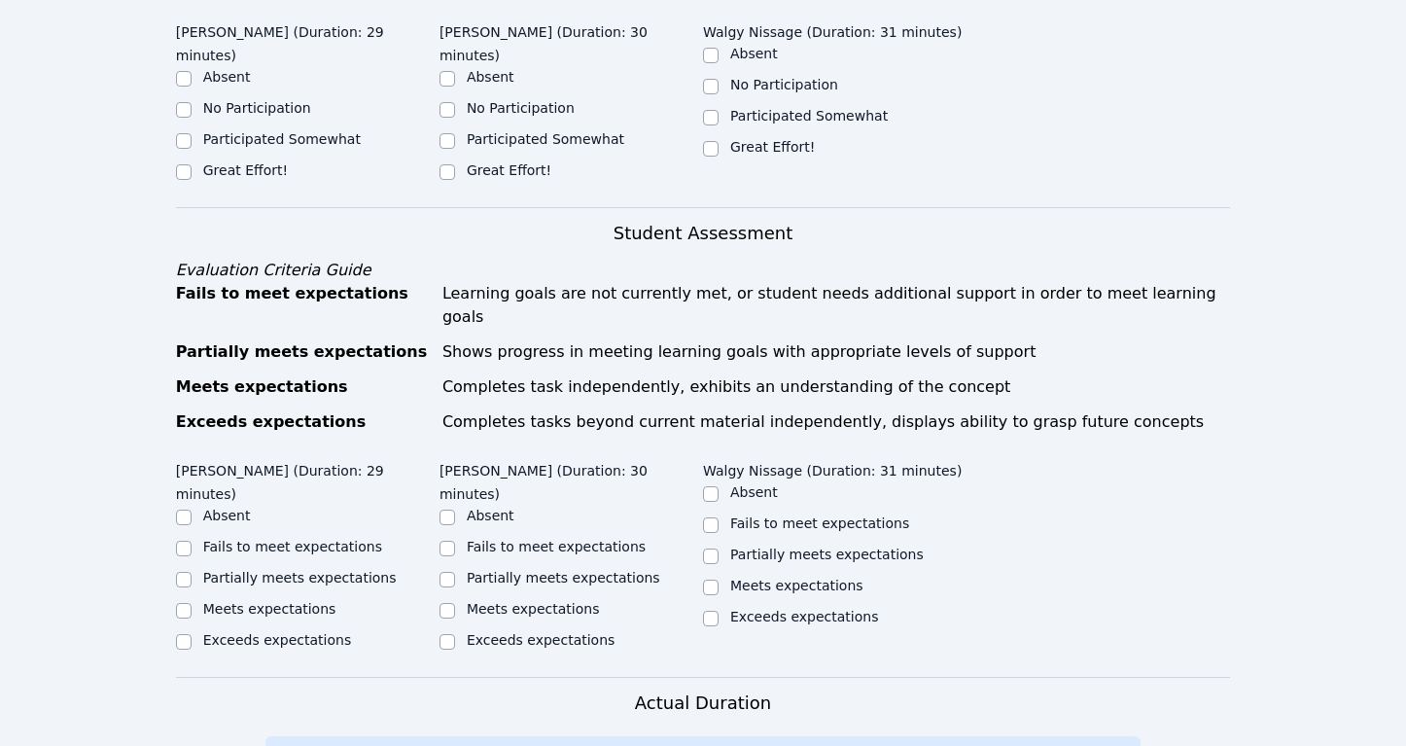
scroll to position [844, 0]
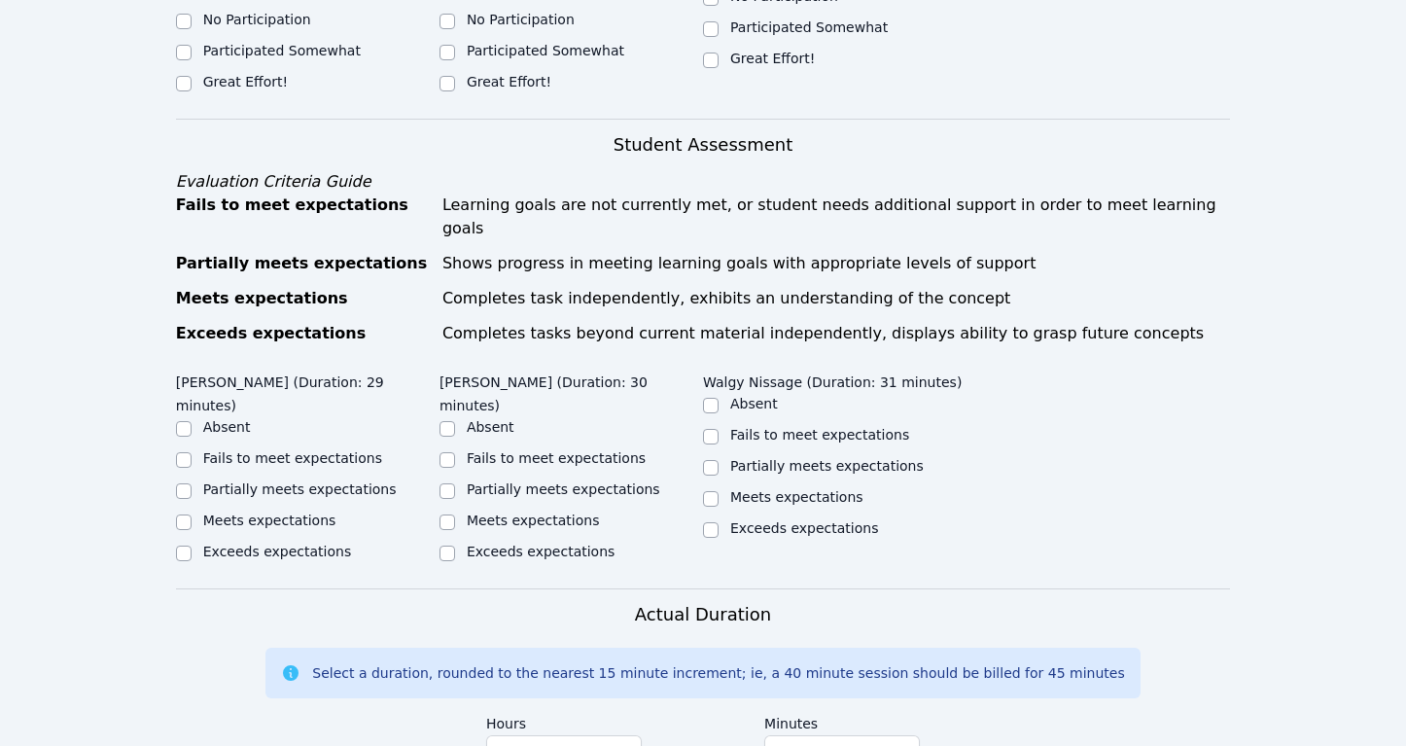
click at [240, 74] on label "Great Effort!" at bounding box center [245, 82] width 85 height 16
click at [192, 76] on input "Great Effort!" at bounding box center [184, 84] width 16 height 16
checkbox input "true"
click at [434, 72] on div "Great Effort!" at bounding box center [307, 83] width 263 height 23
click at [463, 72] on div "Great Effort!" at bounding box center [570, 83] width 263 height 23
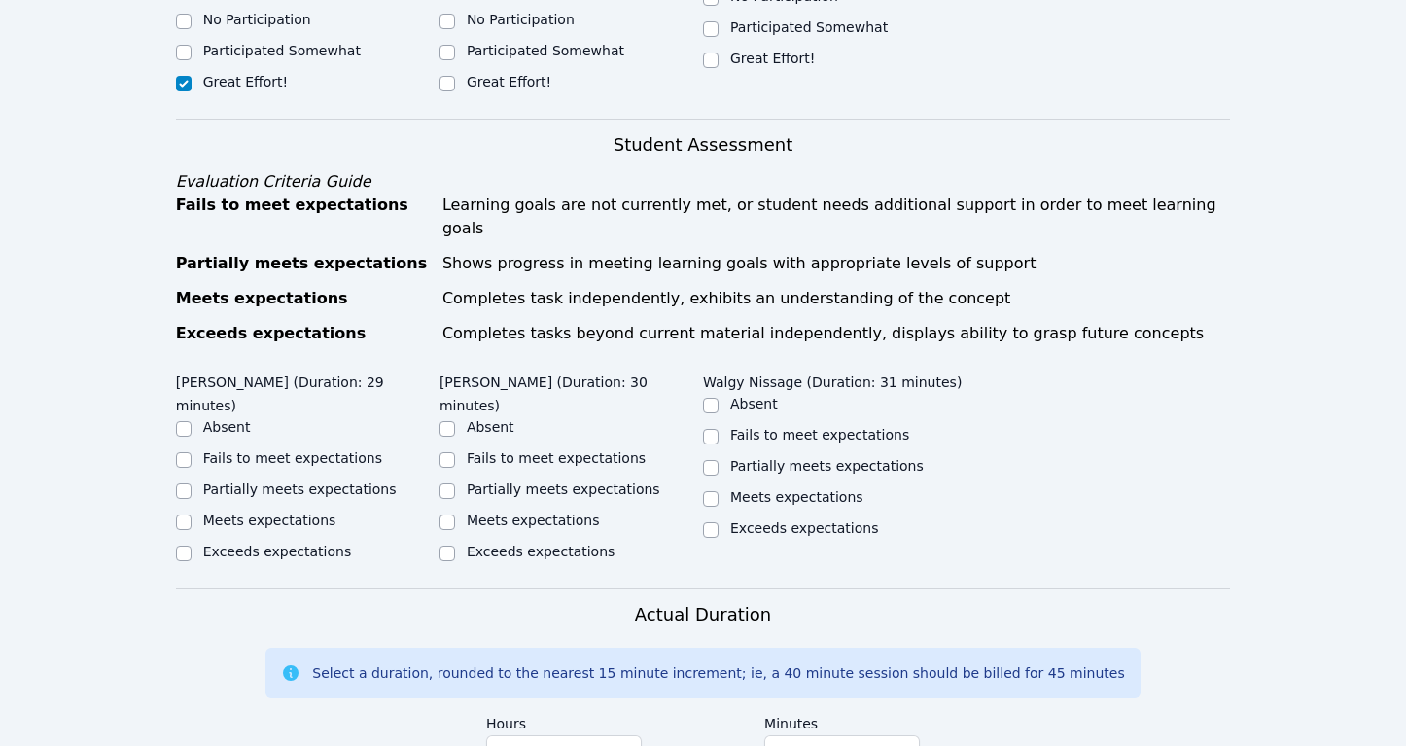
click at [501, 74] on label "Great Effort!" at bounding box center [509, 82] width 85 height 16
click at [455, 76] on input "Great Effort!" at bounding box center [447, 84] width 16 height 16
checkbox input "true"
click at [751, 51] on label "Great Effort!" at bounding box center [772, 59] width 85 height 16
click at [718, 52] on input "Great Effort!" at bounding box center [711, 60] width 16 height 16
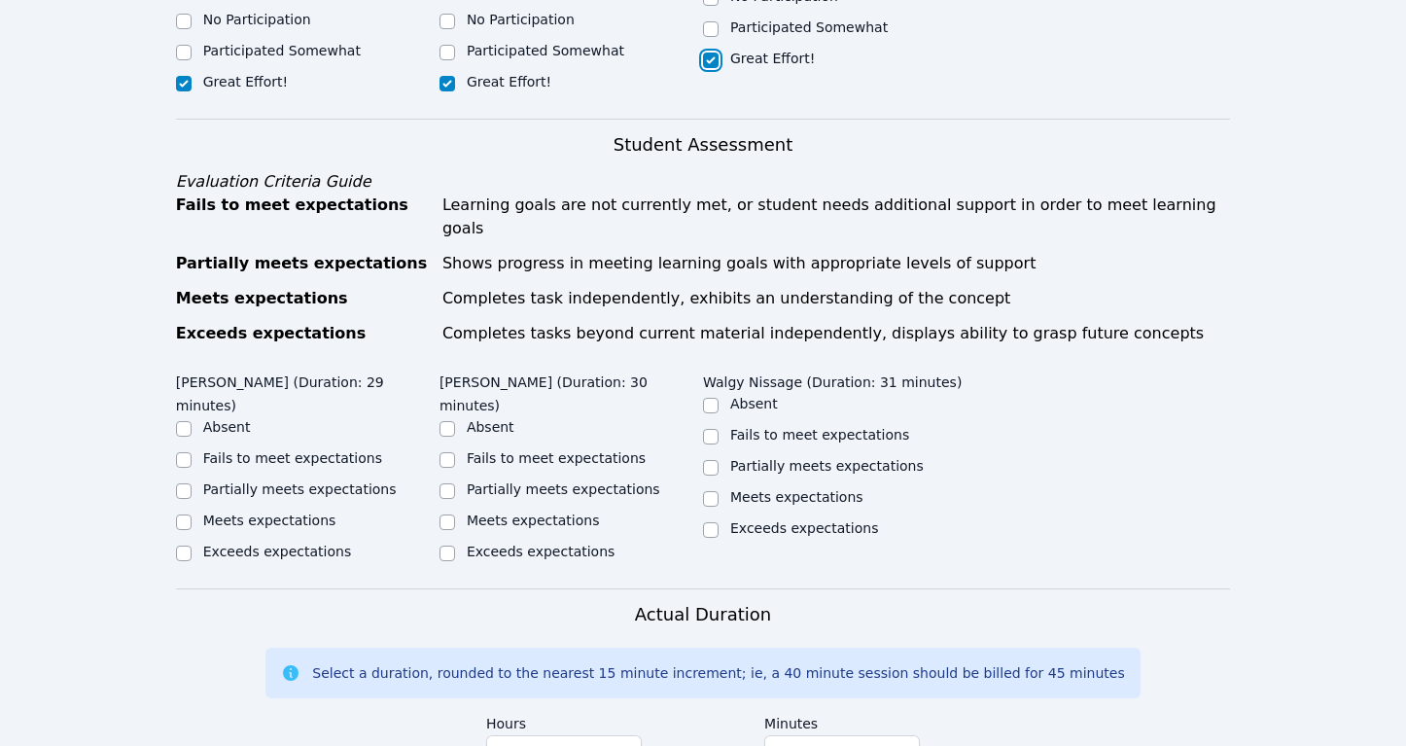
checkbox input "true"
click at [186, 483] on input "Partially meets expectations" at bounding box center [184, 491] width 16 height 16
checkbox input "true"
click at [189, 514] on input "Meets expectations" at bounding box center [184, 522] width 16 height 16
checkbox input "true"
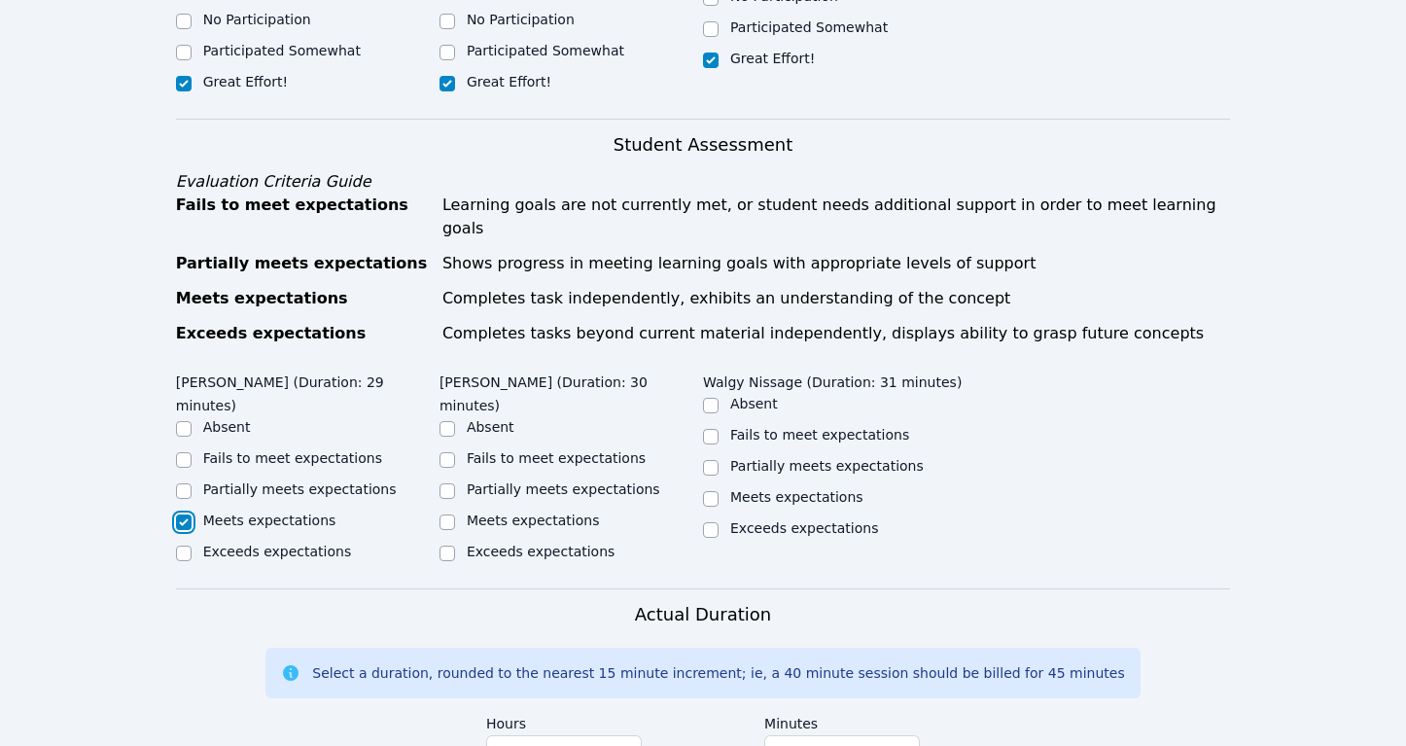
checkbox input "false"
click at [492, 512] on label "Meets expectations" at bounding box center [533, 520] width 133 height 16
click at [455, 514] on input "Meets expectations" at bounding box center [447, 522] width 16 height 16
checkbox input "true"
click at [716, 491] on input "Meets expectations" at bounding box center [711, 499] width 16 height 16
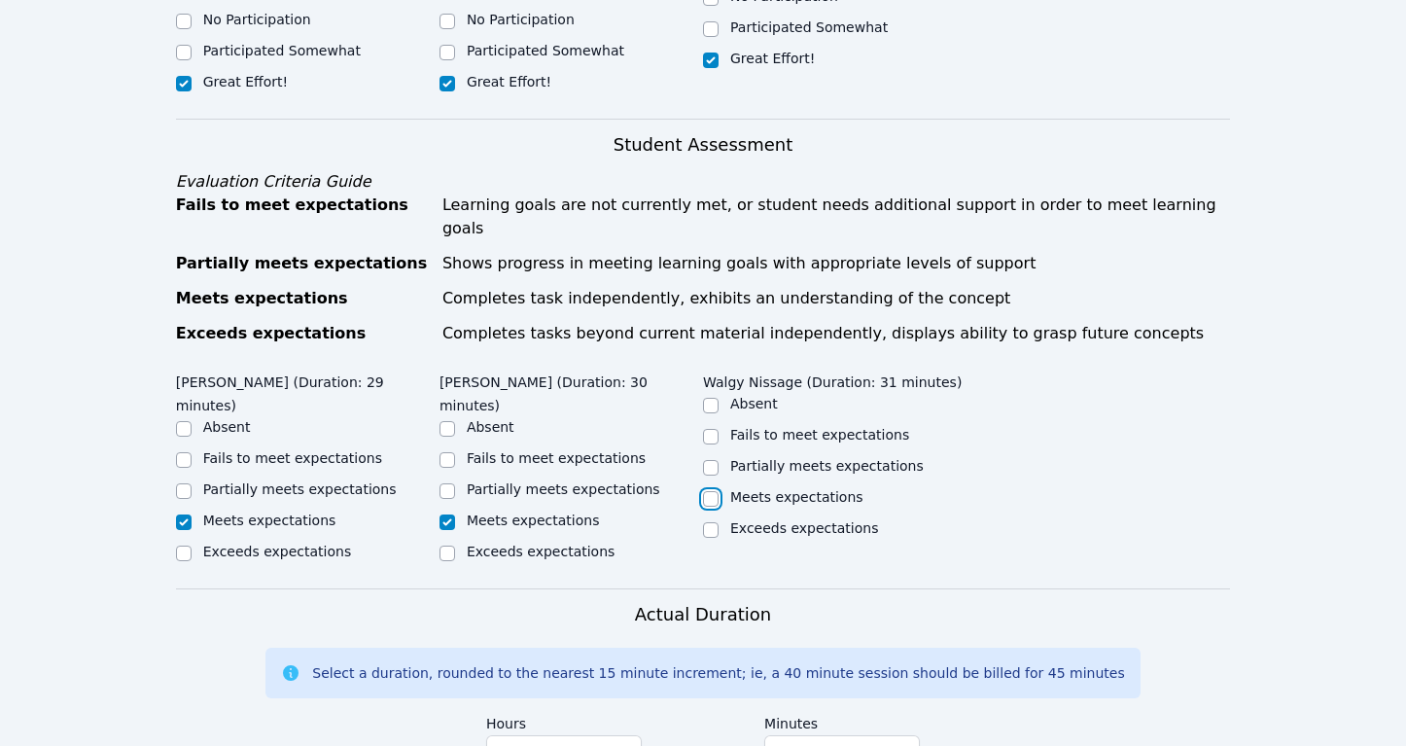
checkbox input "true"
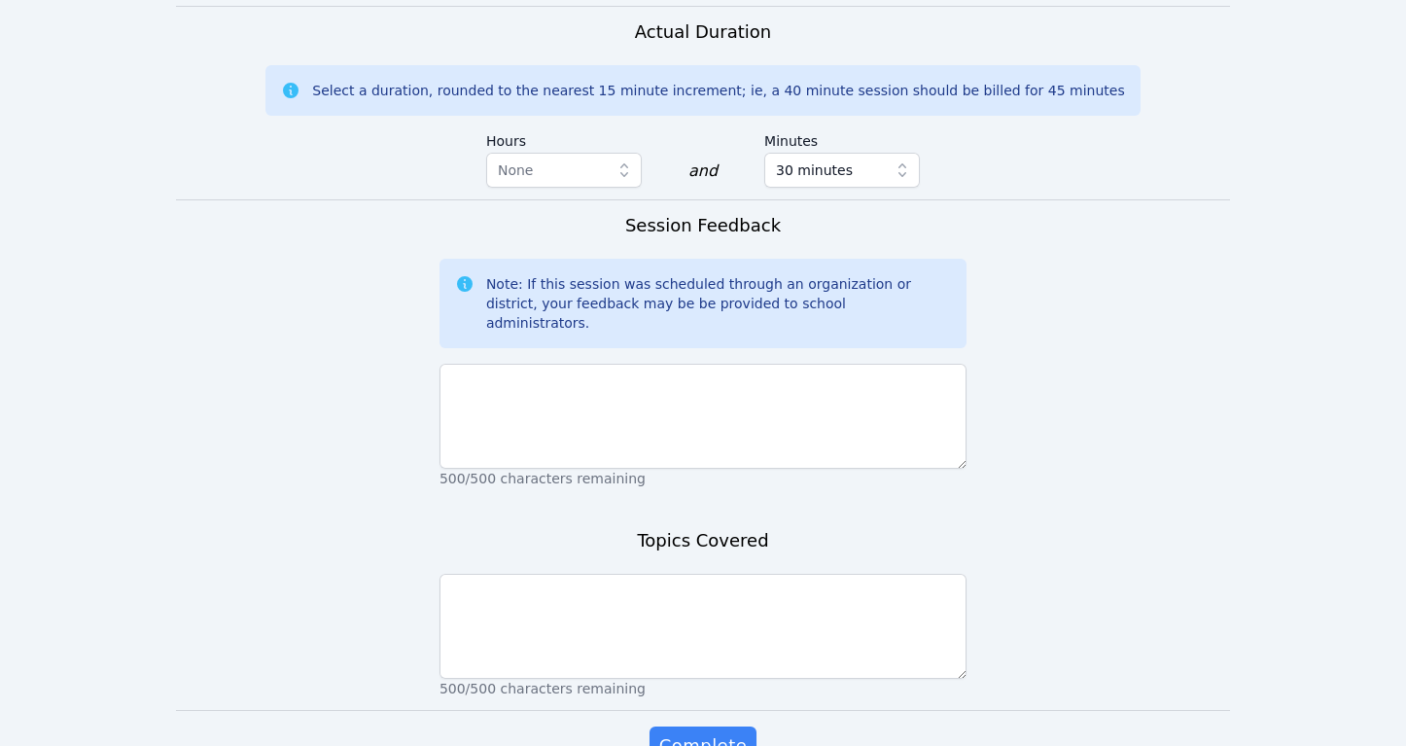
scroll to position [1430, 0]
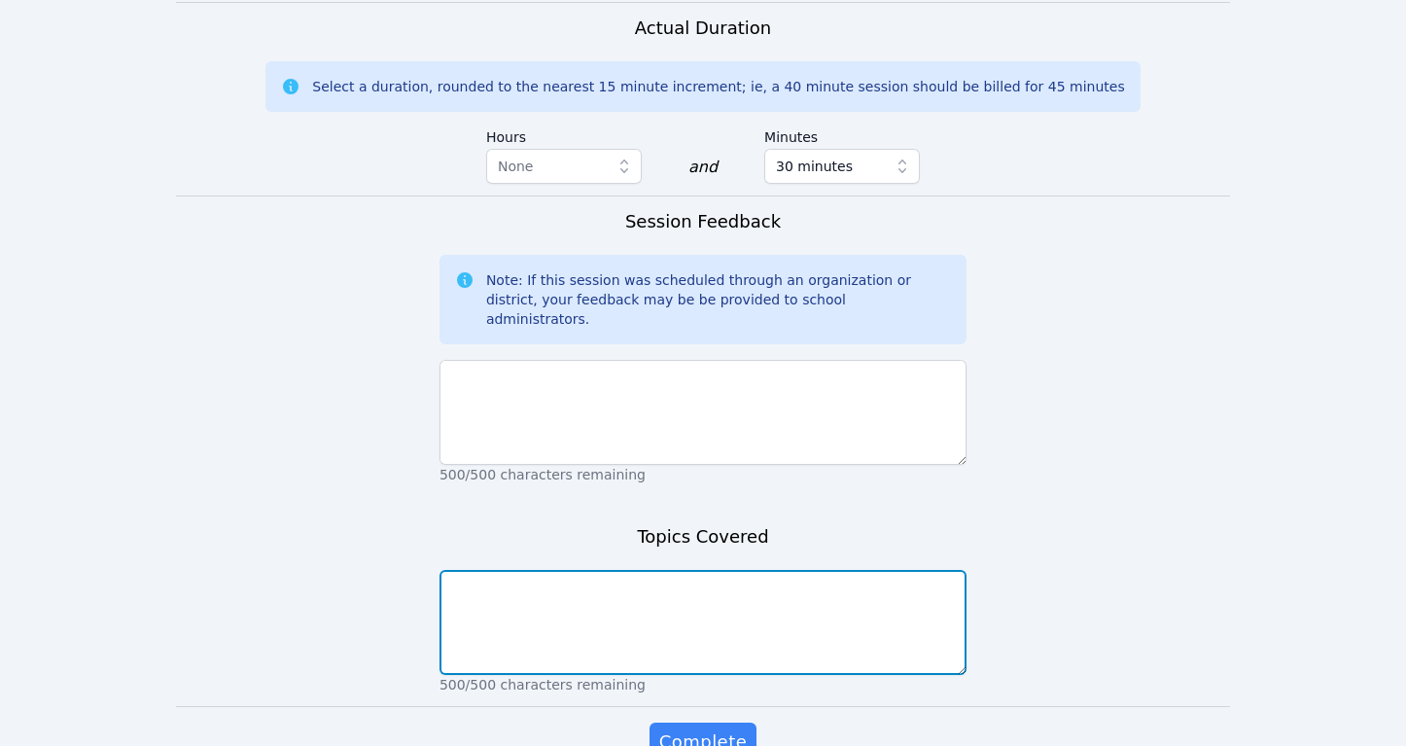
click at [637, 570] on textarea at bounding box center [702, 622] width 527 height 105
type textarea "Areas of triangles"
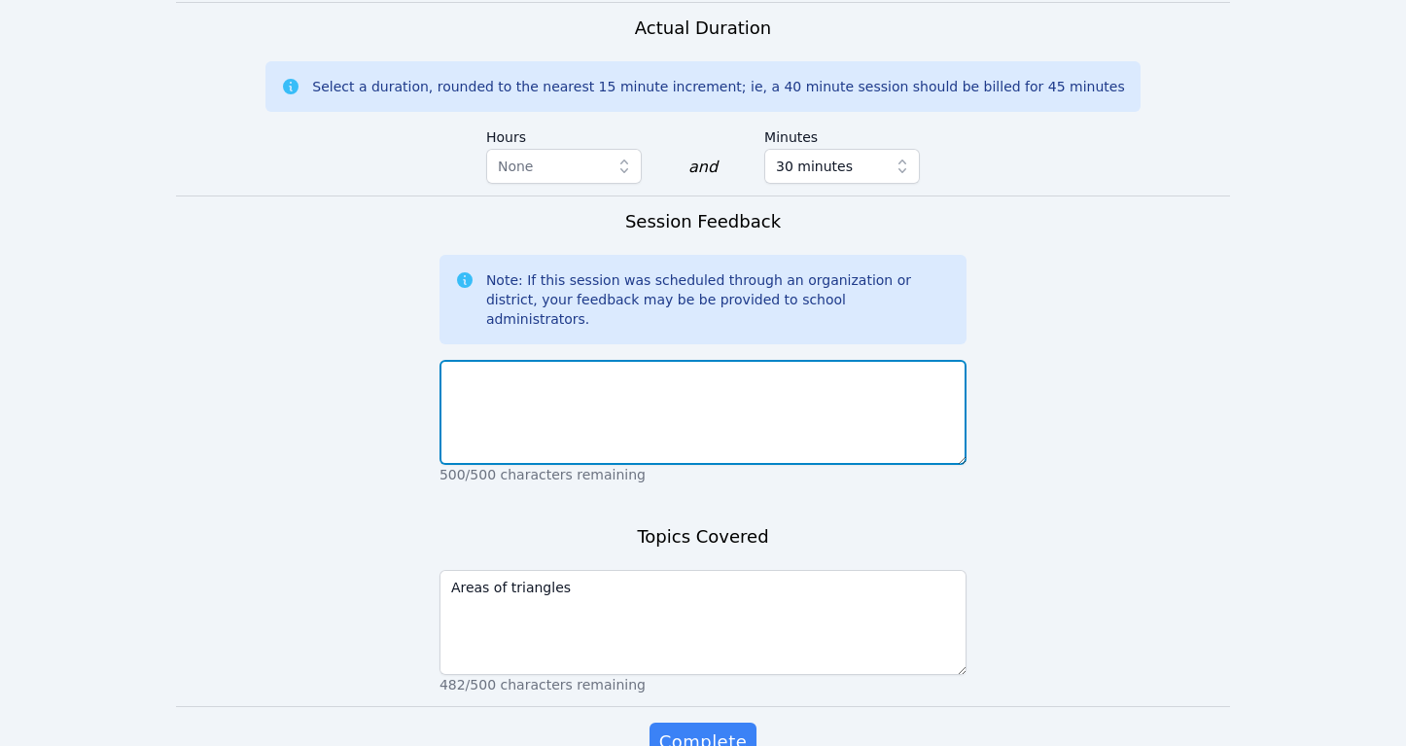
click at [531, 360] on textarea at bounding box center [702, 412] width 527 height 105
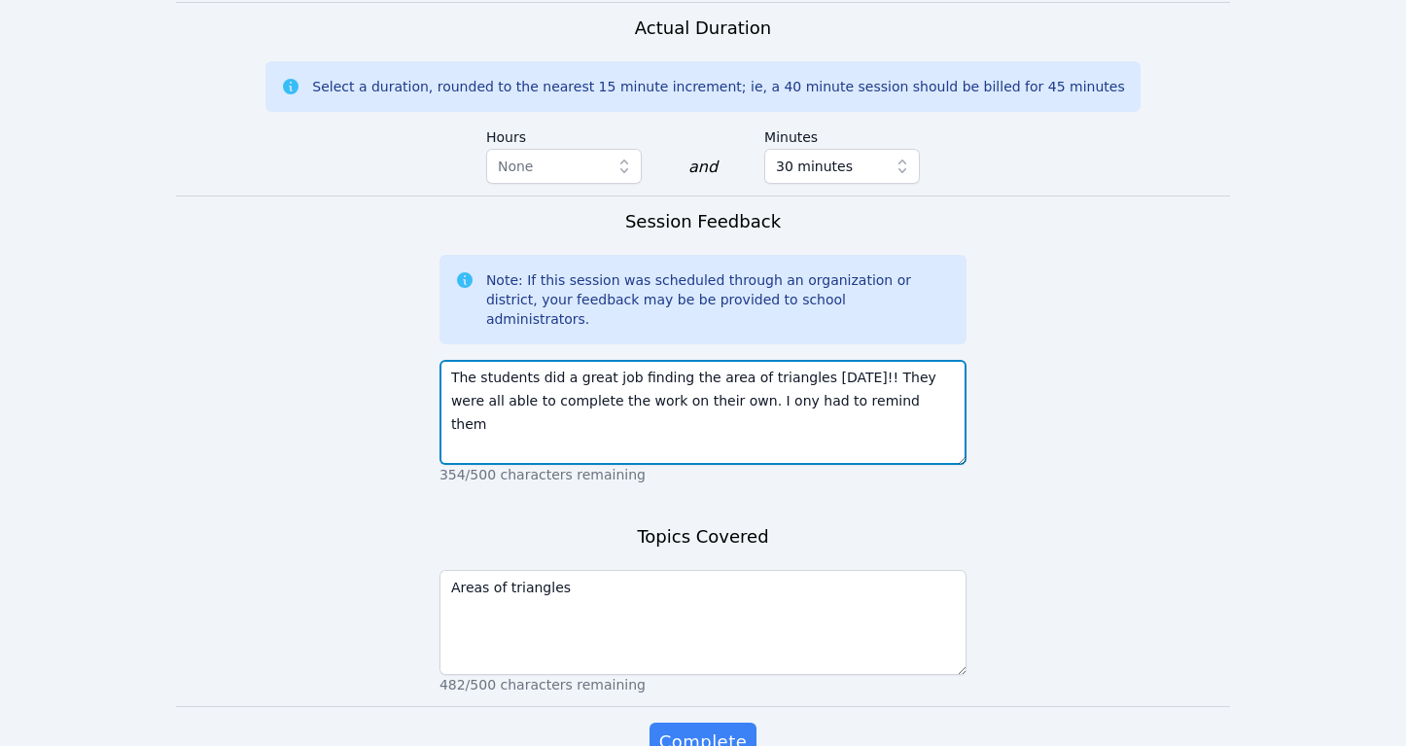
click at [722, 360] on textarea "The students did a great job finding the area of triangles today!! They were al…" at bounding box center [702, 412] width 527 height 105
click at [890, 360] on textarea "The students did a great job finding the area of triangles today!! They were al…" at bounding box center [702, 412] width 527 height 105
click at [858, 360] on textarea "The students did a great job finding the area of triangles today!! They were al…" at bounding box center [702, 412] width 527 height 105
click at [828, 361] on textarea "The students did a great job finding the area of triangles today!! They were al…" at bounding box center [702, 412] width 527 height 105
click at [600, 360] on textarea "The students did a great job finding the area of triangles today!! They were al…" at bounding box center [702, 412] width 527 height 105
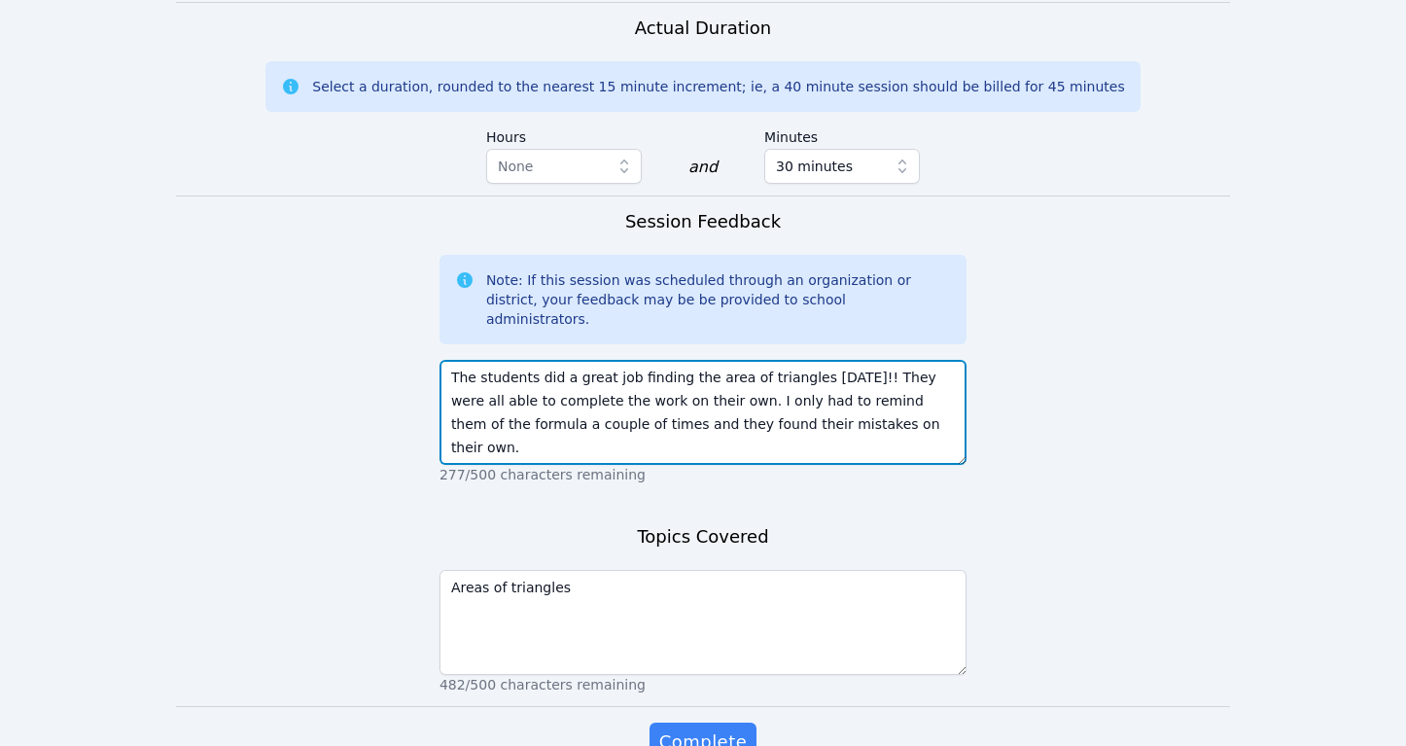
click at [600, 360] on textarea "The students did a great job finding the area of triangles today!! They were al…" at bounding box center [702, 412] width 527 height 105
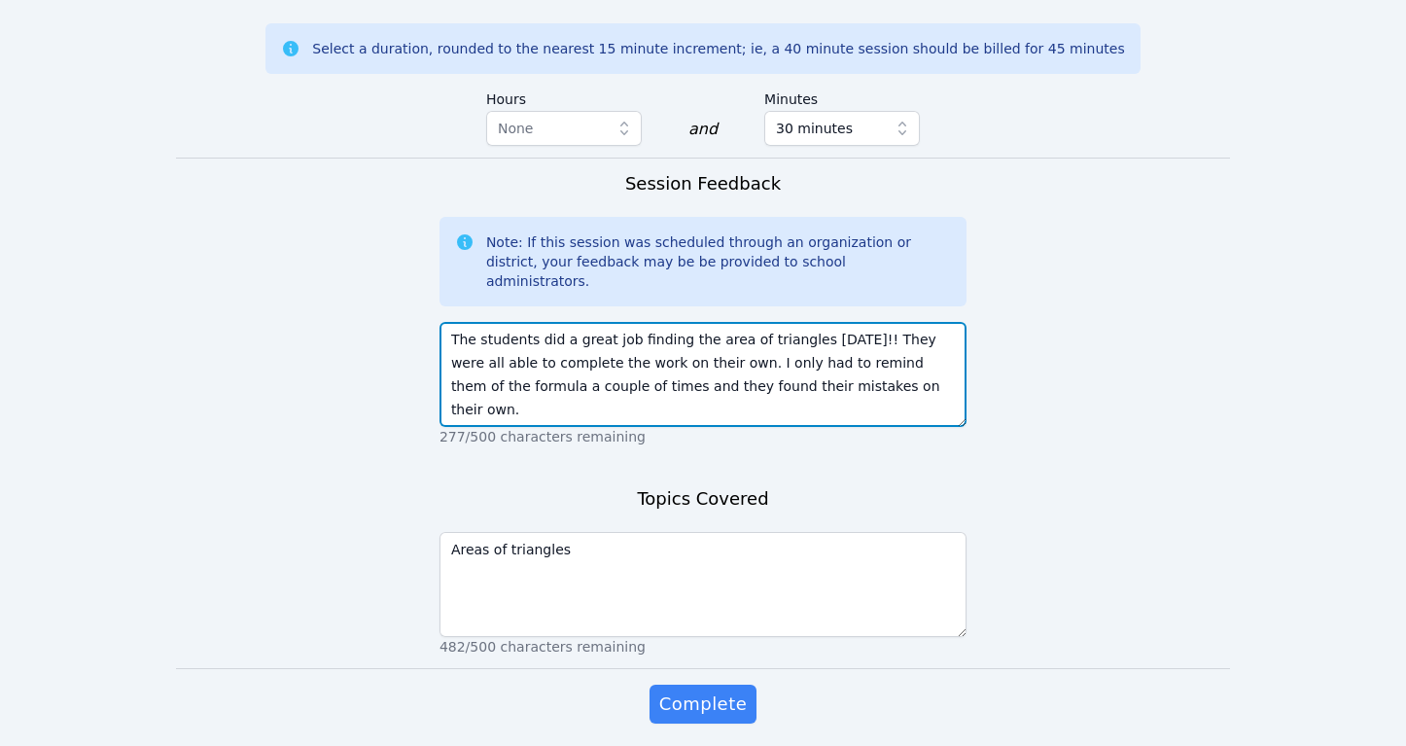
scroll to position [1473, 0]
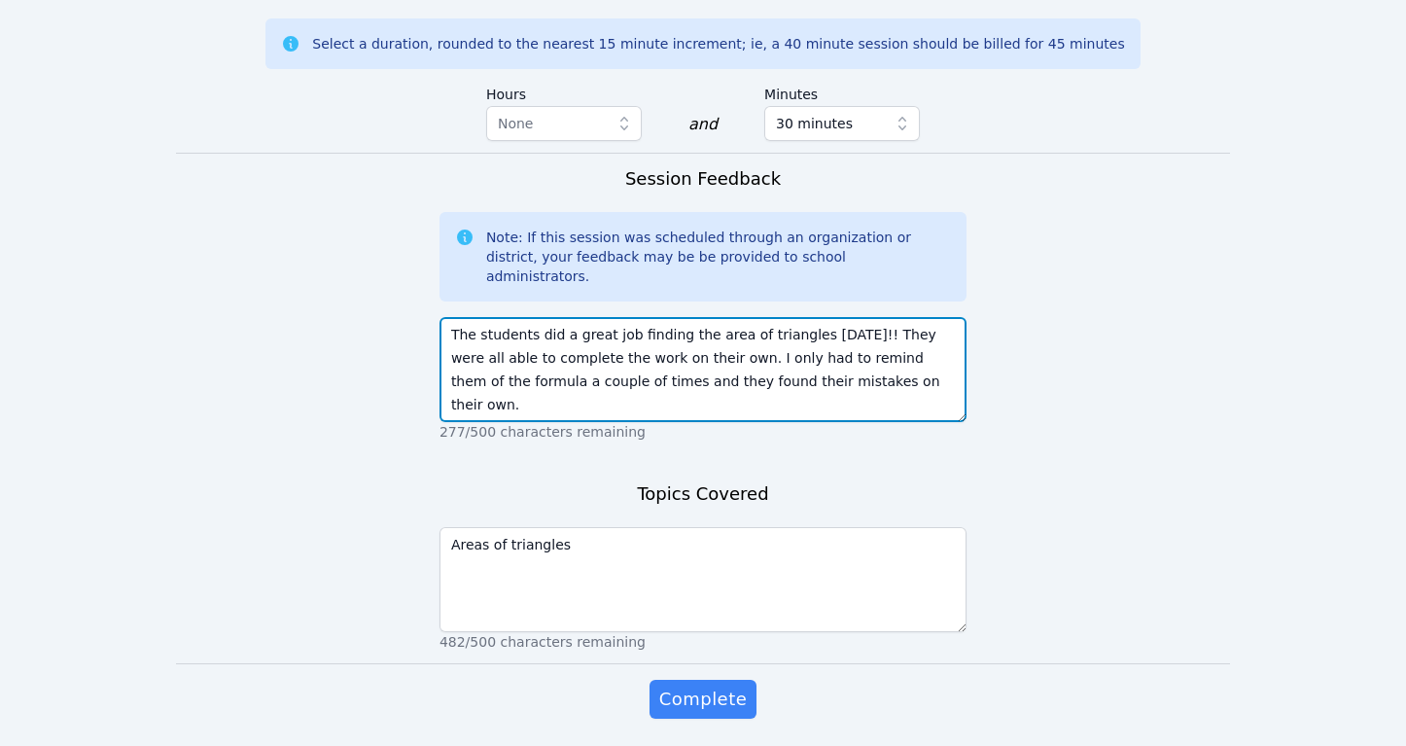
type textarea "The students did a great job finding the area of triangles today!! They were al…"
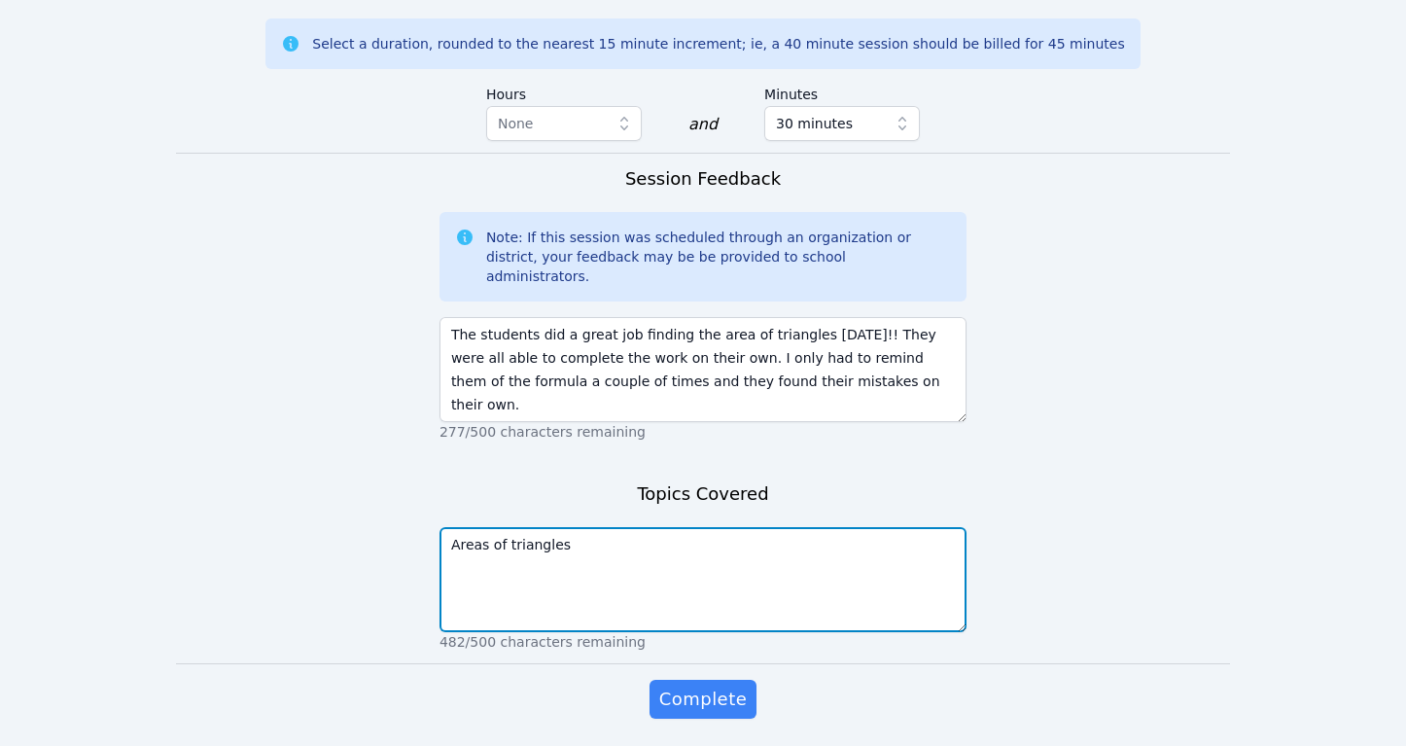
click at [488, 527] on textarea "Areas of triangles" at bounding box center [702, 579] width 527 height 105
type textarea "Area of triangles"
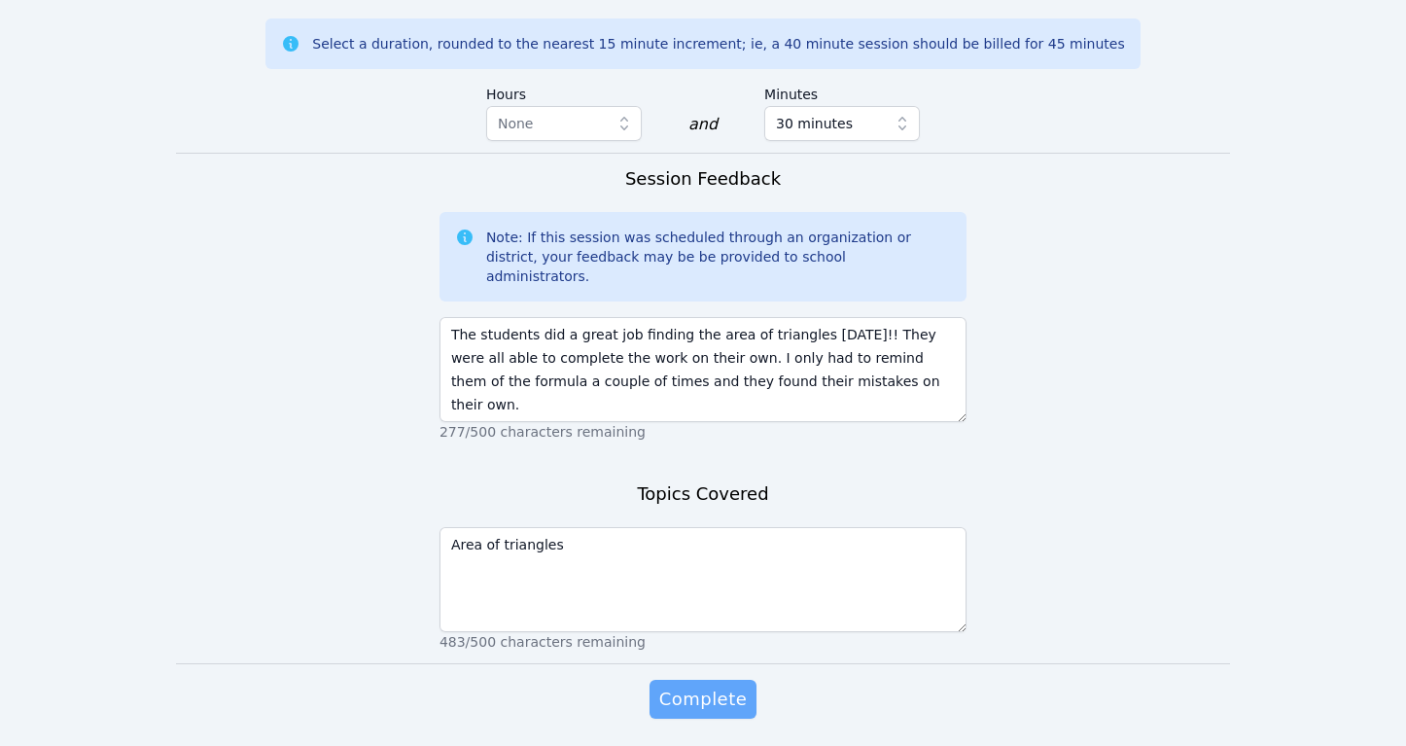
click at [717, 685] on span "Complete" at bounding box center [702, 698] width 87 height 27
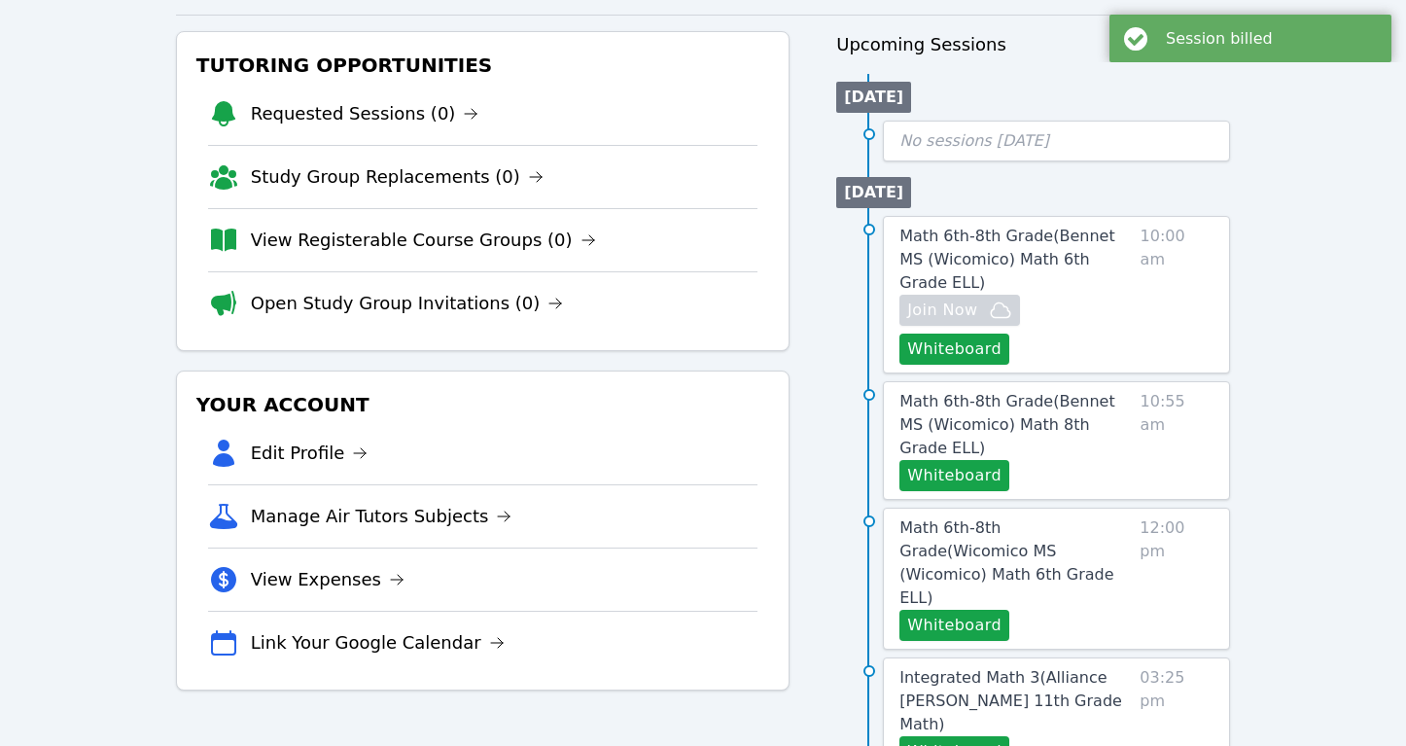
scroll to position [212, 0]
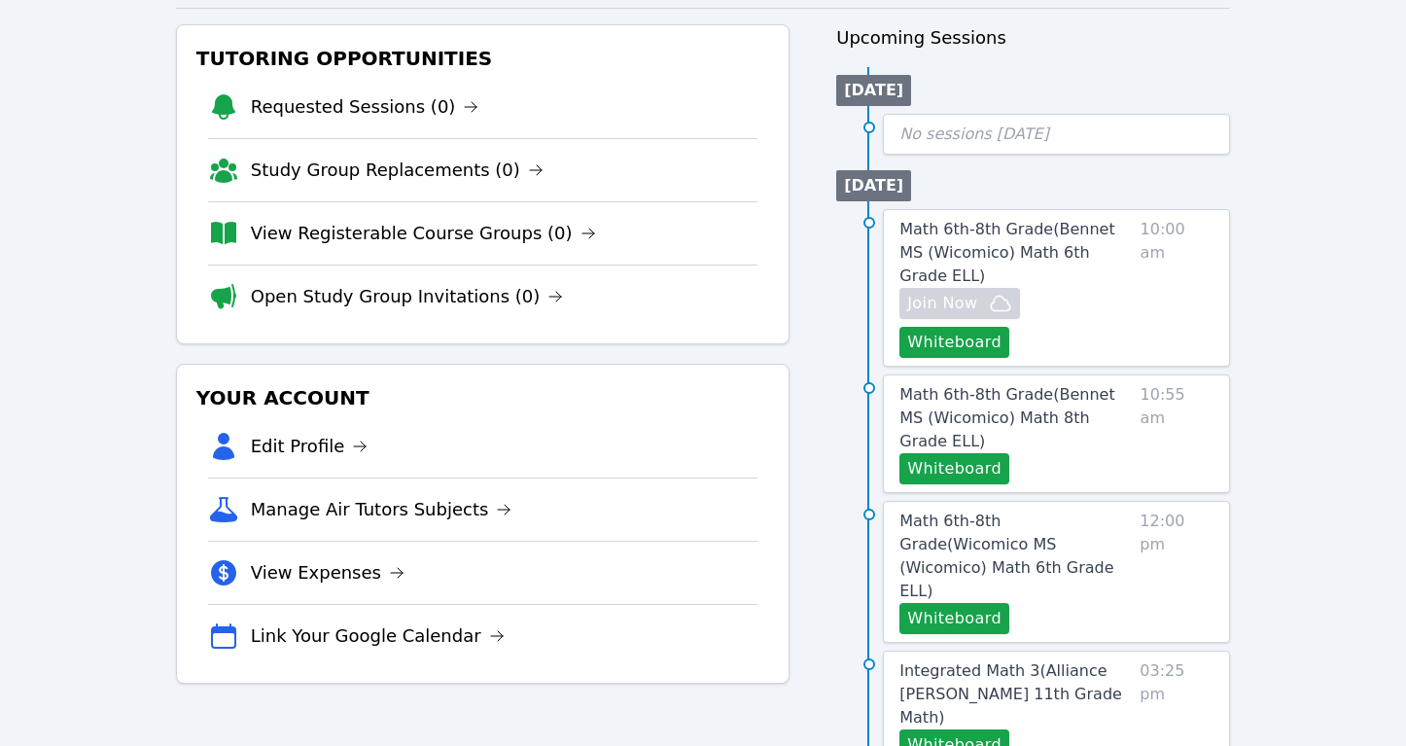
click at [746, 274] on li "Open Study Group Invitations (0)" at bounding box center [483, 295] width 550 height 63
click at [948, 603] on button "Whiteboard" at bounding box center [954, 618] width 110 height 31
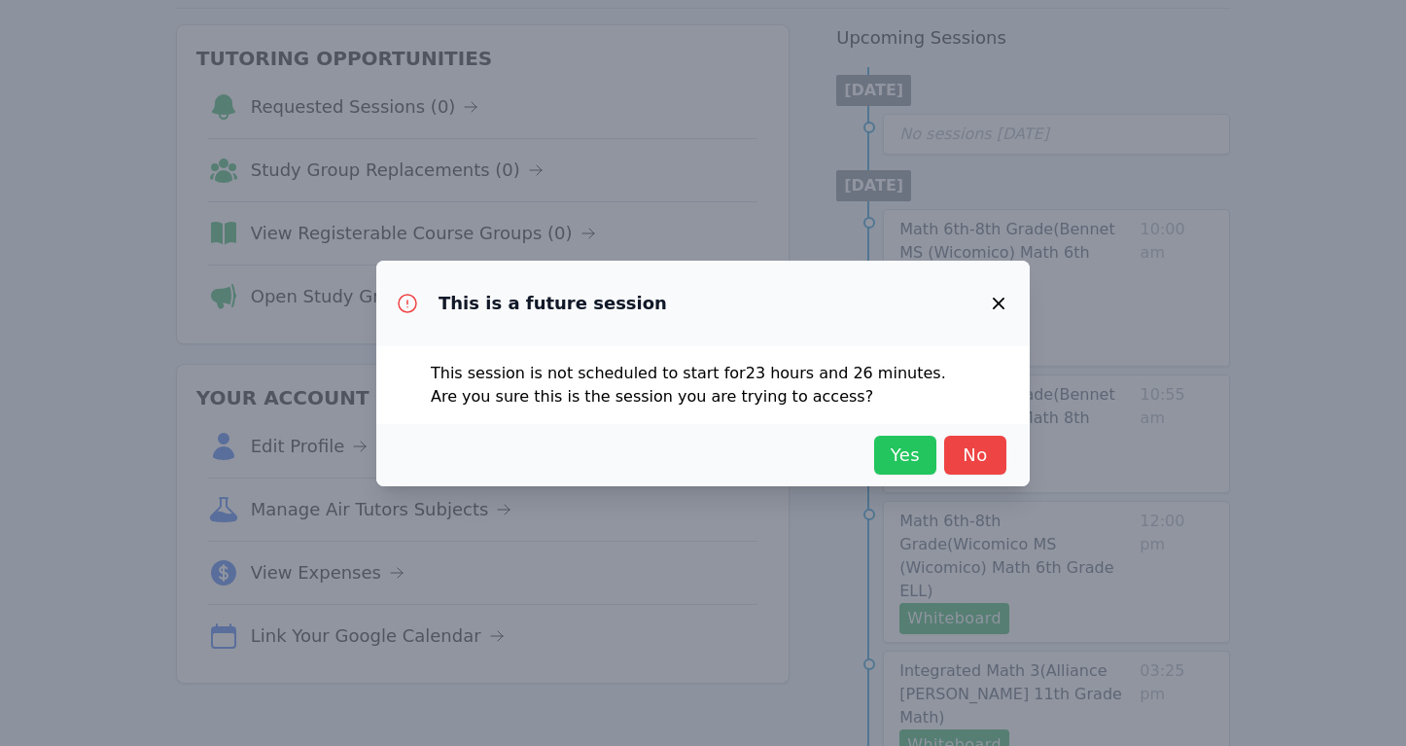
click at [907, 448] on span "Yes" at bounding box center [905, 454] width 43 height 27
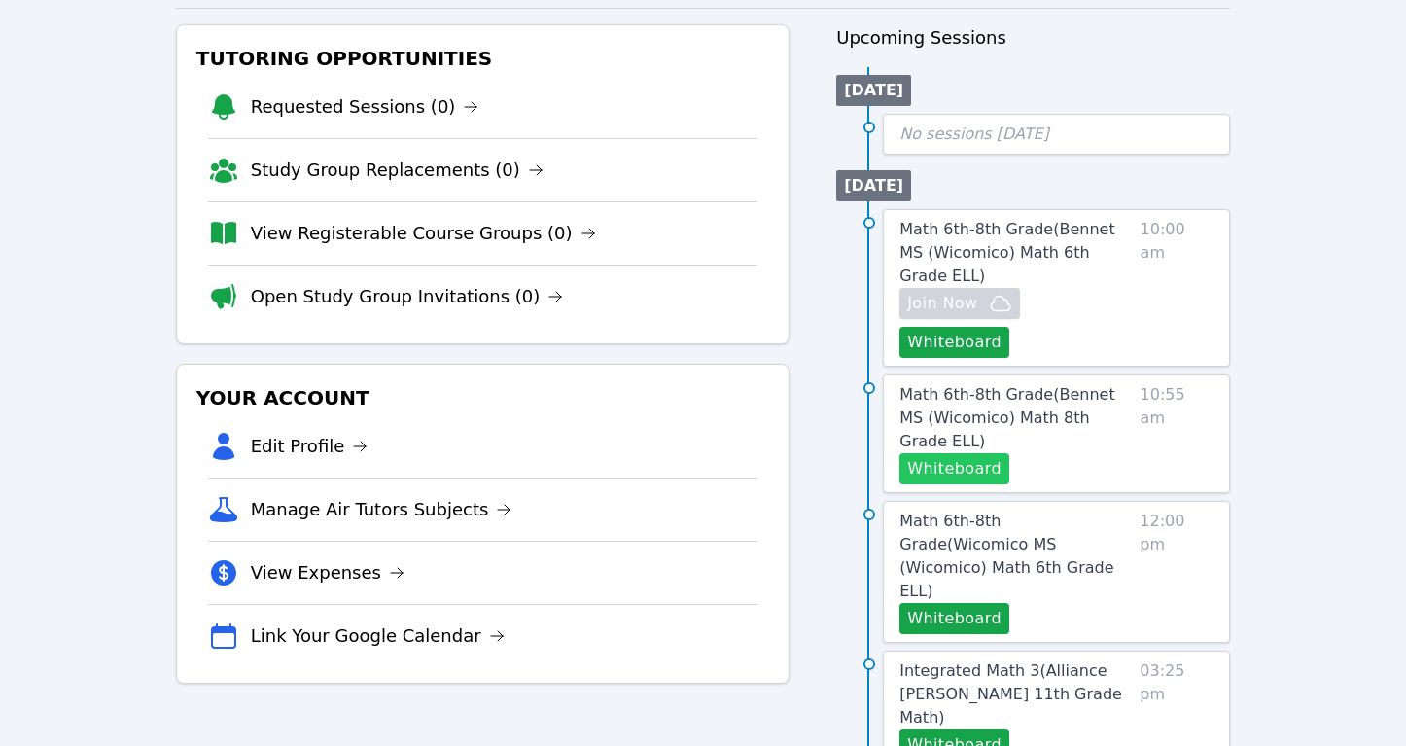
click at [955, 453] on button "Whiteboard" at bounding box center [954, 468] width 110 height 31
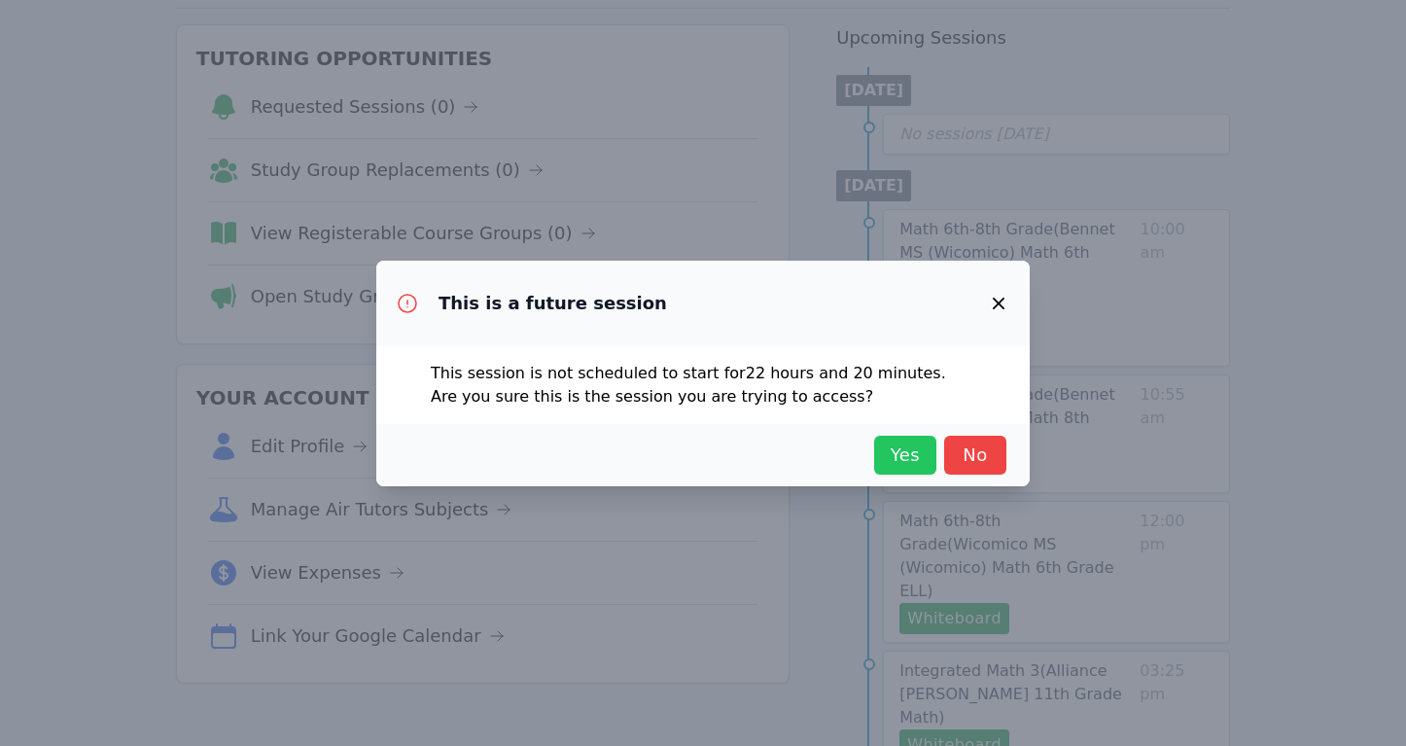
click at [898, 445] on span "Yes" at bounding box center [905, 454] width 43 height 27
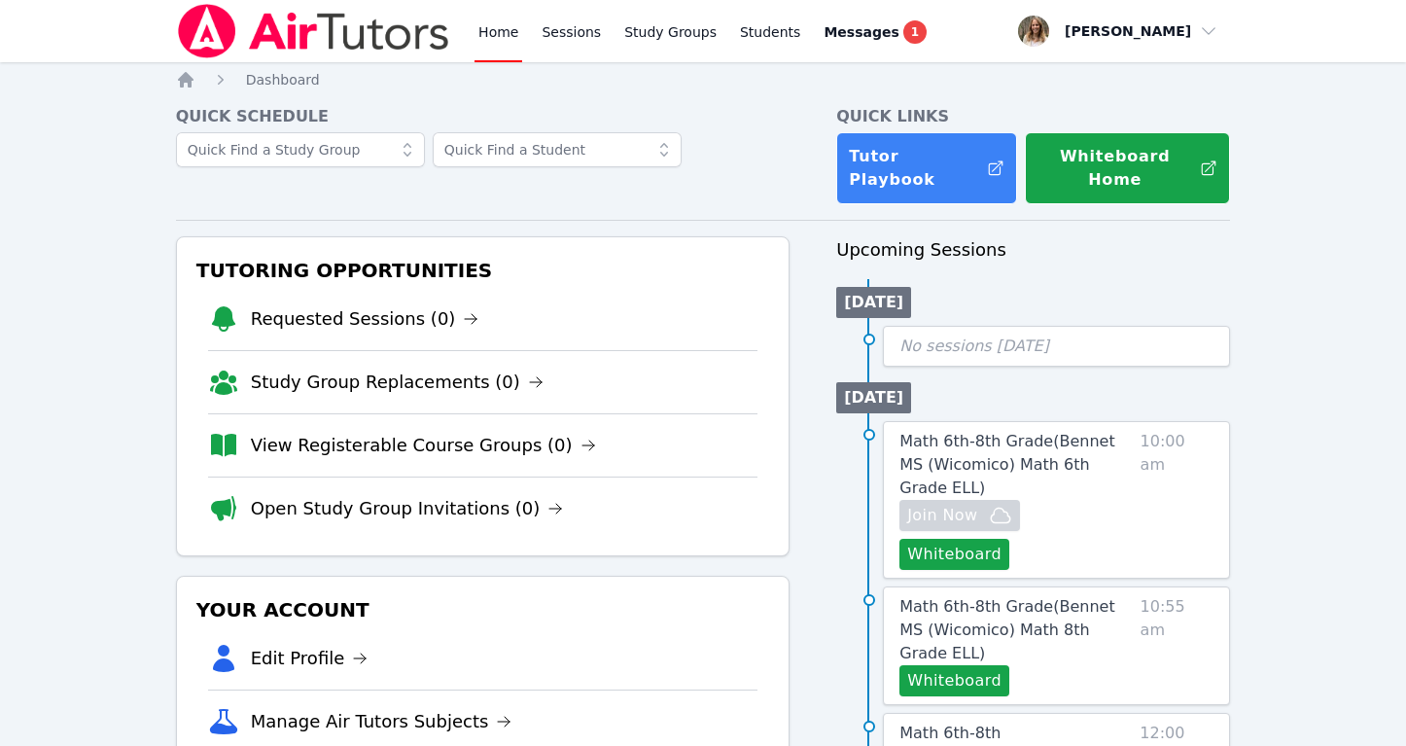
scroll to position [132, 0]
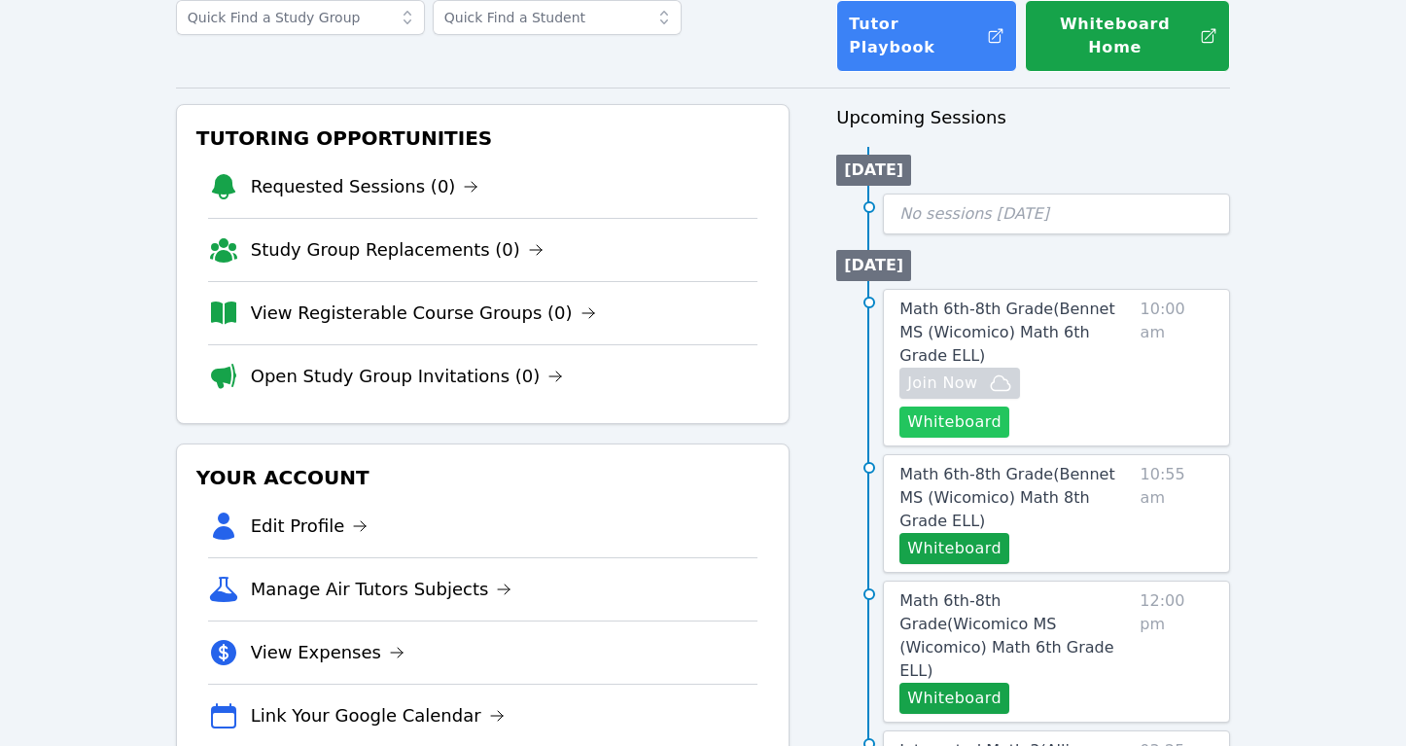
click at [1009, 406] on button "Whiteboard" at bounding box center [954, 421] width 110 height 31
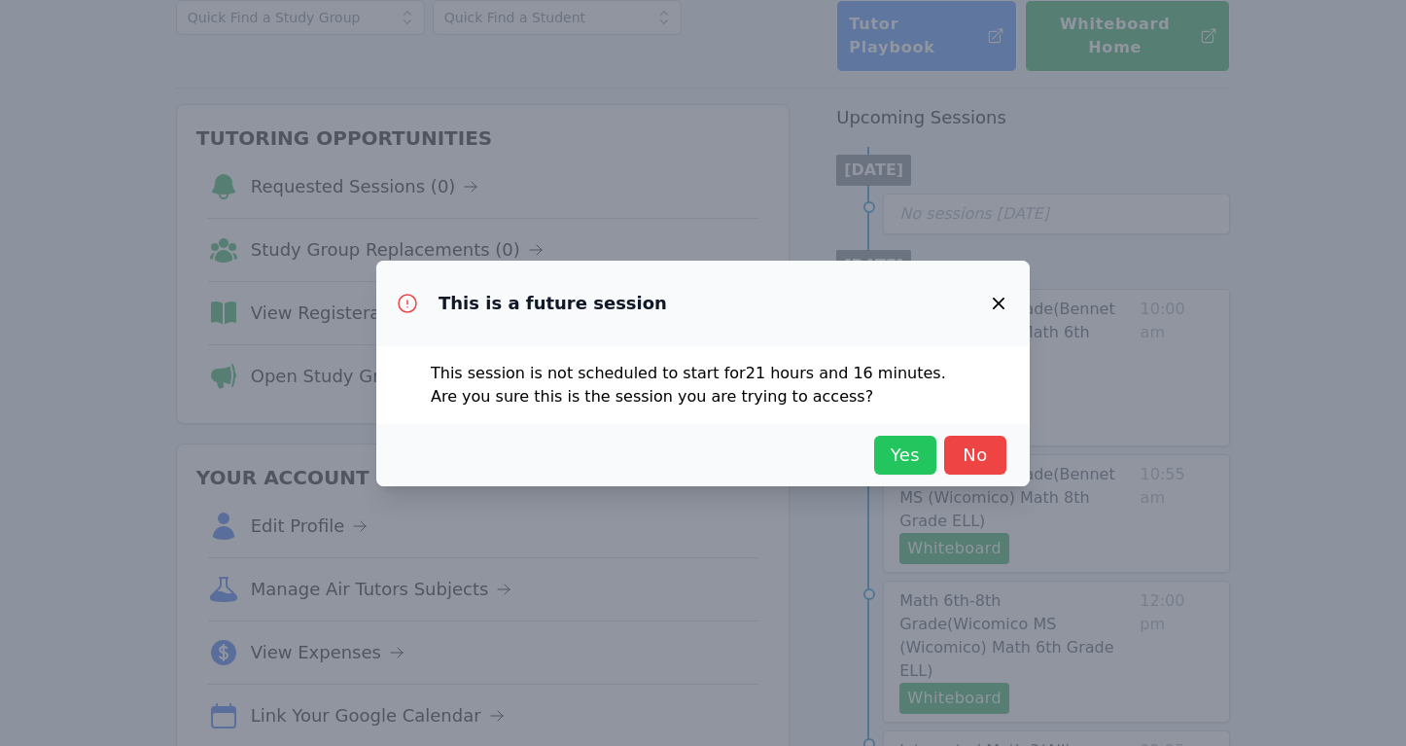
click at [902, 452] on span "Yes" at bounding box center [905, 454] width 43 height 27
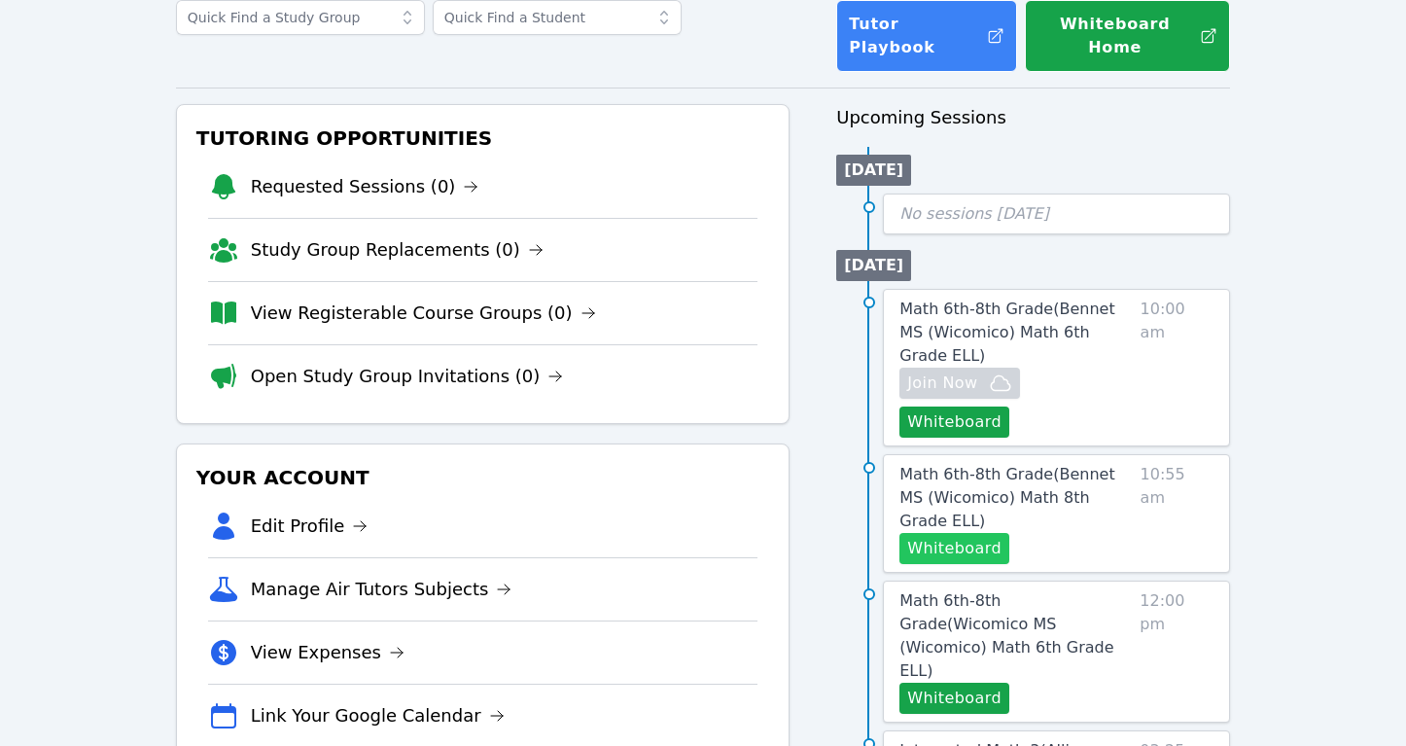
click at [957, 533] on button "Whiteboard" at bounding box center [954, 548] width 110 height 31
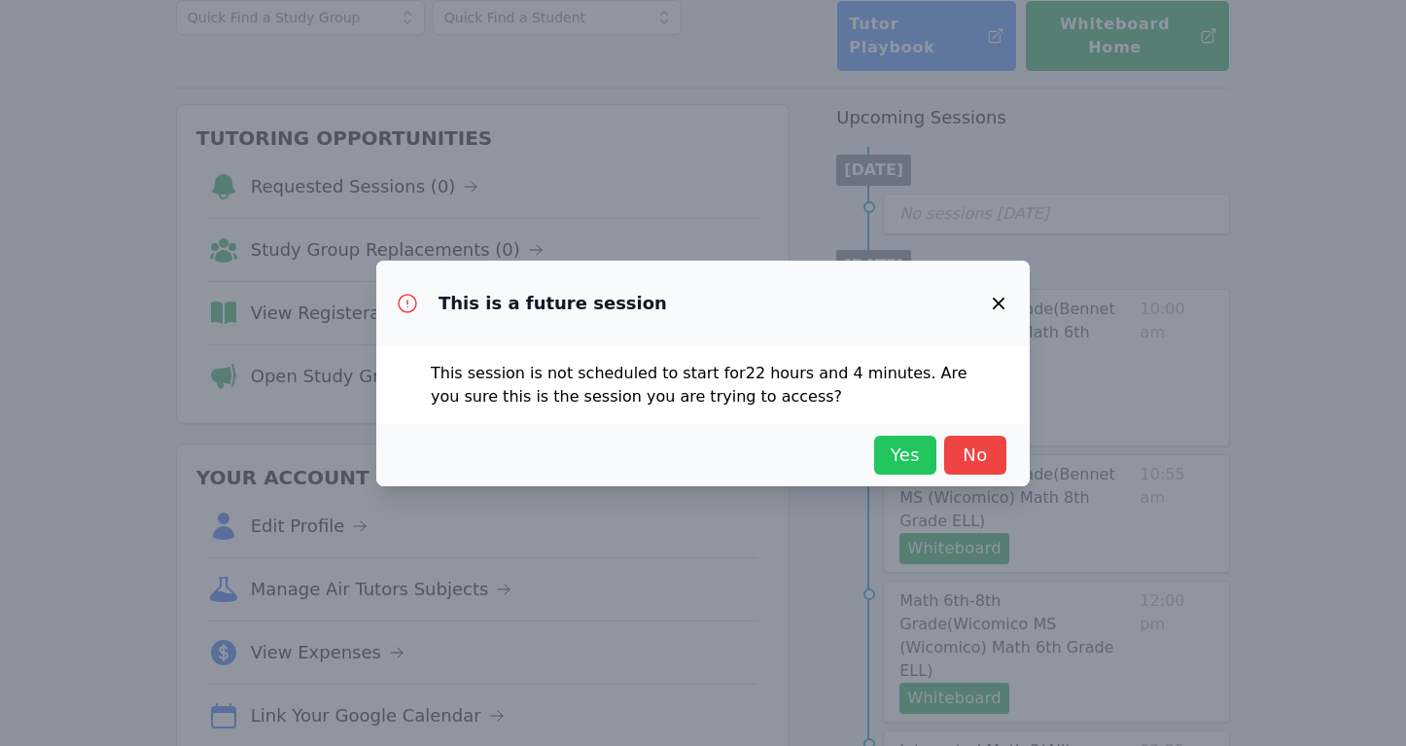
click at [893, 449] on span "Yes" at bounding box center [905, 454] width 43 height 27
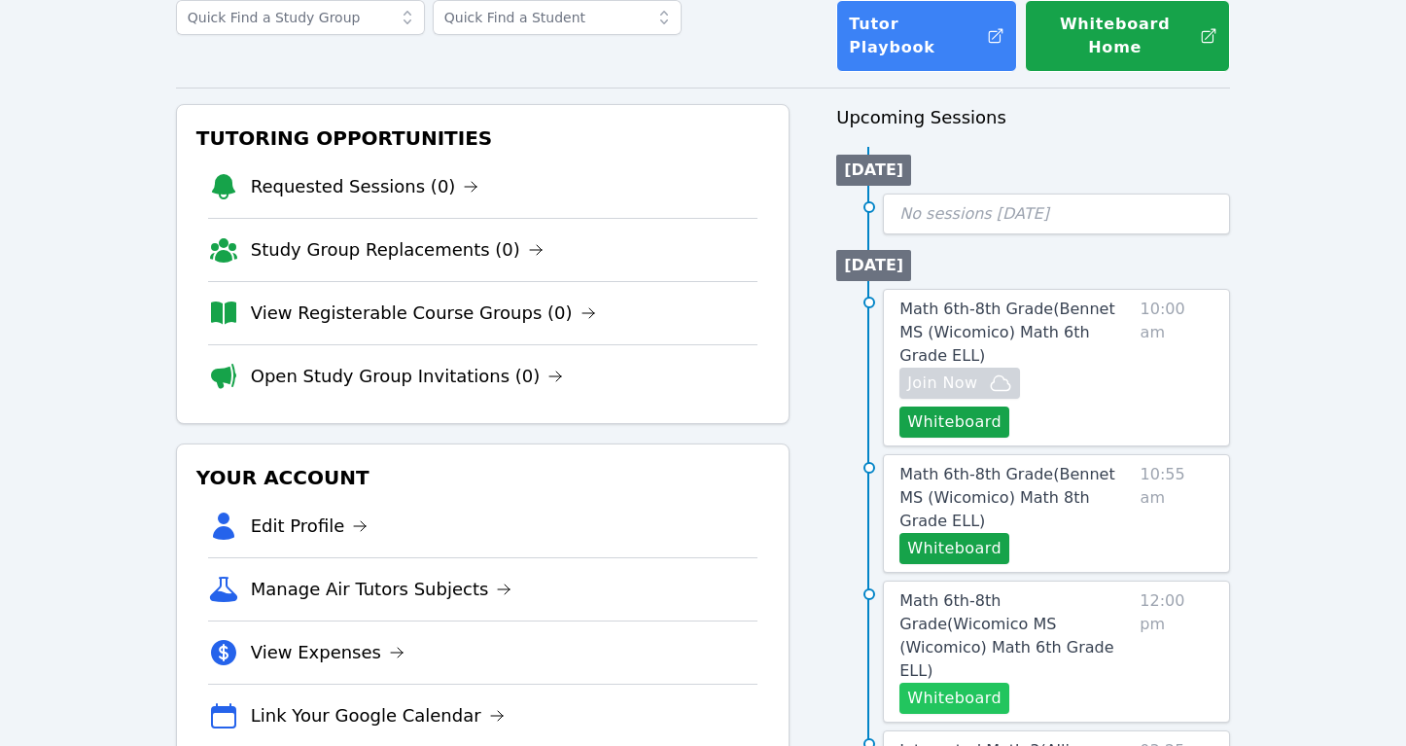
click at [938, 682] on button "Whiteboard" at bounding box center [954, 697] width 110 height 31
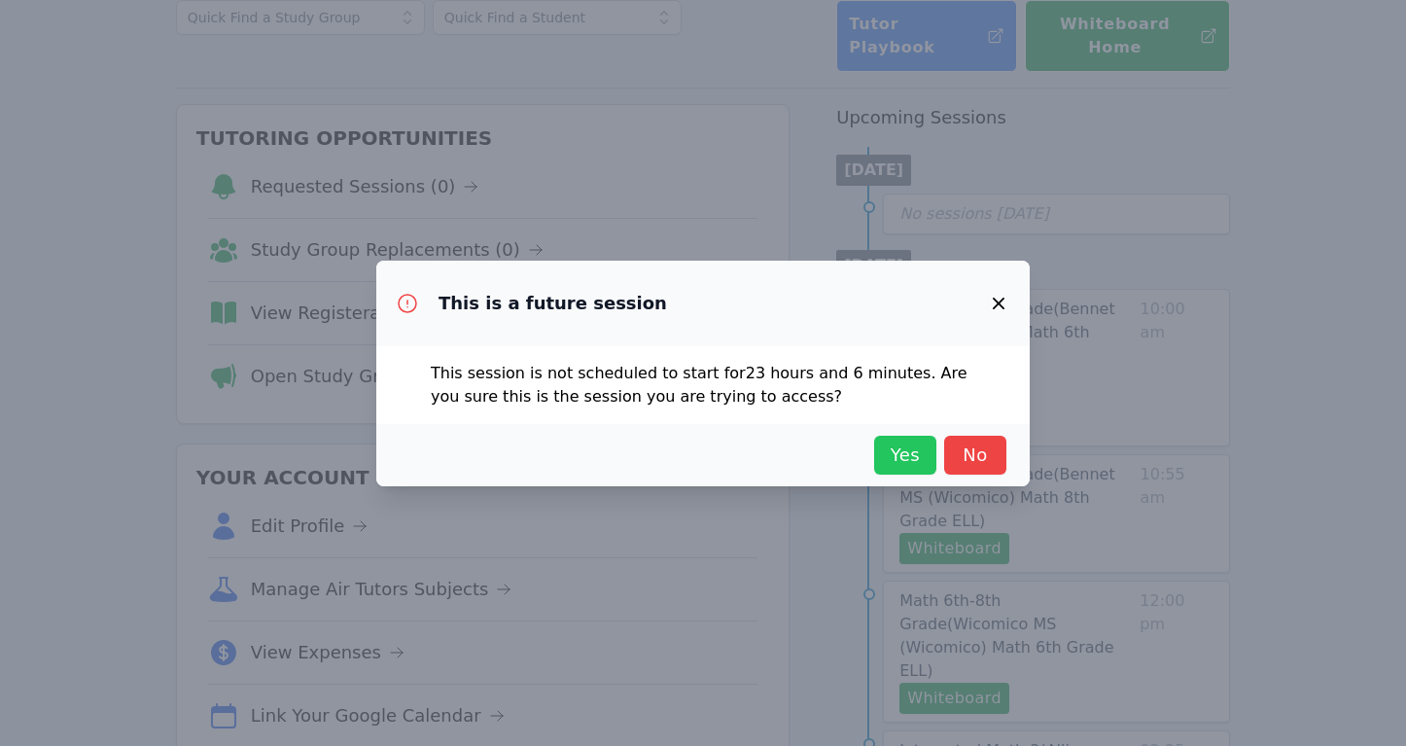
click at [891, 452] on span "Yes" at bounding box center [905, 454] width 43 height 27
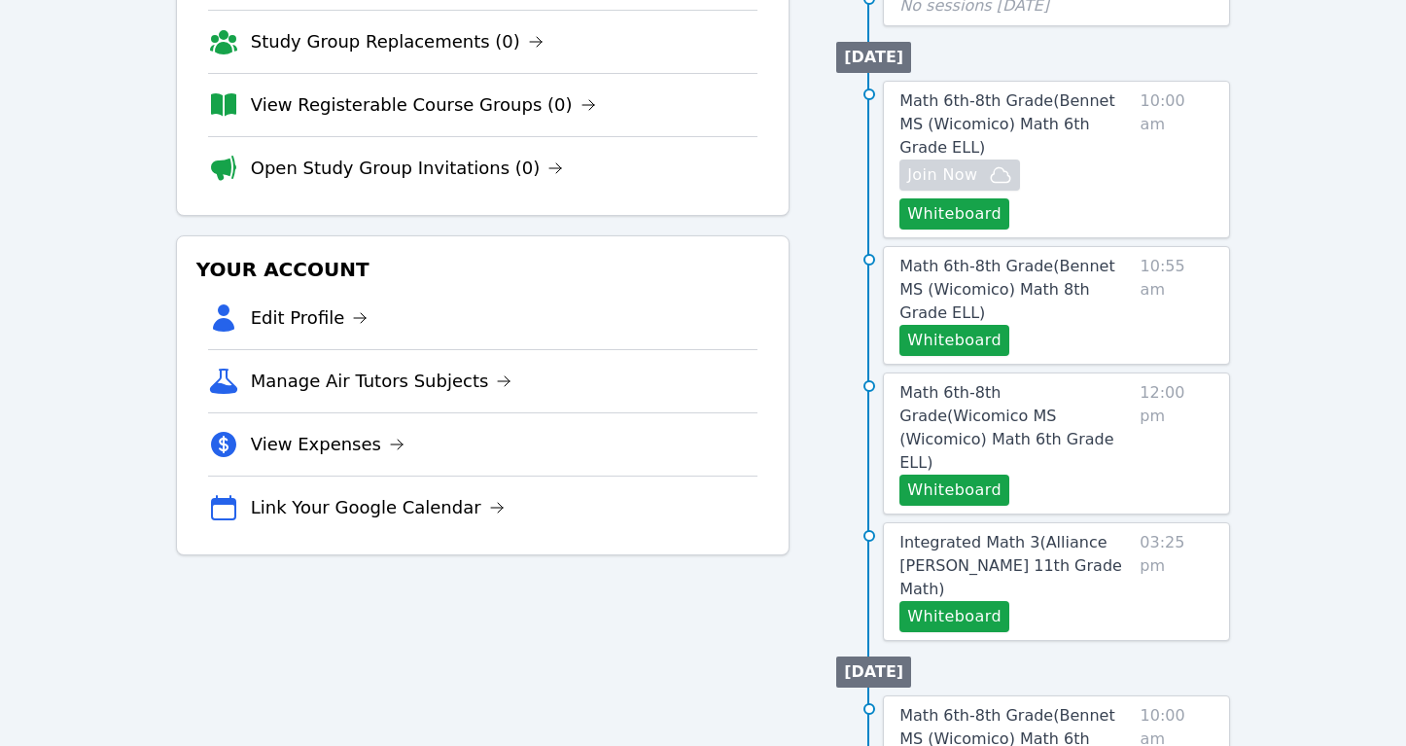
scroll to position [360, 0]
